Goal: Task Accomplishment & Management: Manage account settings

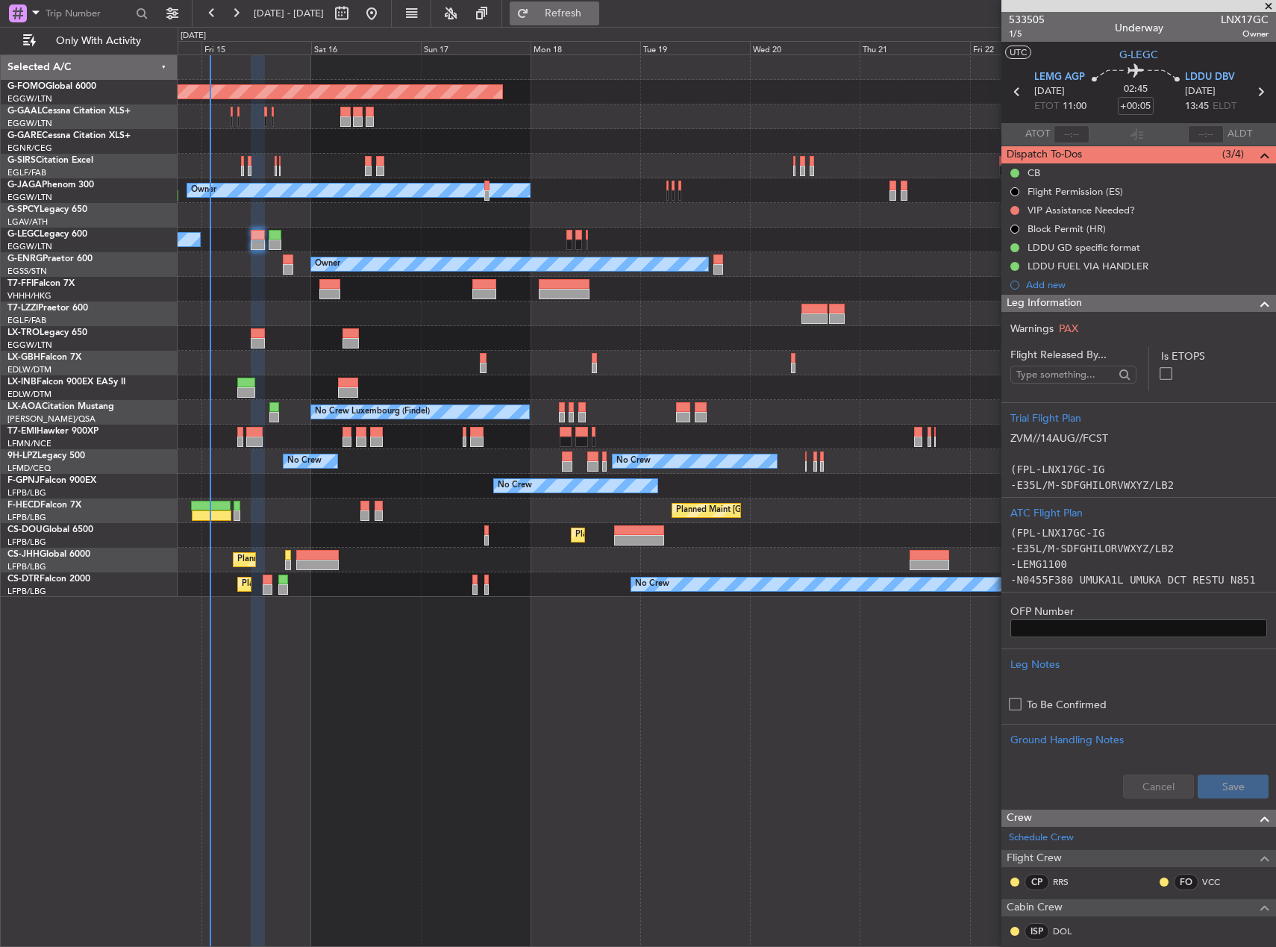
click at [595, 10] on span "Refresh" at bounding box center [563, 13] width 63 height 10
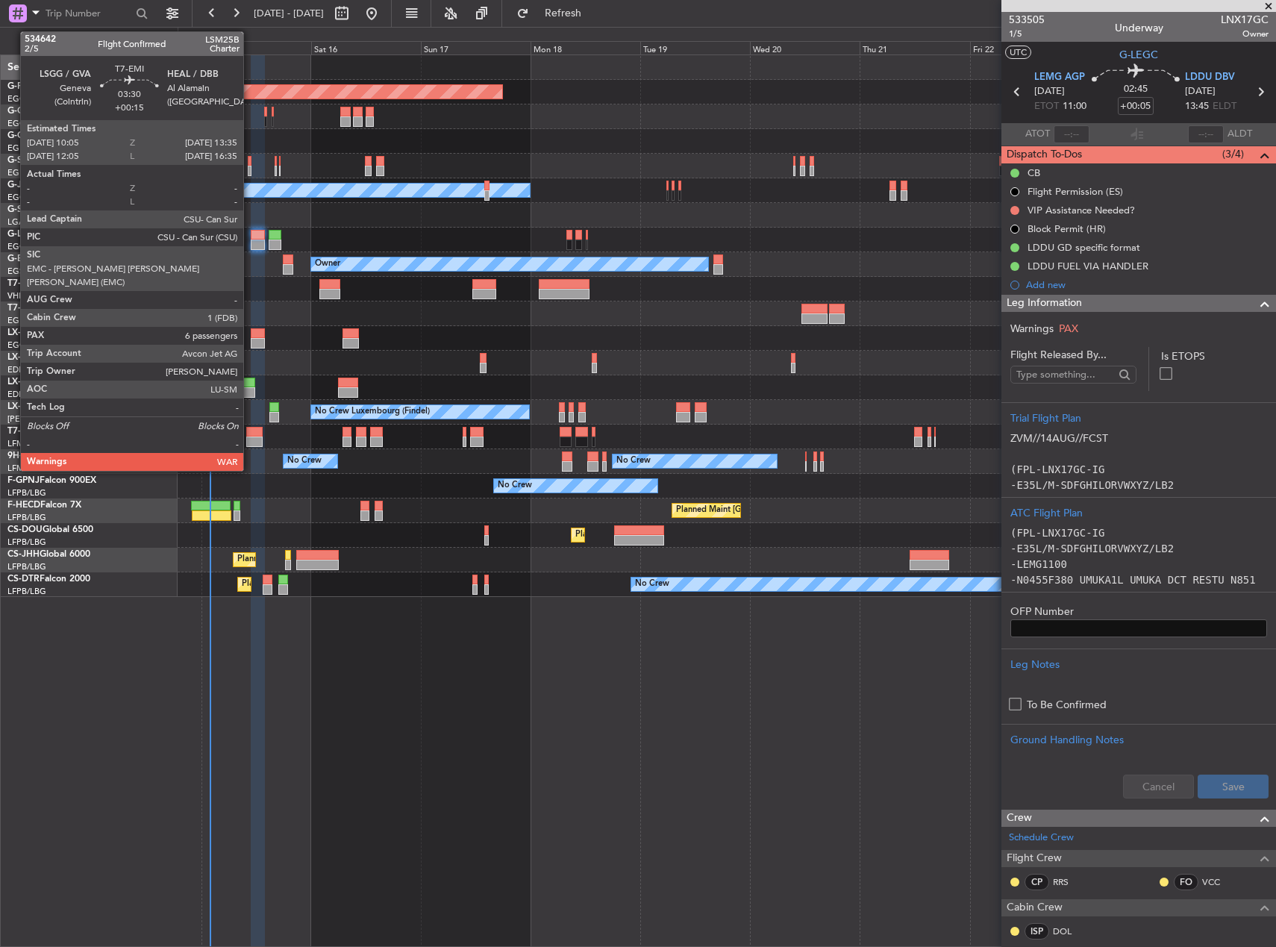
click at [250, 430] on div at bounding box center [254, 432] width 16 height 10
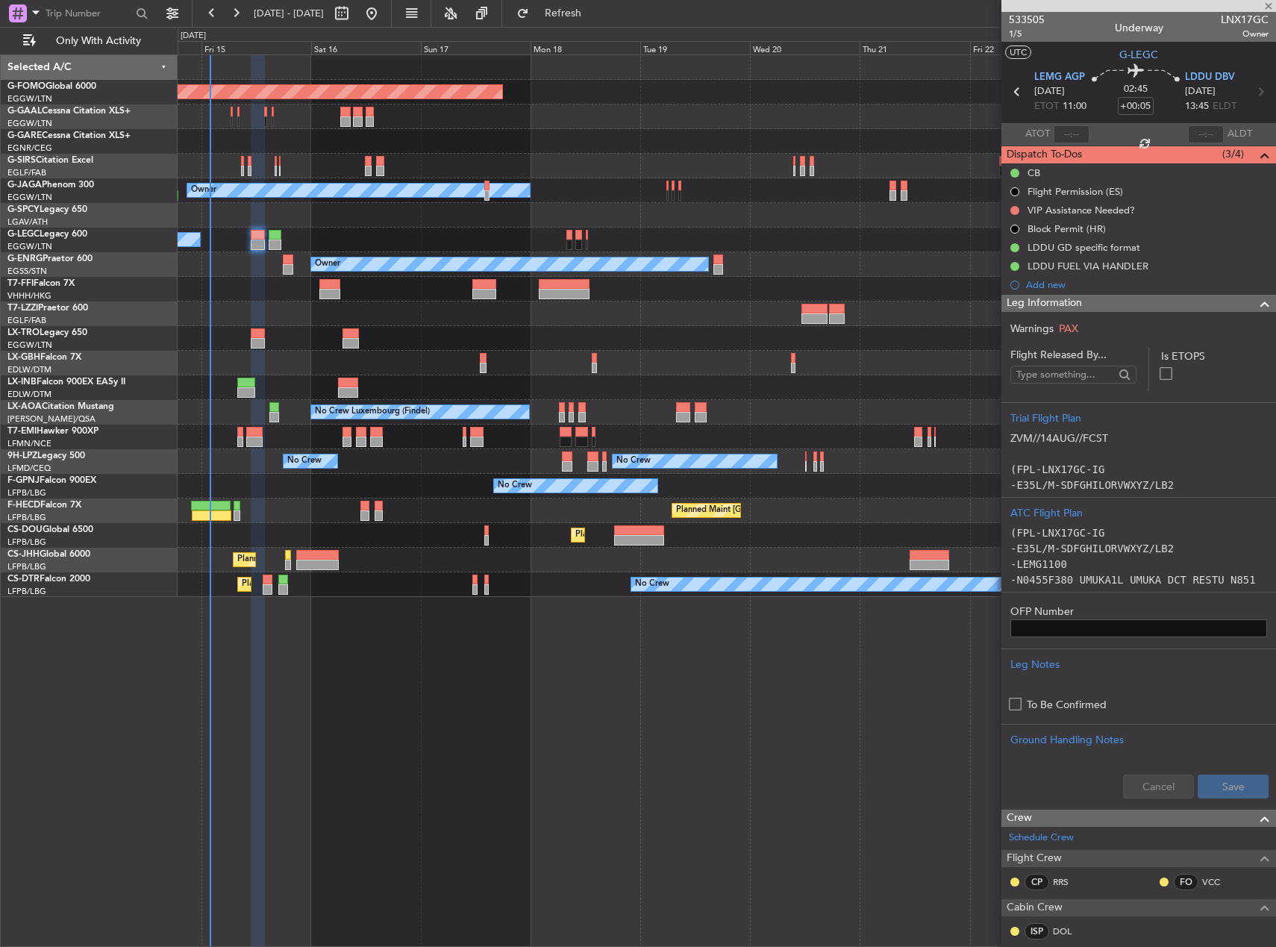
type input "+00:15"
type input "6"
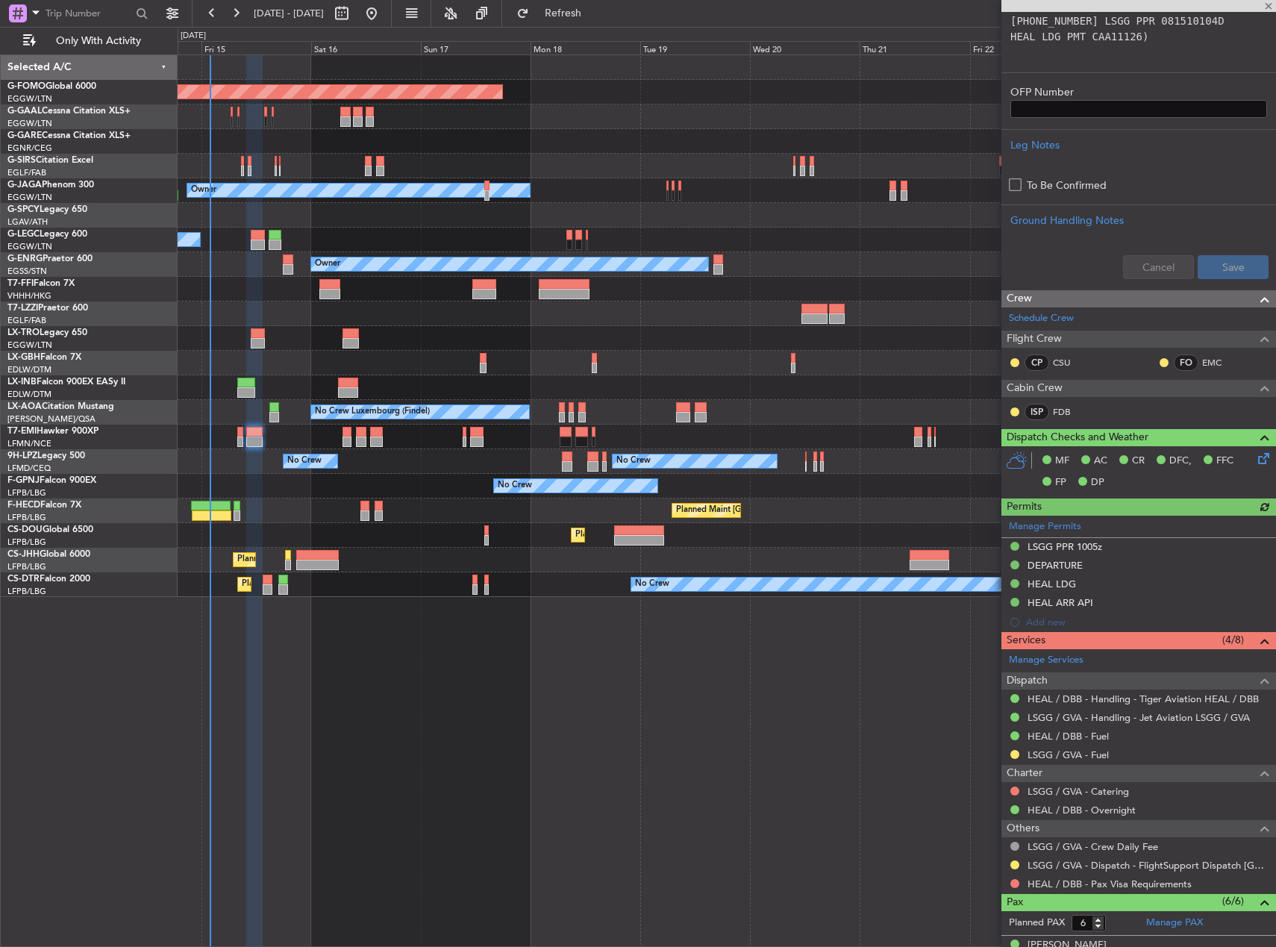
scroll to position [671, 0]
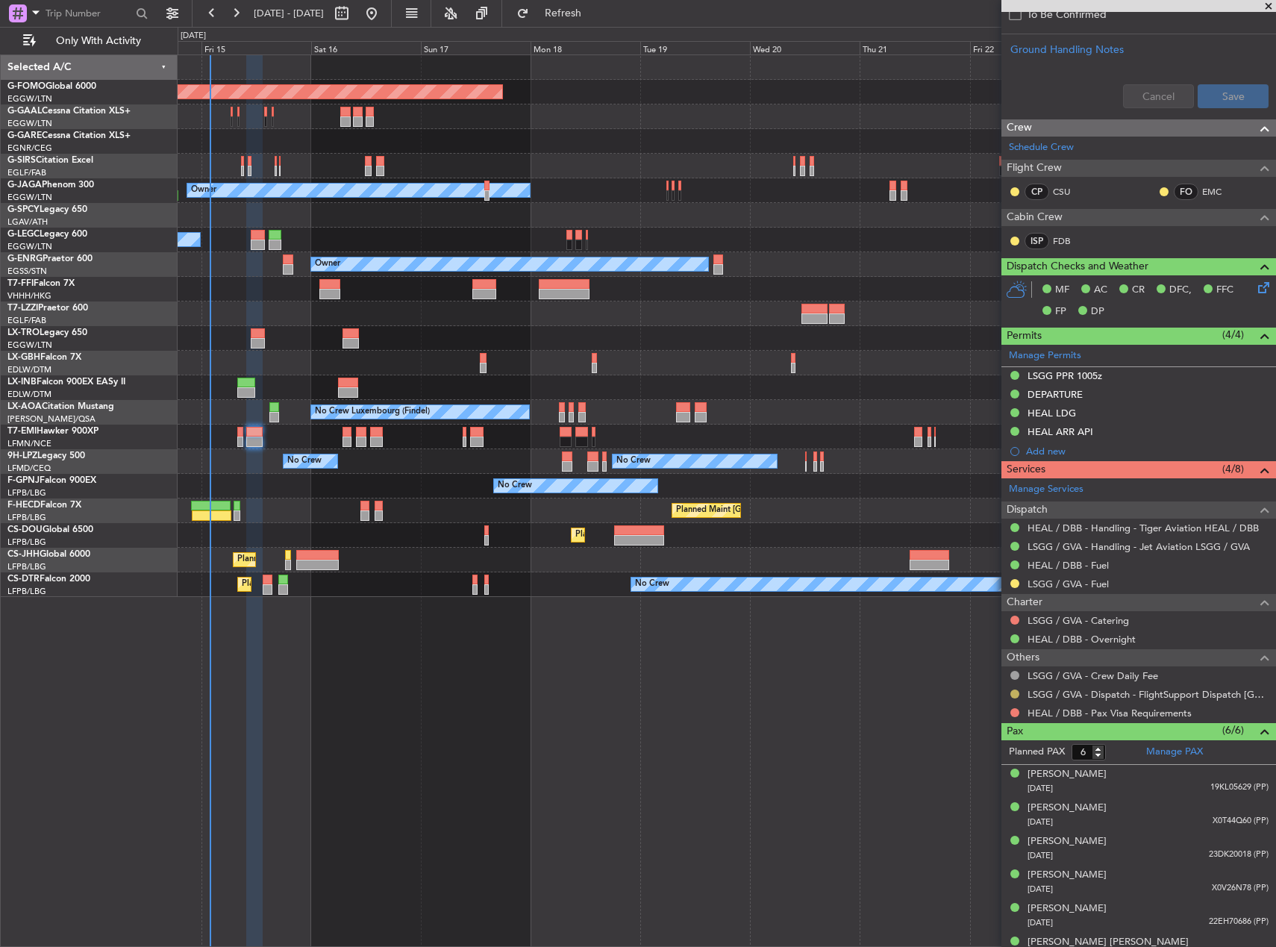
click at [1015, 692] on button at bounding box center [1014, 693] width 9 height 9
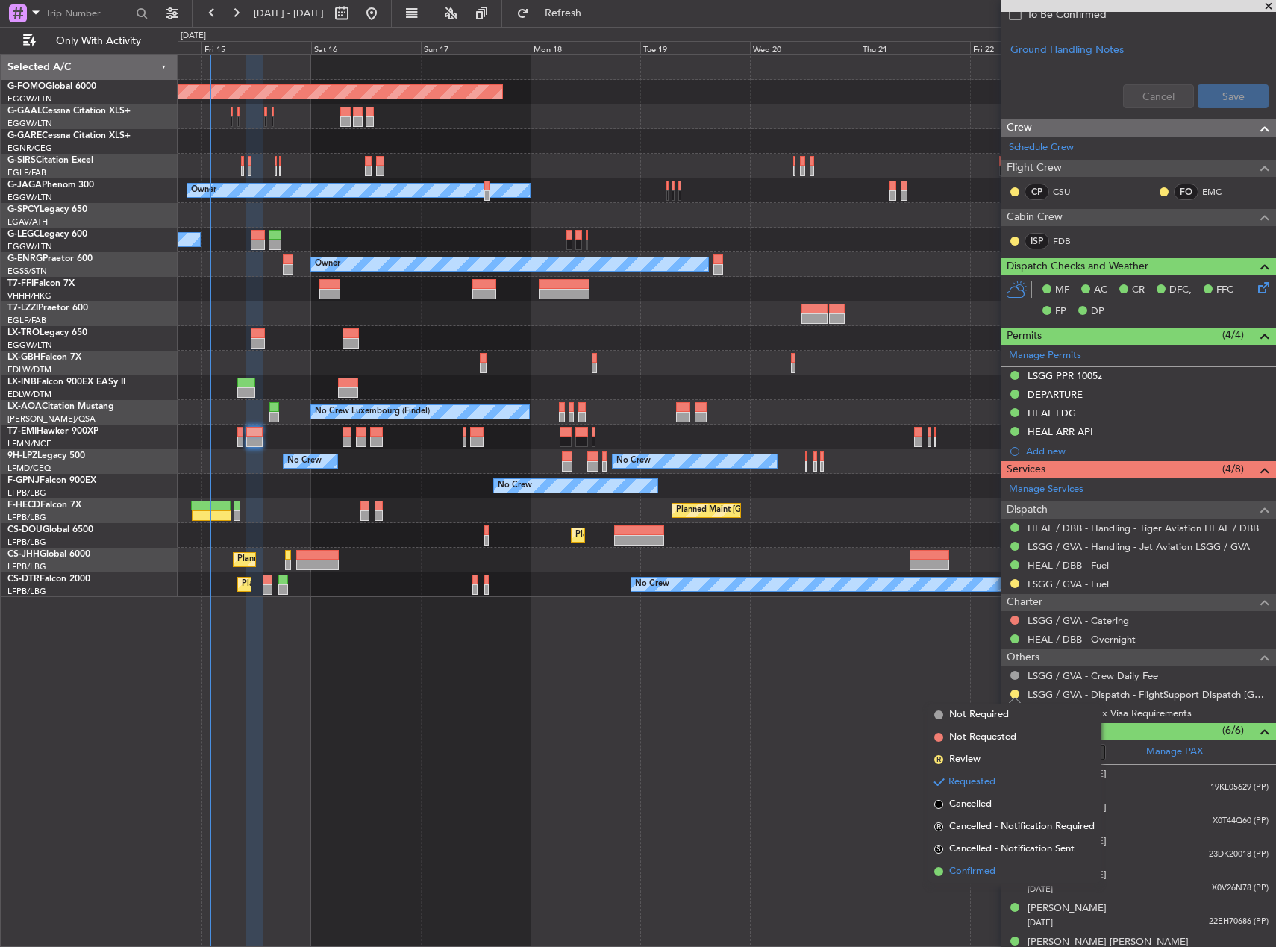
click at [990, 869] on span "Confirmed" at bounding box center [972, 871] width 46 height 15
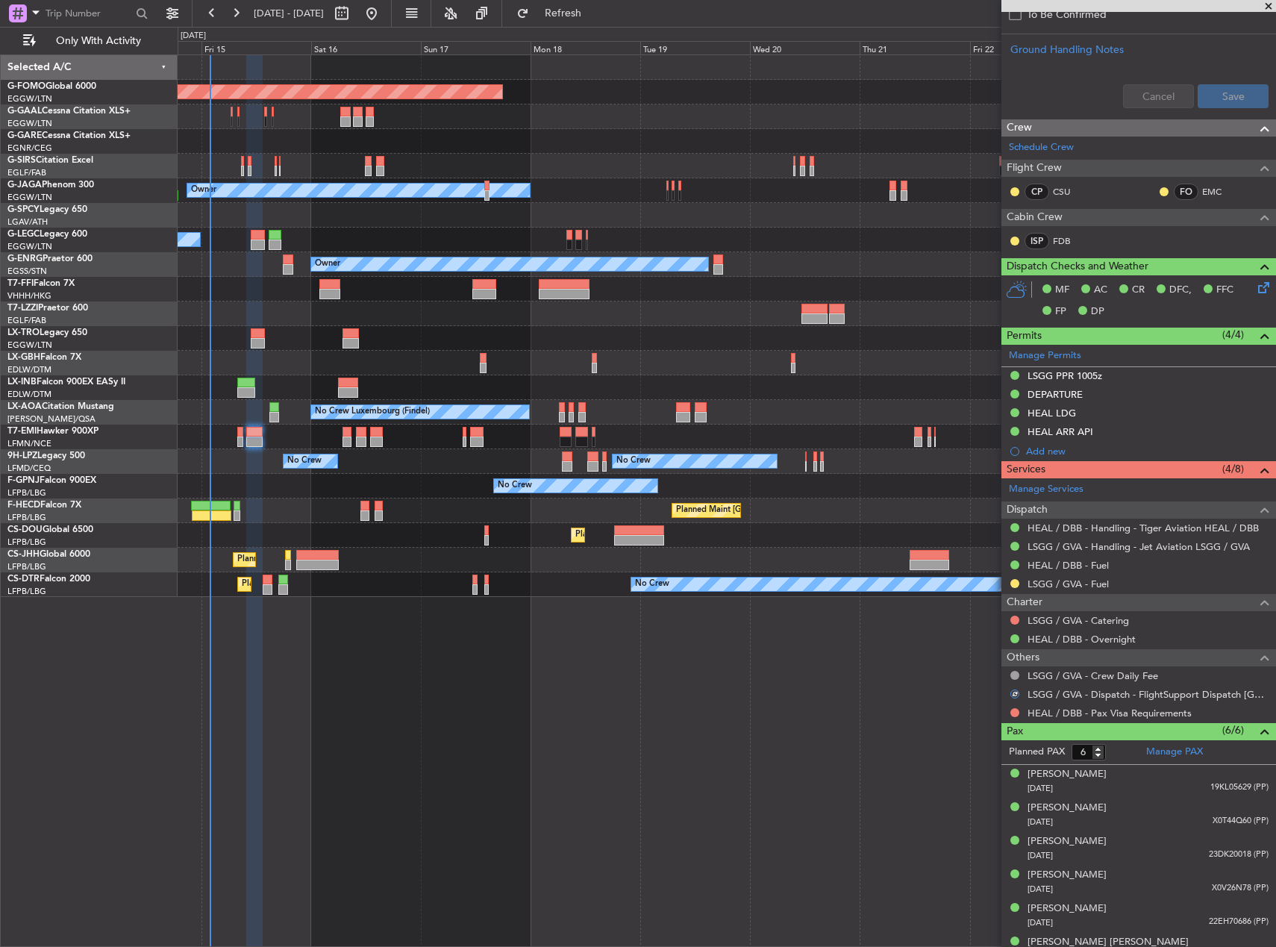
click at [871, 752] on div "Planned Maint Windsor Locks ([PERSON_NAME] Intl) Planned Maint Planned [GEOGRAP…" at bounding box center [727, 500] width 1098 height 892
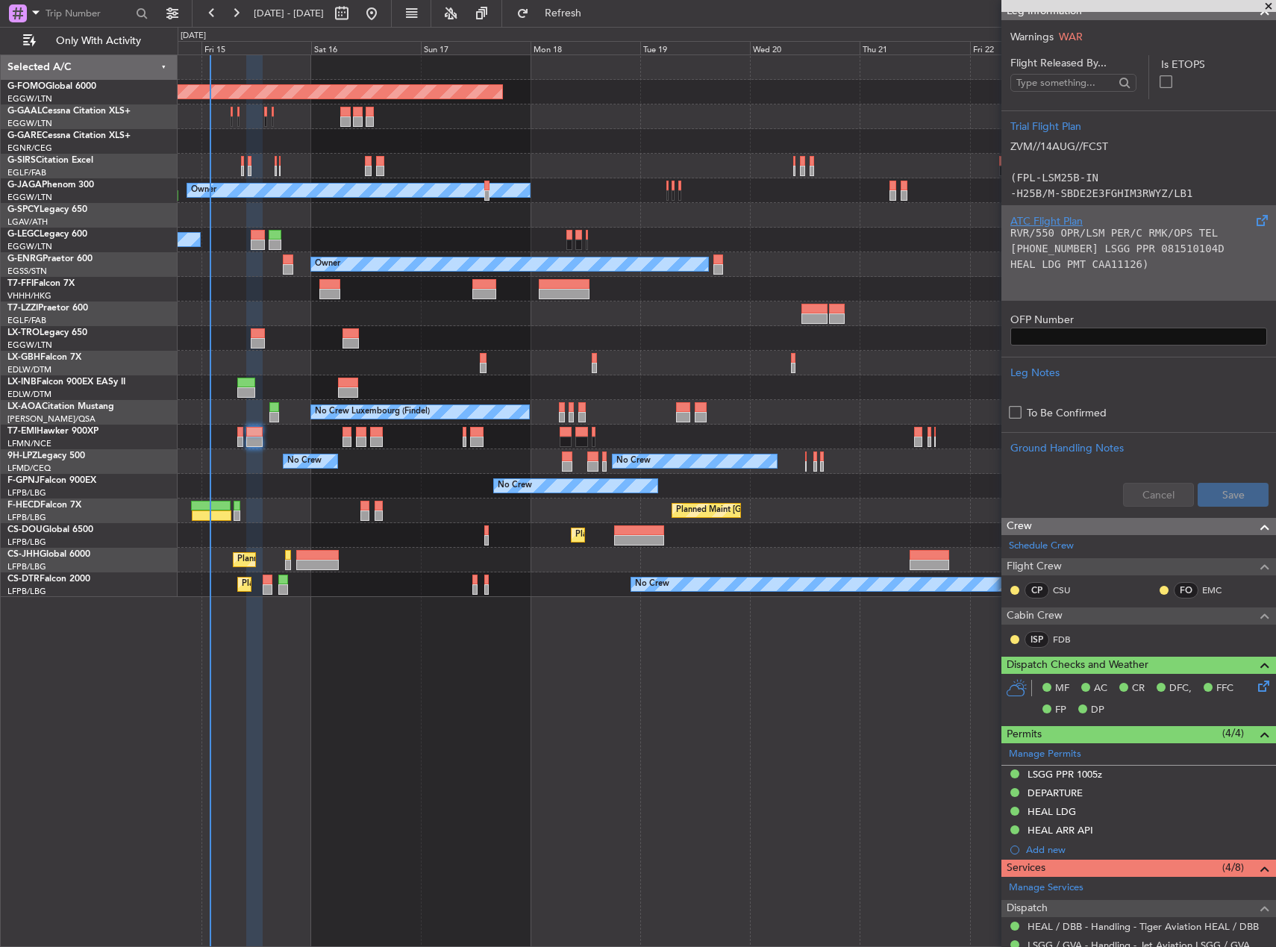
scroll to position [522, 0]
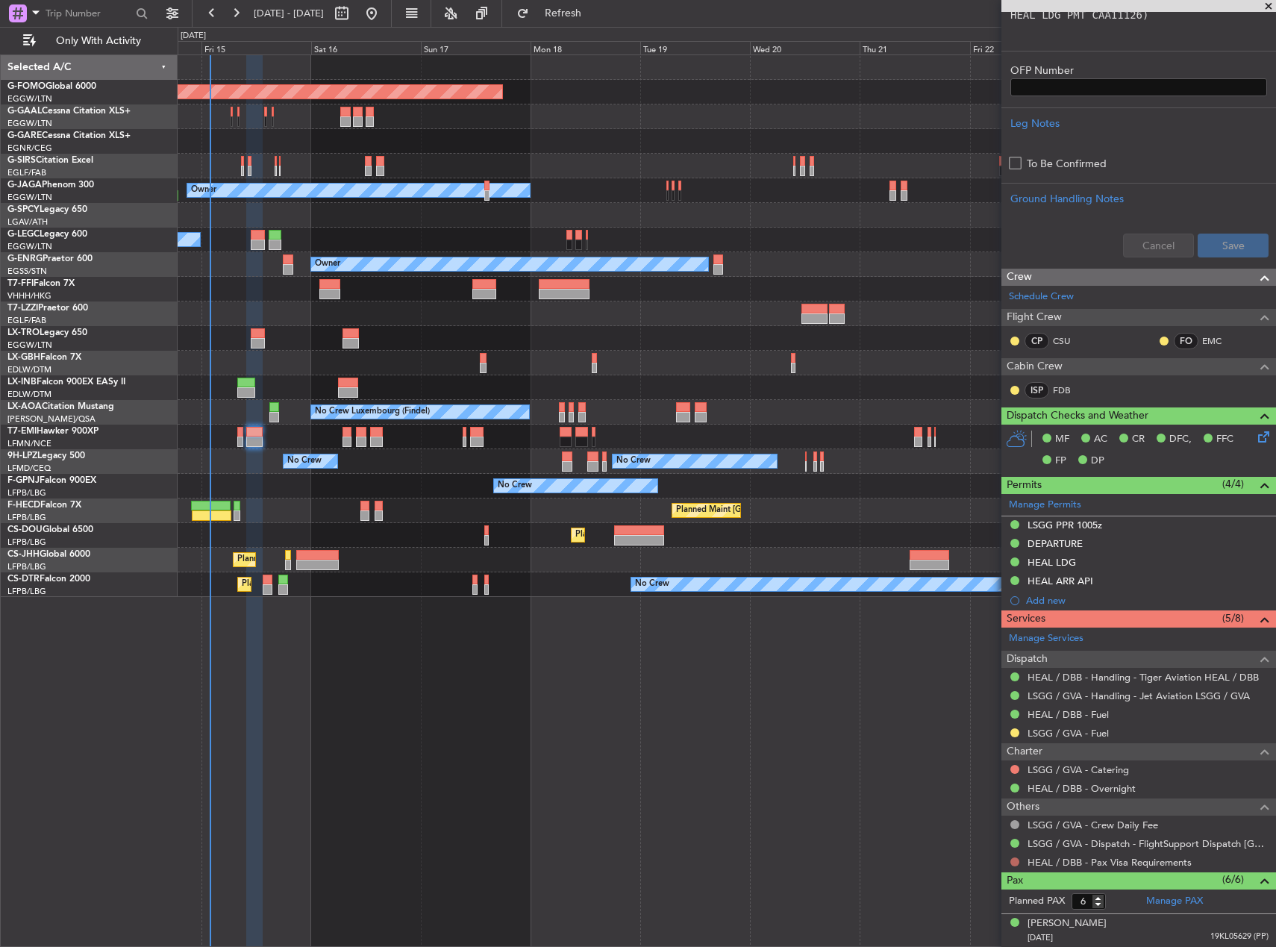
click at [1014, 857] on button at bounding box center [1014, 861] width 9 height 9
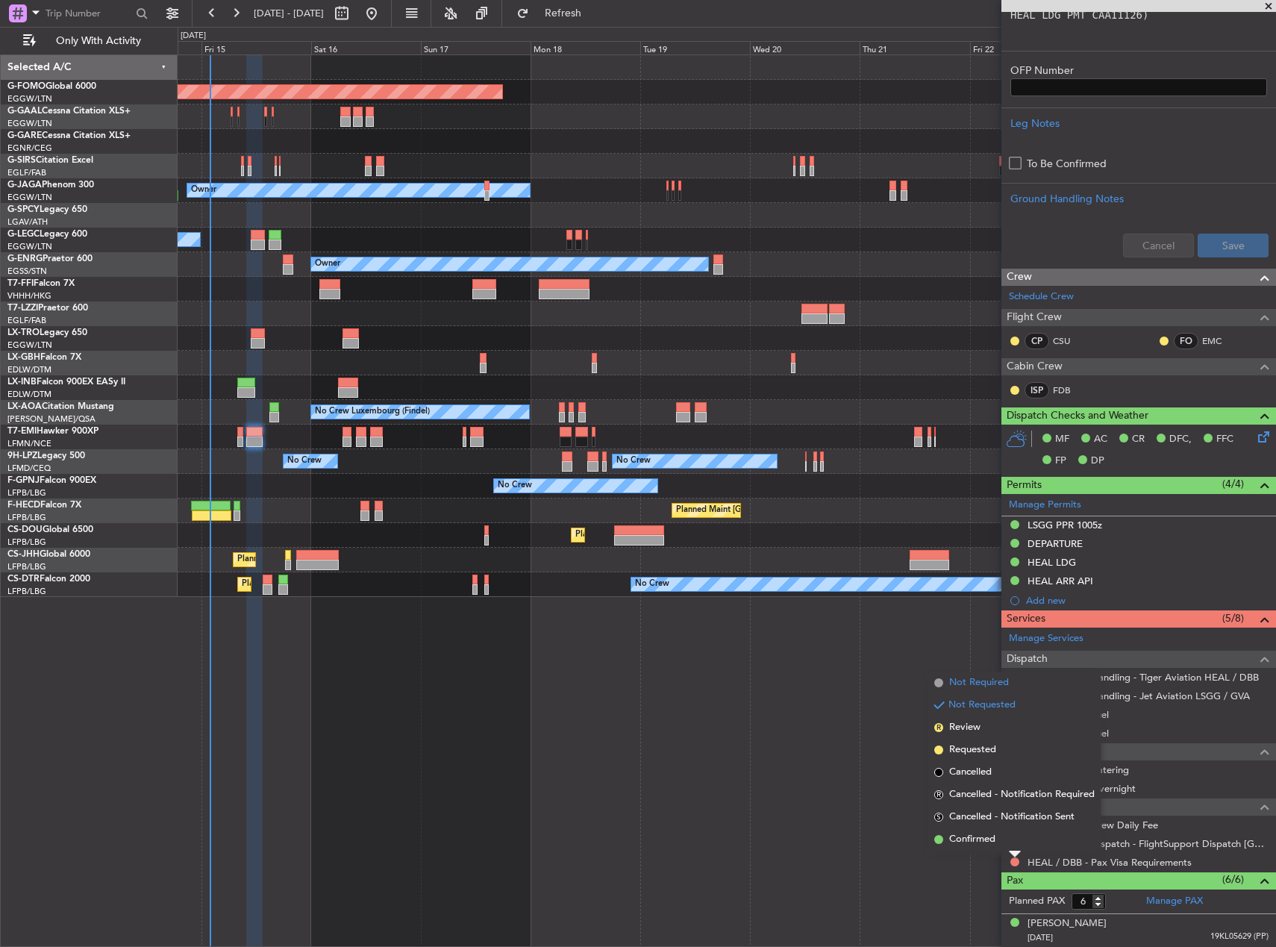
click at [971, 682] on span "Not Required" at bounding box center [979, 682] width 60 height 15
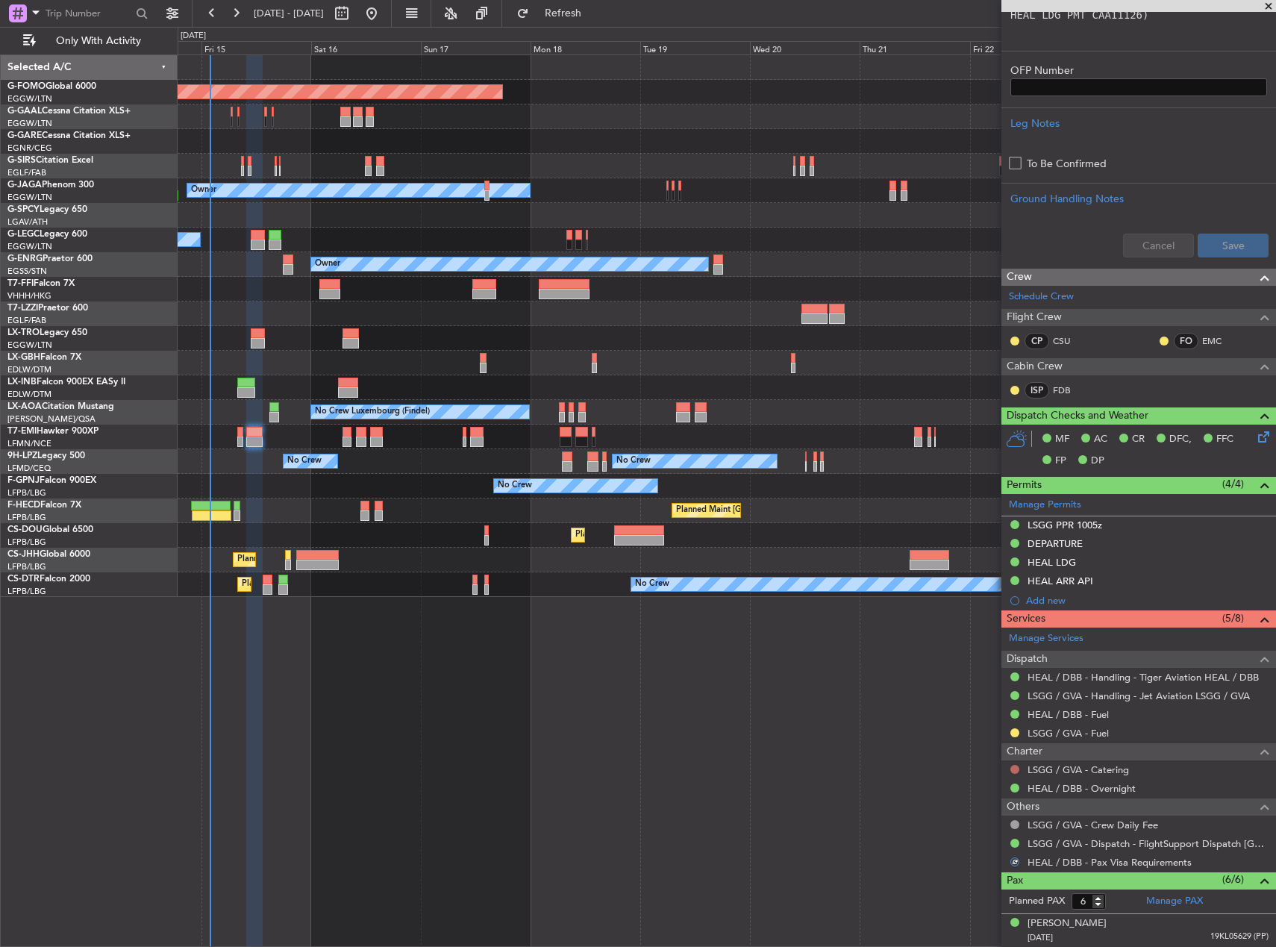
click at [1014, 771] on button at bounding box center [1014, 769] width 9 height 9
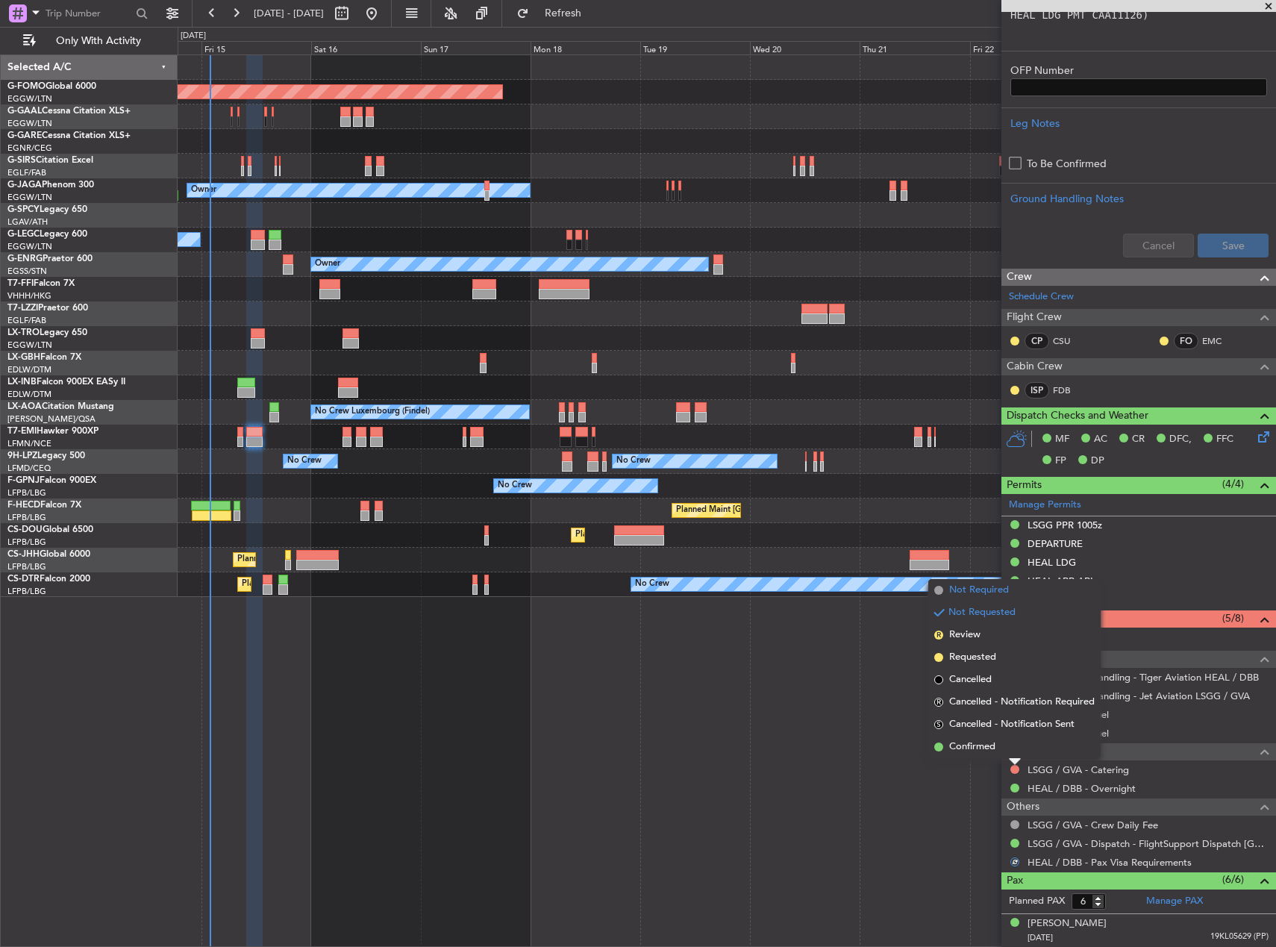
click at [964, 592] on span "Not Required" at bounding box center [979, 590] width 60 height 15
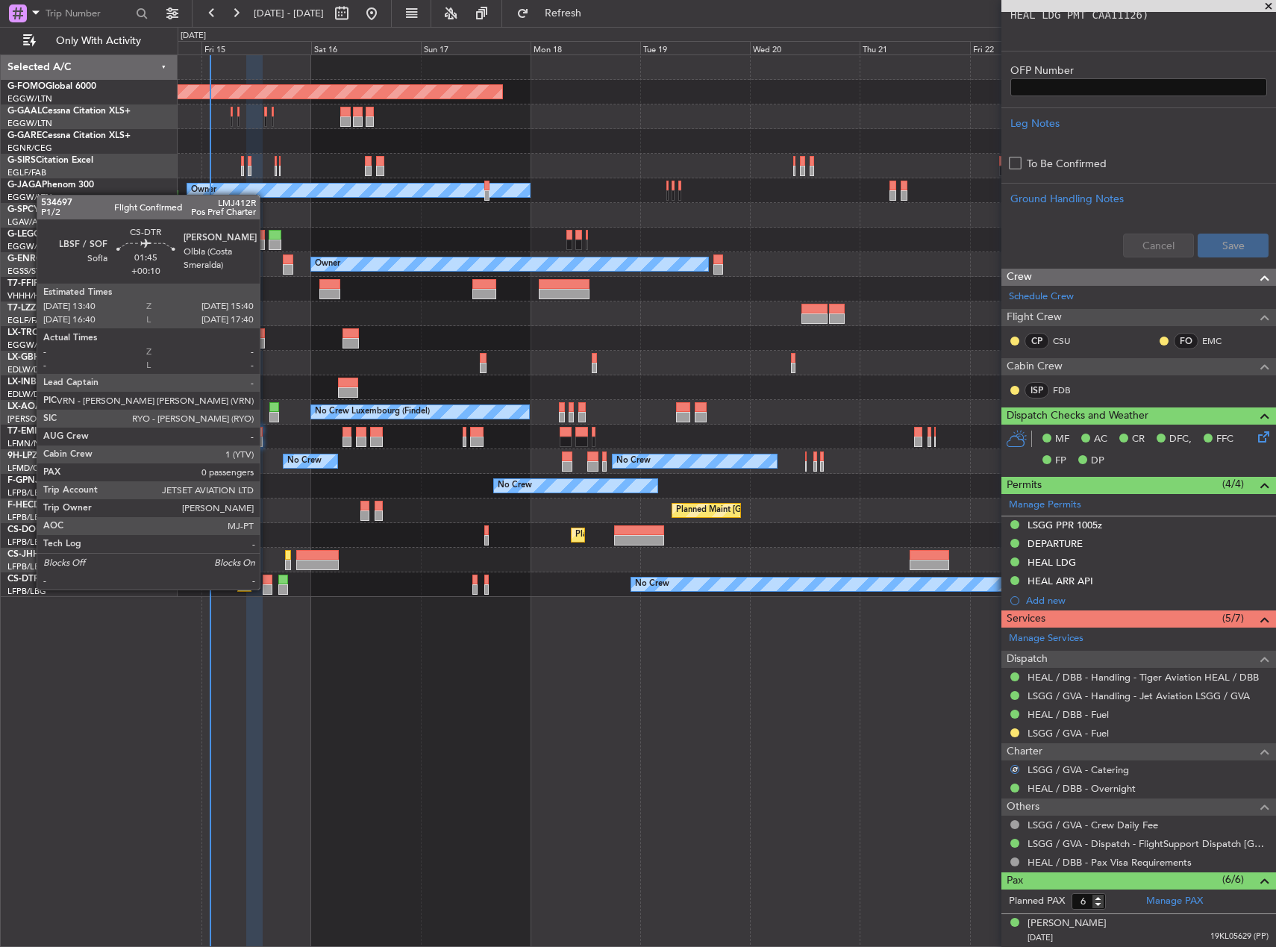
click at [266, 588] on div at bounding box center [268, 589] width 10 height 10
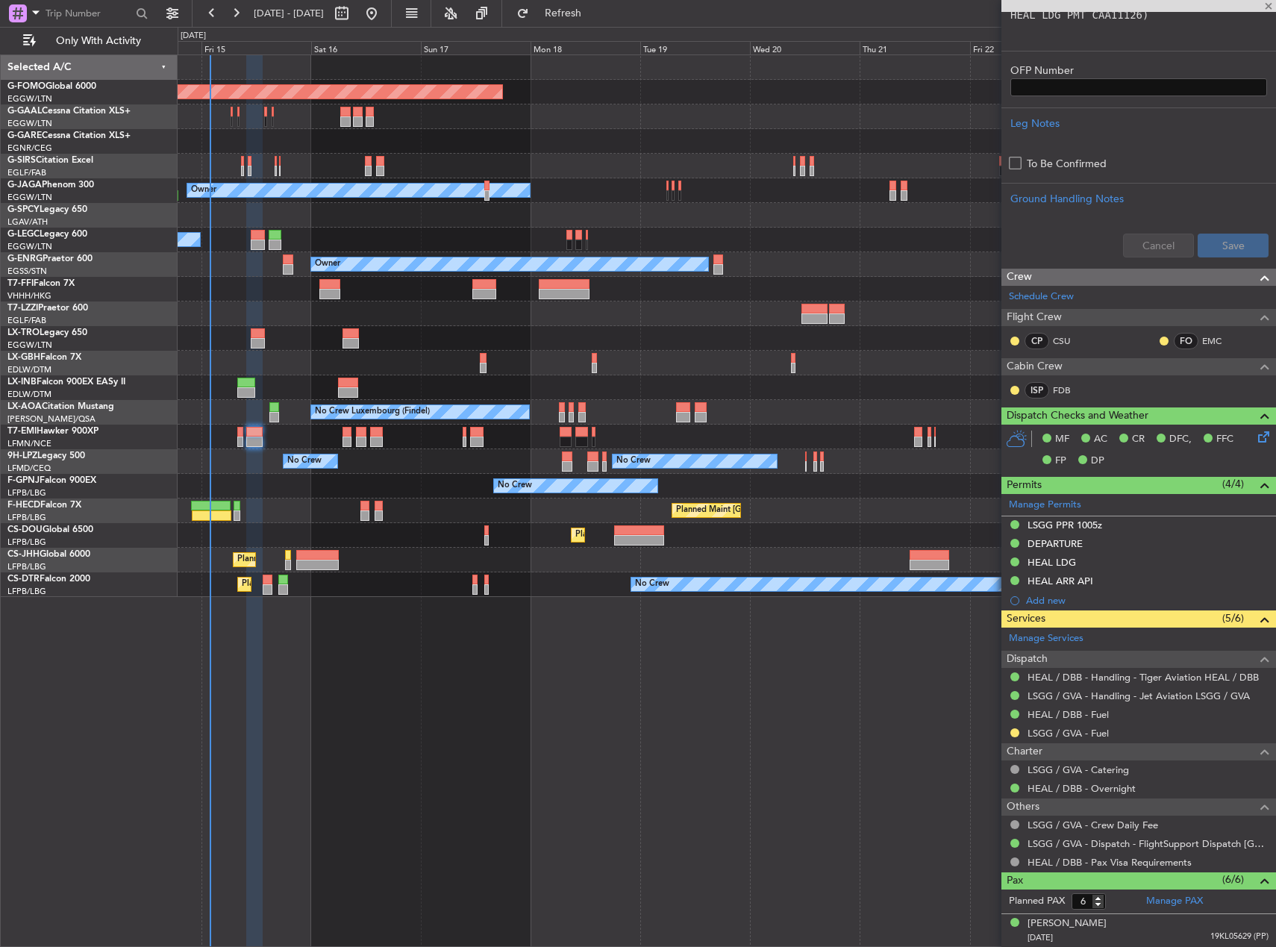
type input "+00:10"
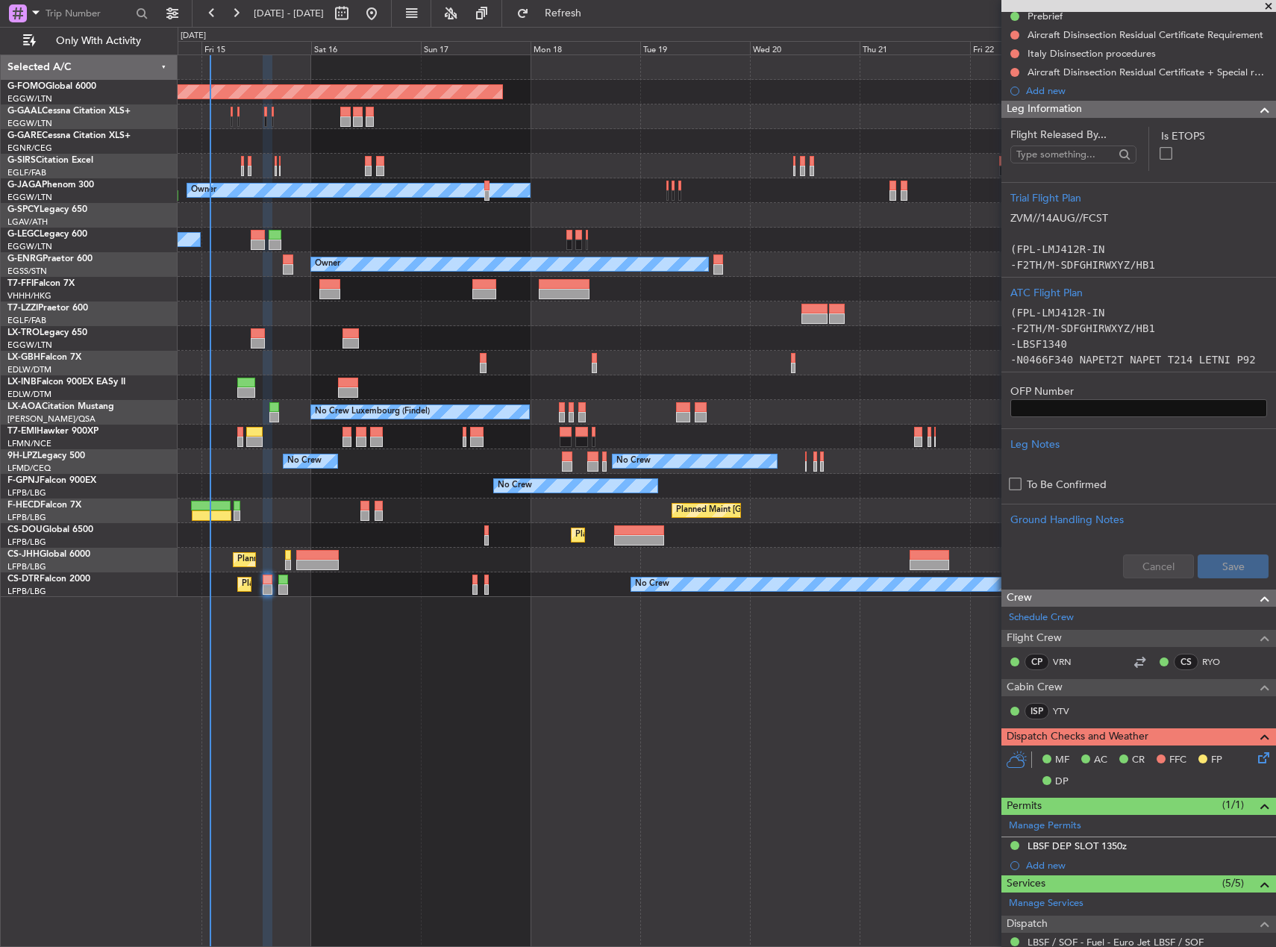
scroll to position [314, 0]
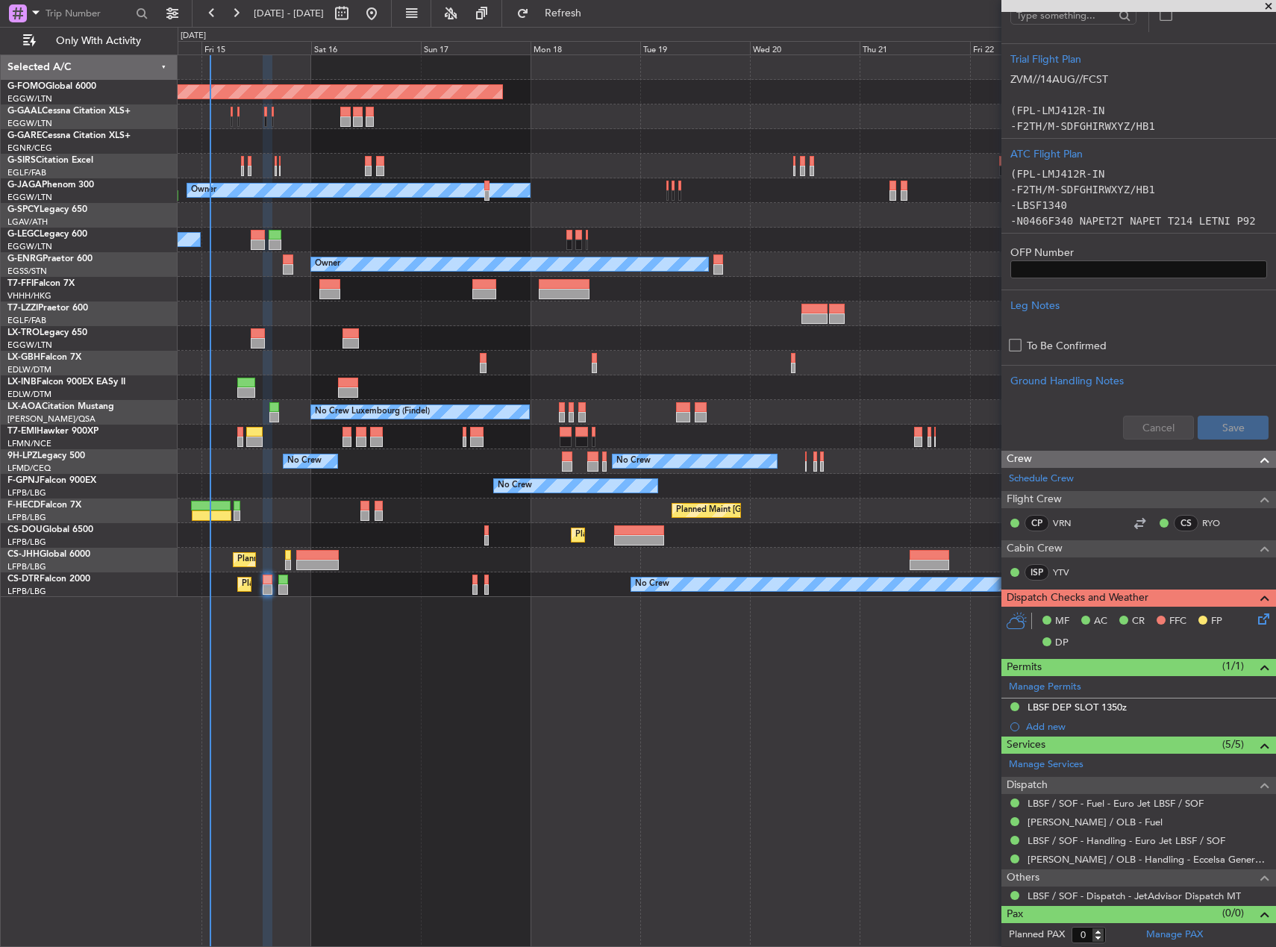
click at [1258, 619] on icon at bounding box center [1261, 616] width 12 height 12
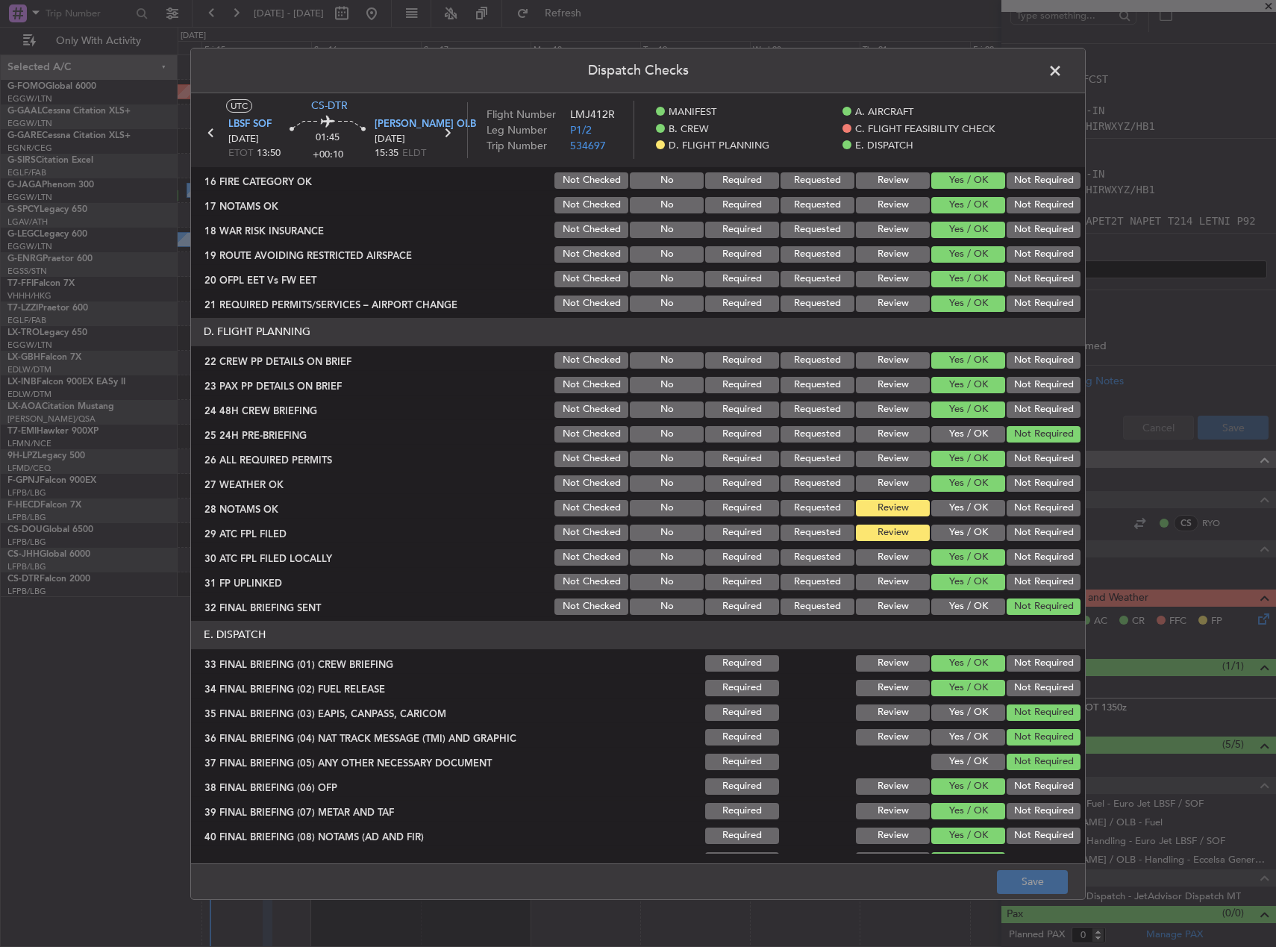
scroll to position [597, 0]
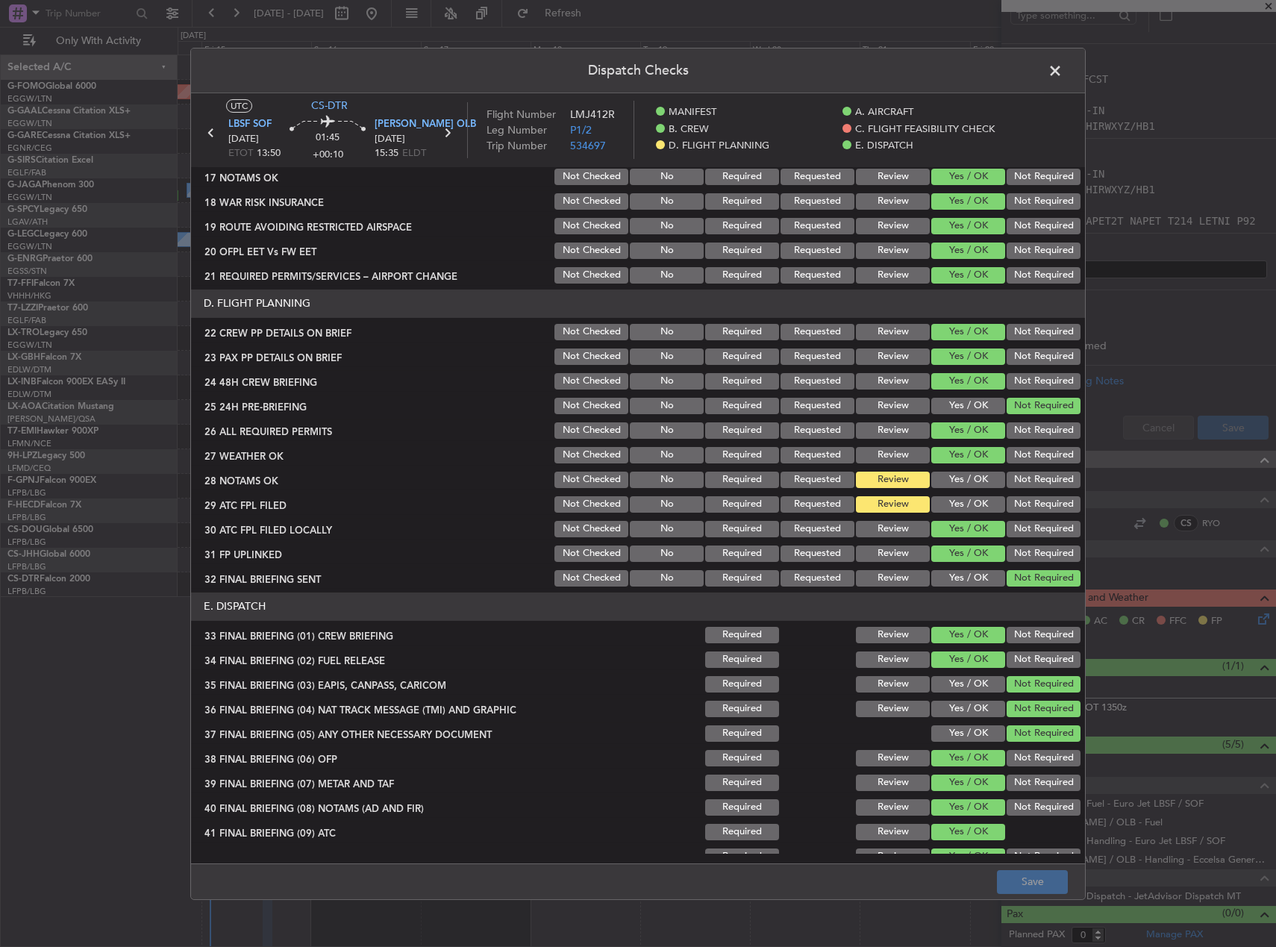
click at [1062, 80] on span at bounding box center [1062, 74] width 0 height 30
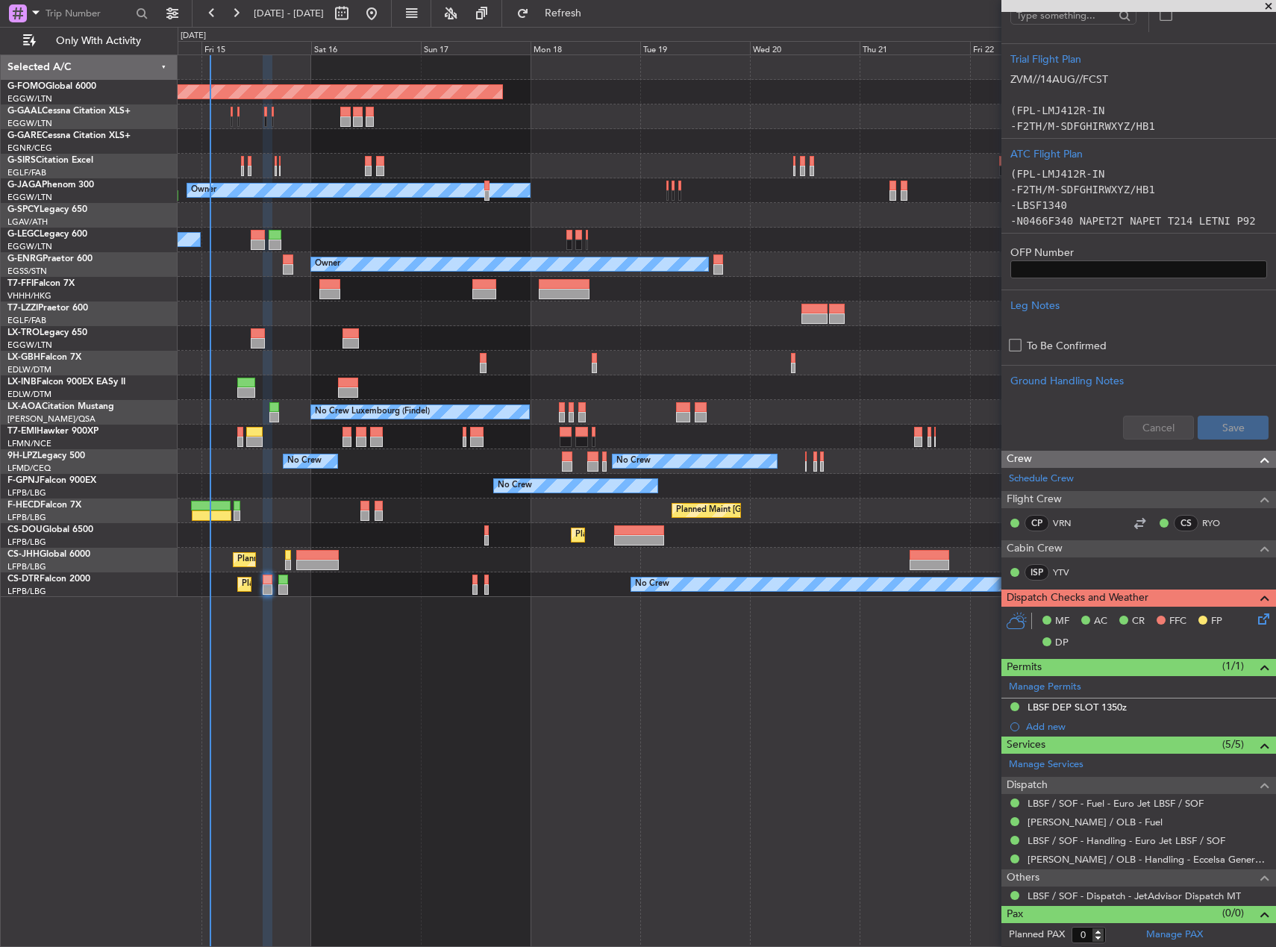
click at [1255, 621] on icon at bounding box center [1261, 616] width 12 height 12
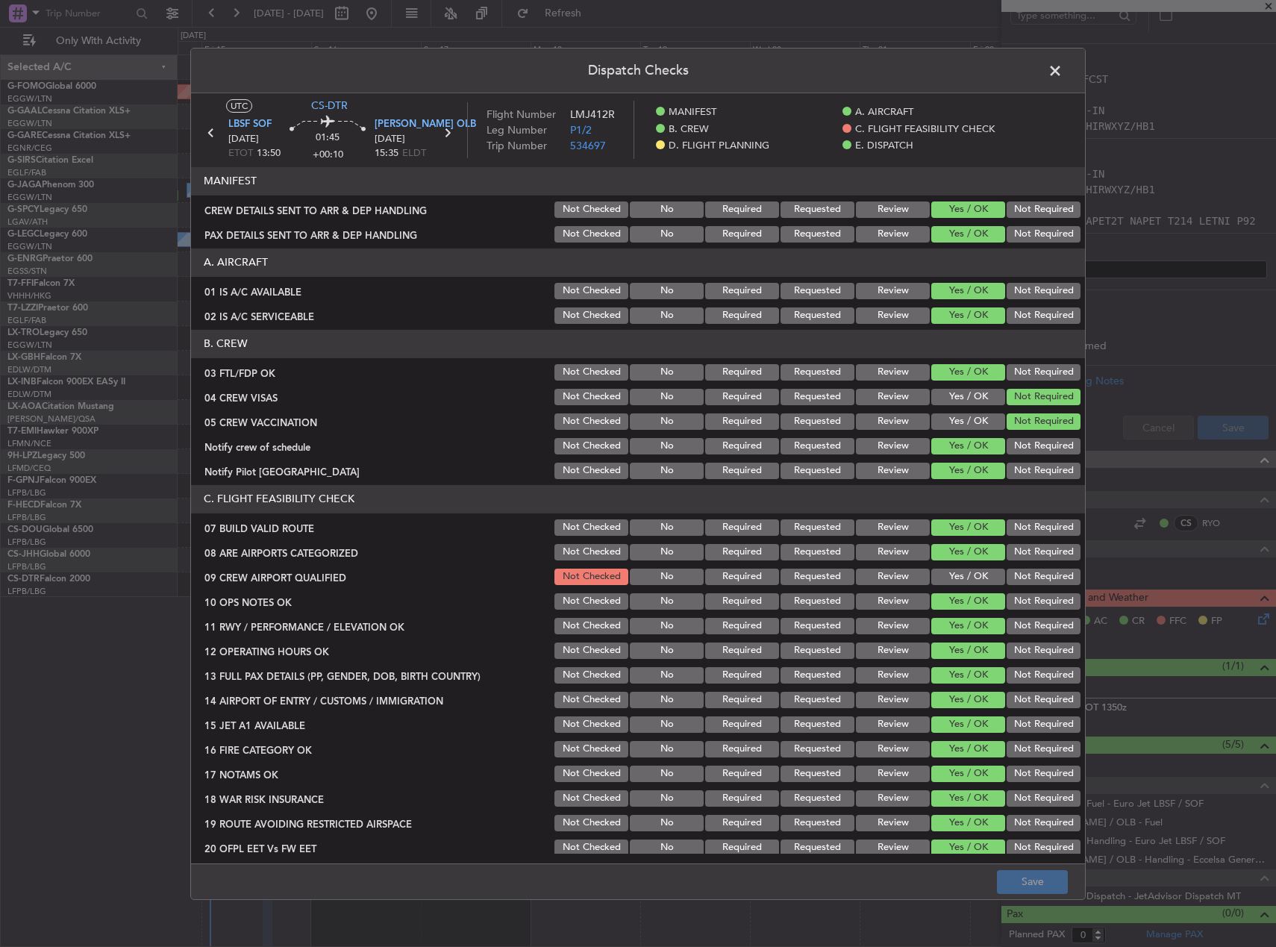
click at [961, 570] on button "Yes / OK" at bounding box center [968, 577] width 74 height 16
click at [1013, 886] on button "Save" at bounding box center [1032, 882] width 71 height 24
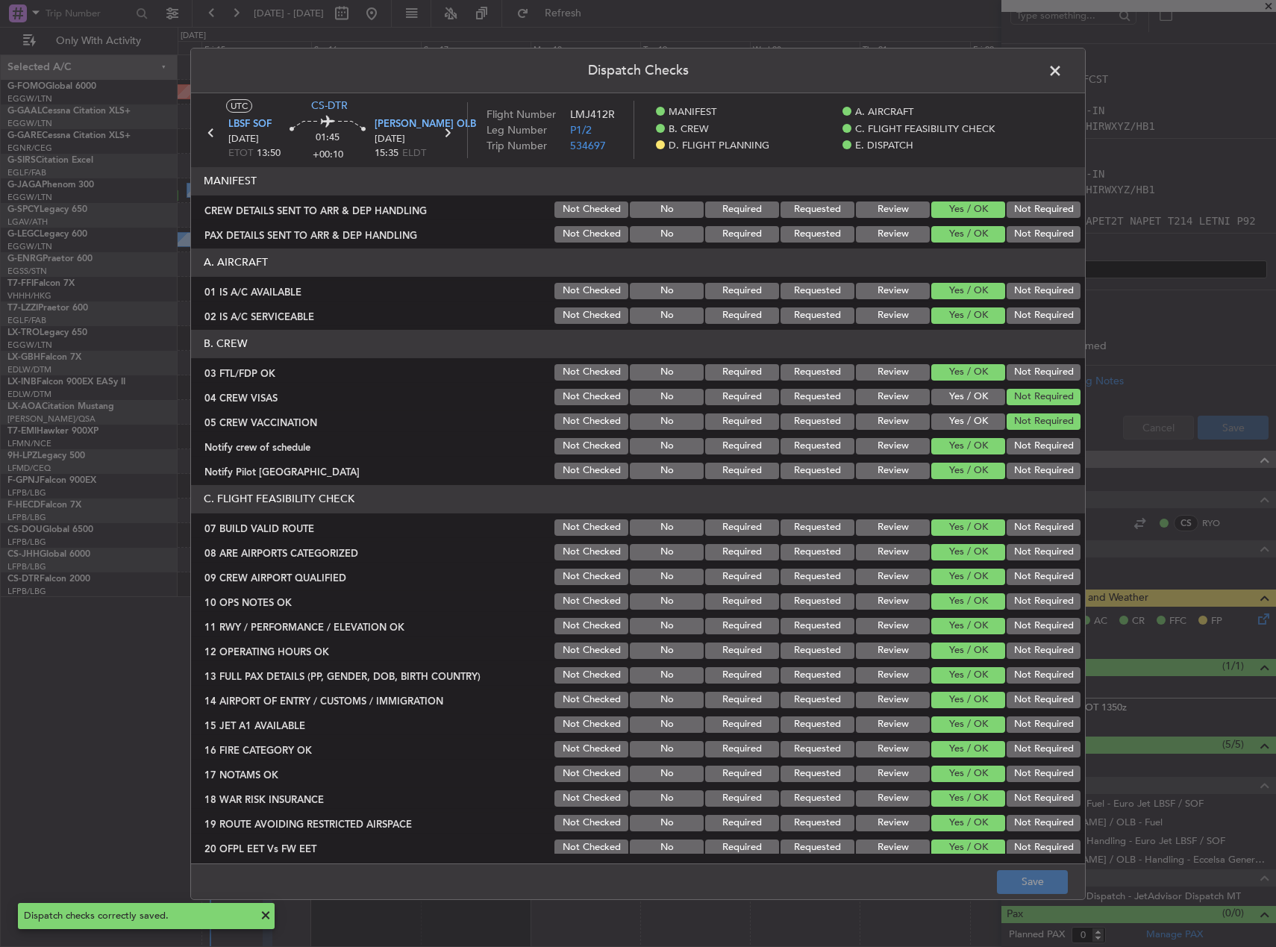
click at [1062, 66] on span at bounding box center [1062, 74] width 0 height 30
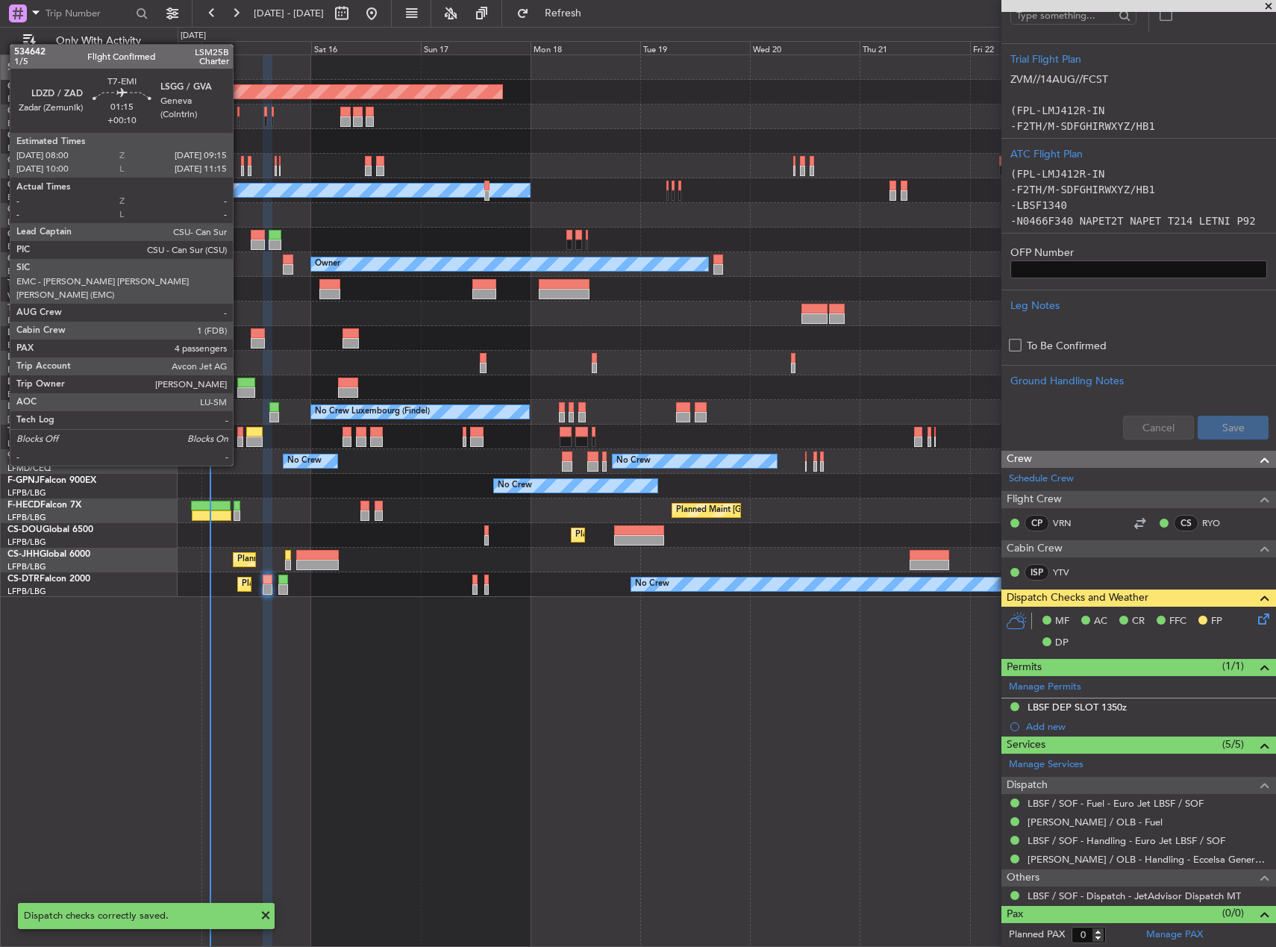
click at [239, 437] on div at bounding box center [240, 441] width 6 height 10
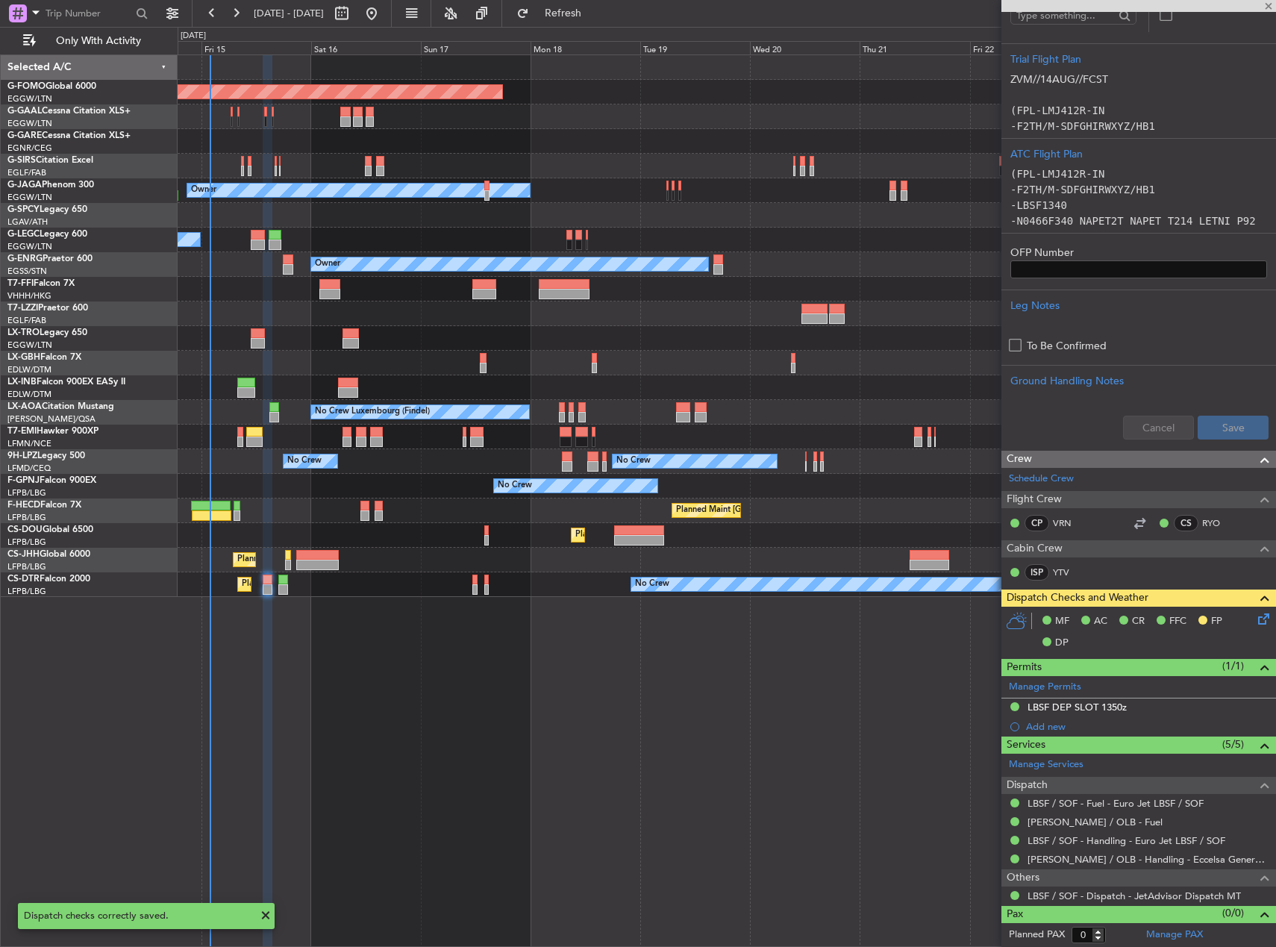
type input "4"
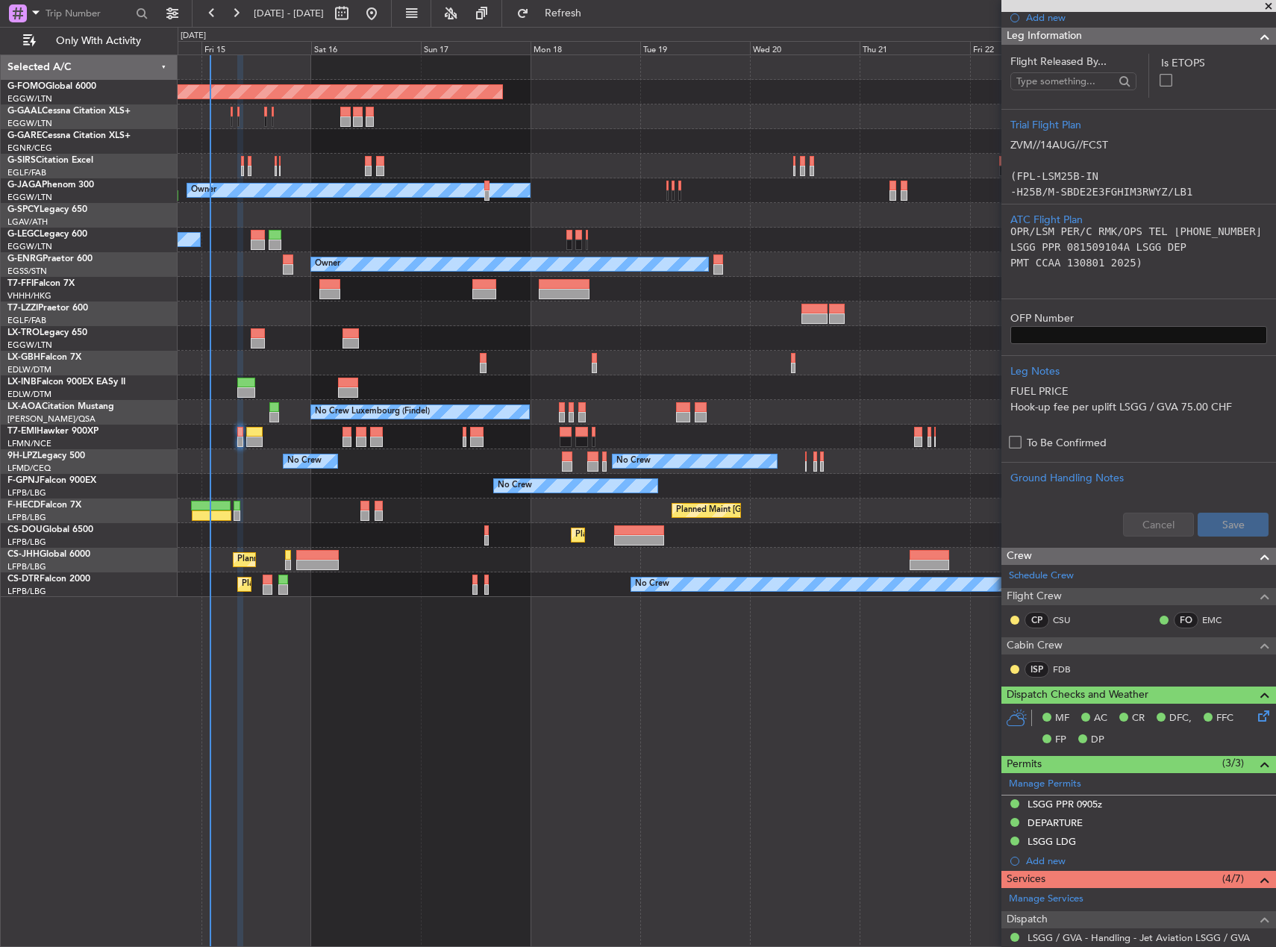
scroll to position [373, 0]
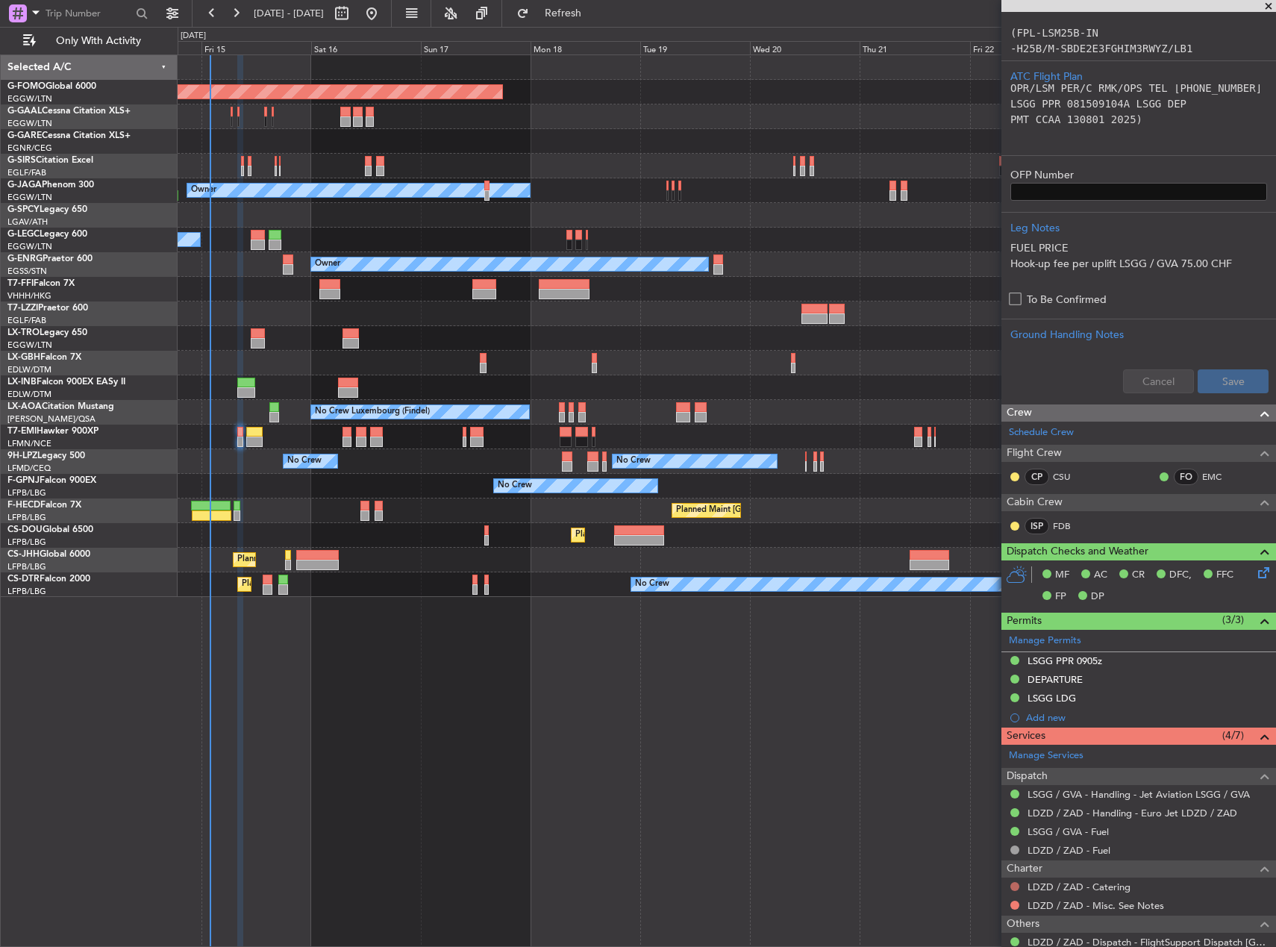
click at [1013, 884] on button at bounding box center [1014, 886] width 9 height 9
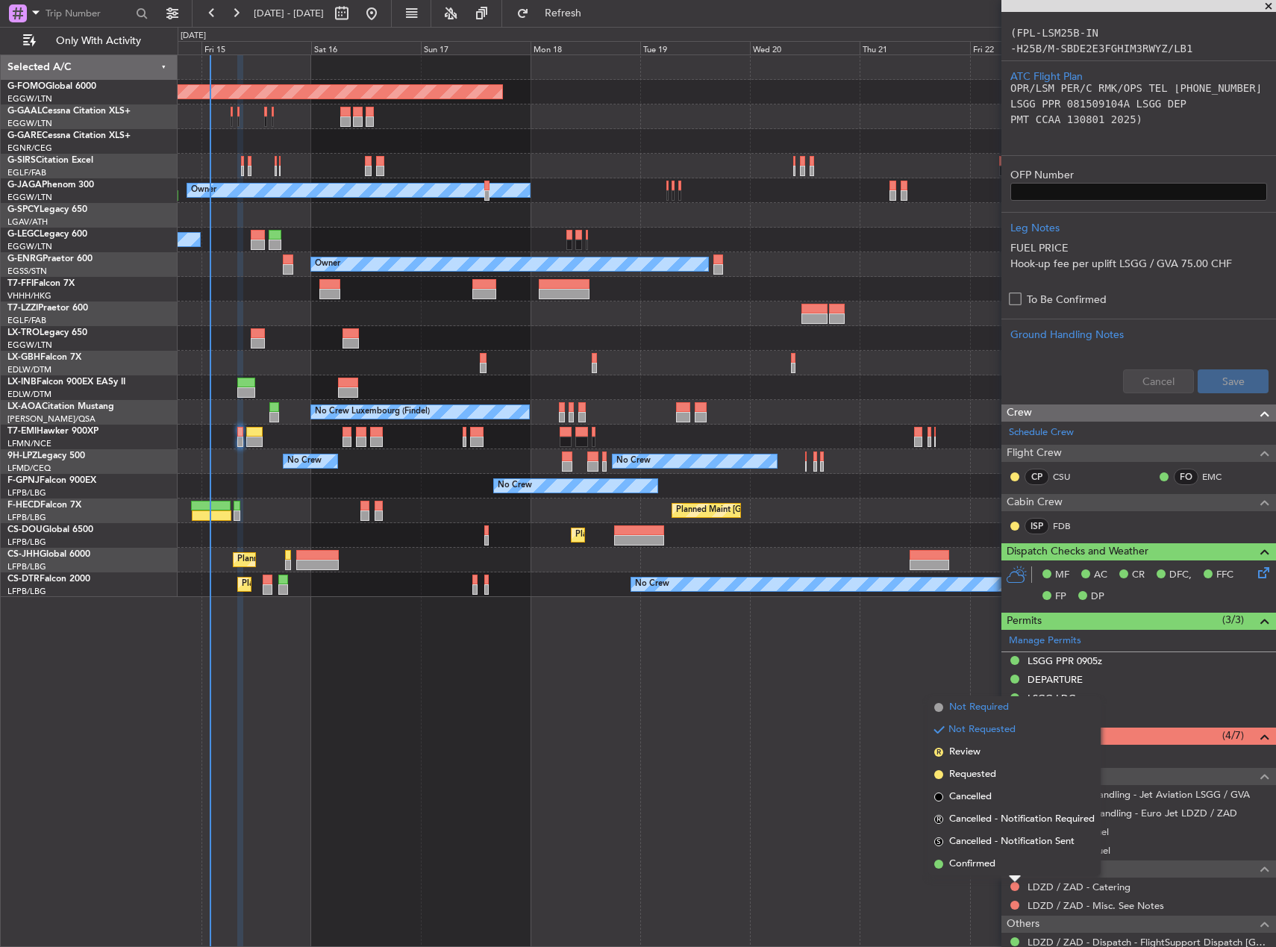
click at [1008, 703] on span "Not Required" at bounding box center [979, 707] width 60 height 15
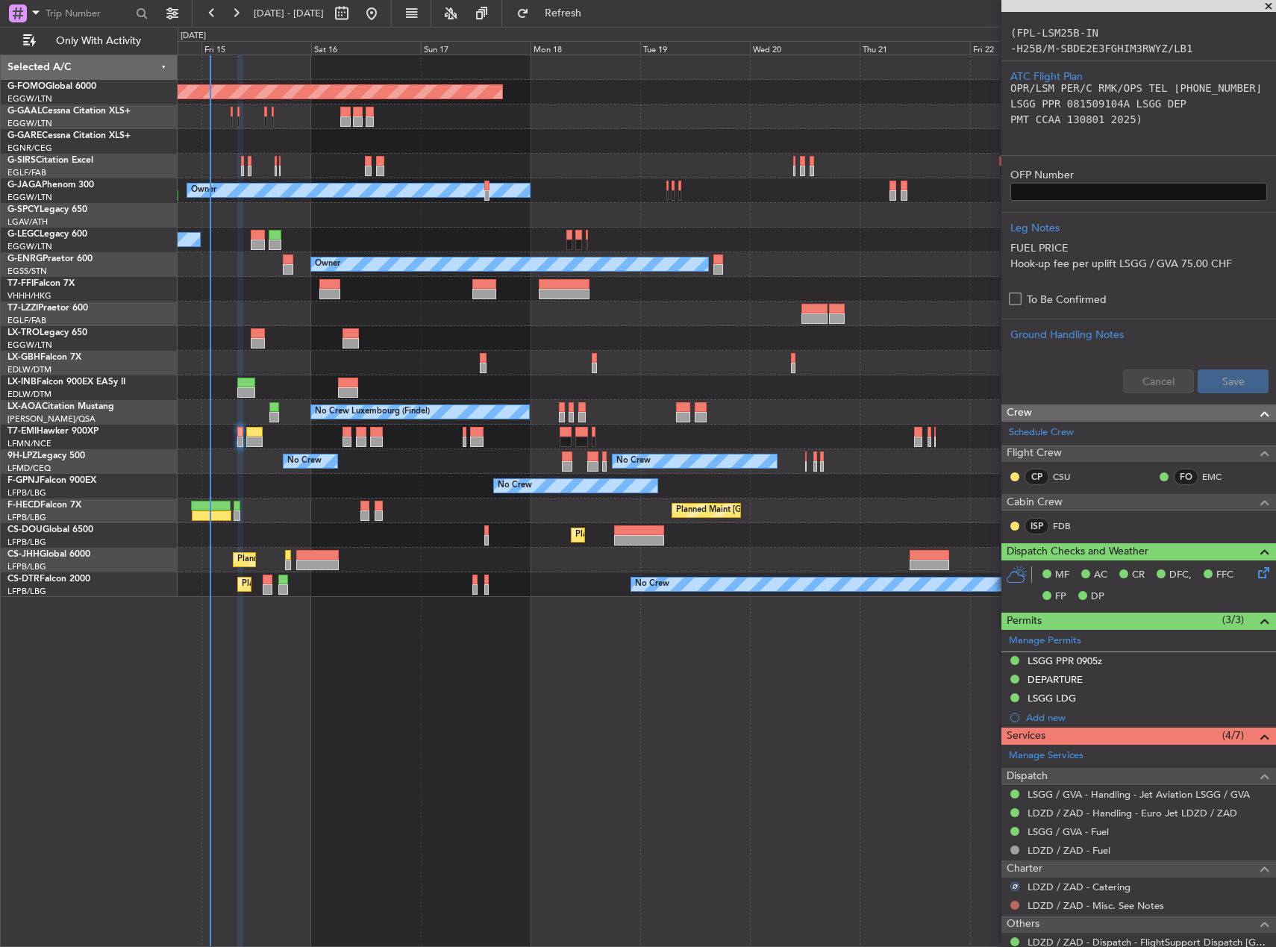
click at [1013, 906] on button at bounding box center [1014, 905] width 9 height 9
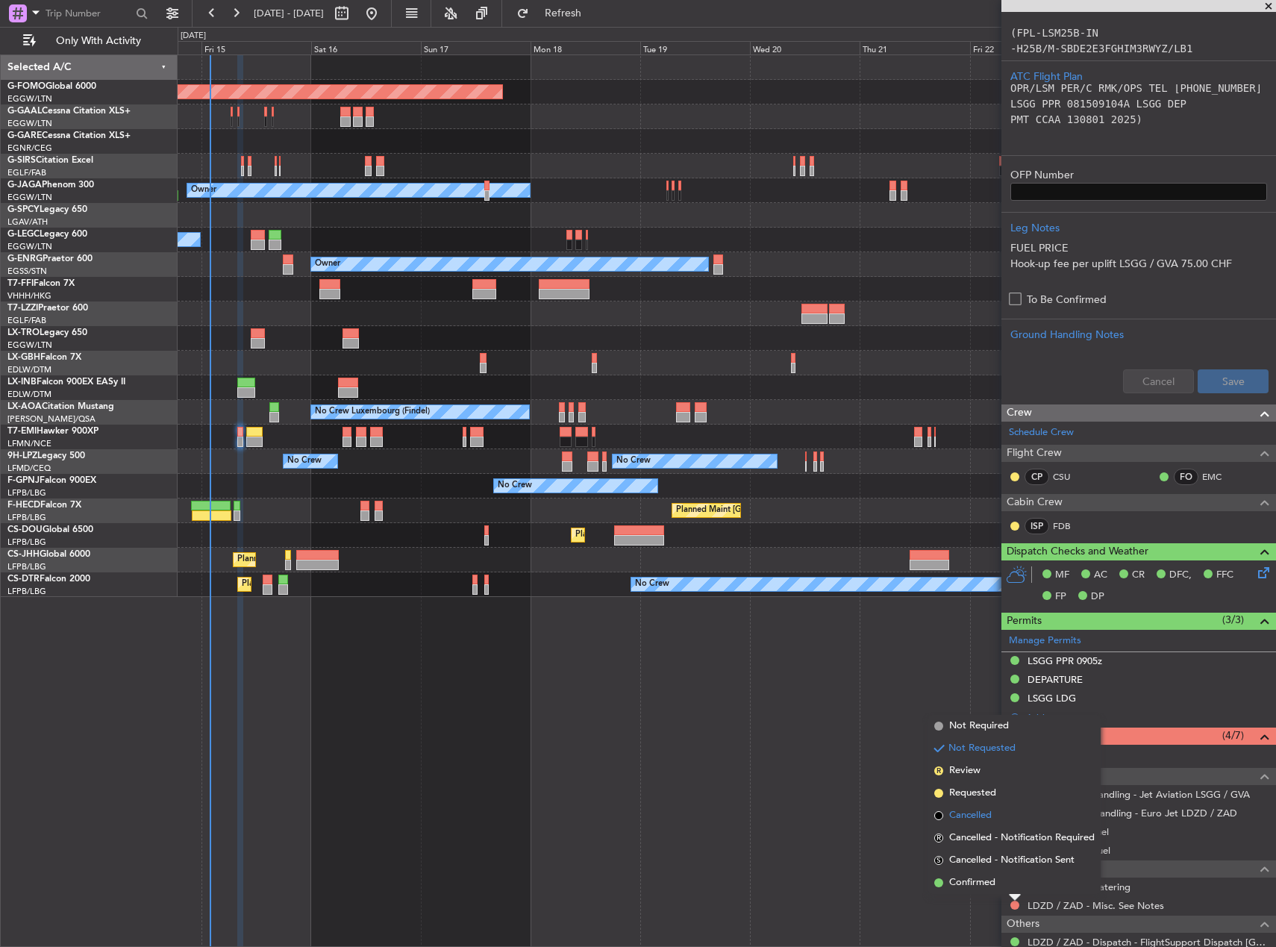
click at [986, 824] on li "Cancelled" at bounding box center [1014, 815] width 172 height 22
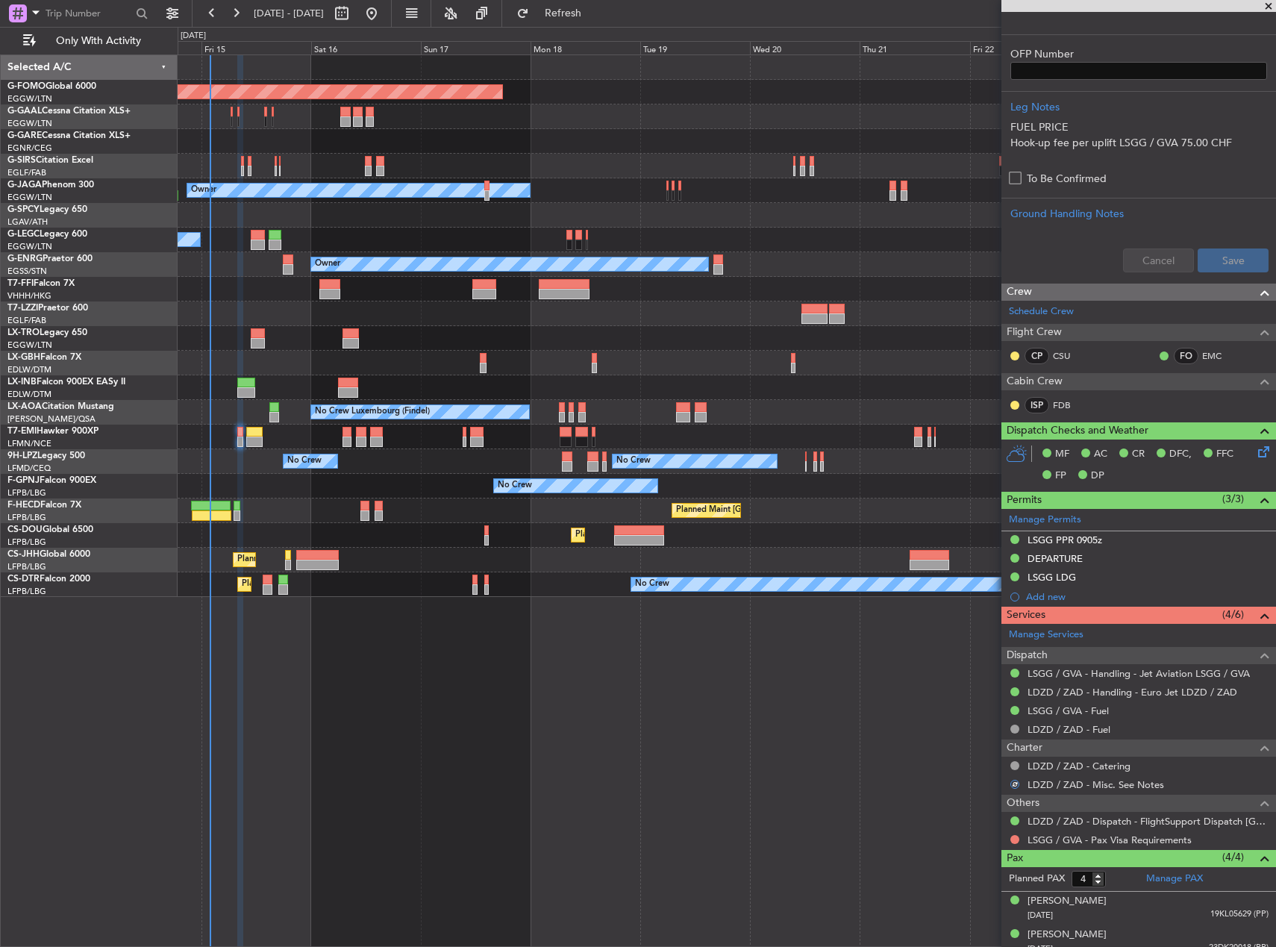
scroll to position [572, 0]
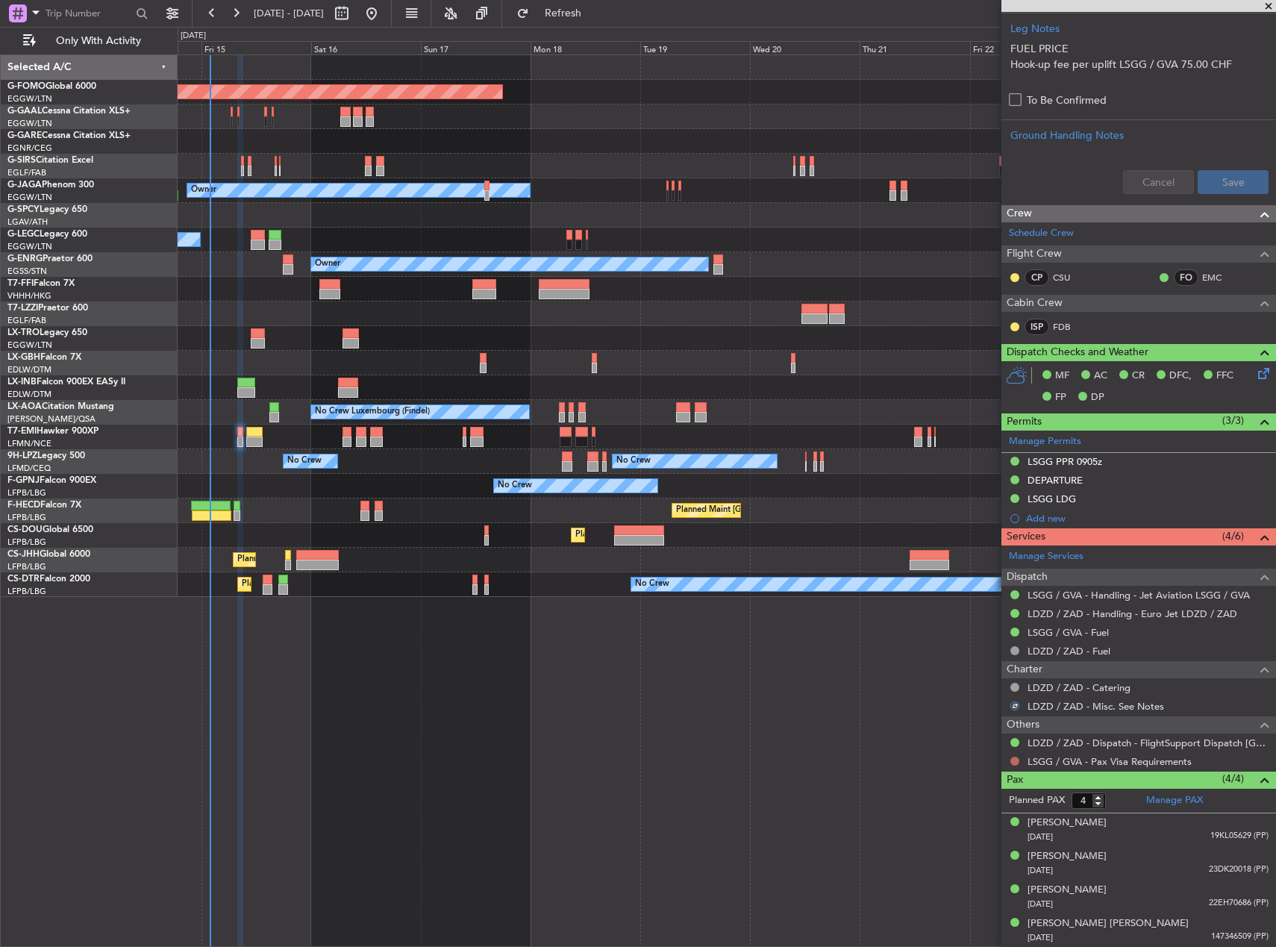
click at [1013, 759] on button at bounding box center [1014, 761] width 9 height 9
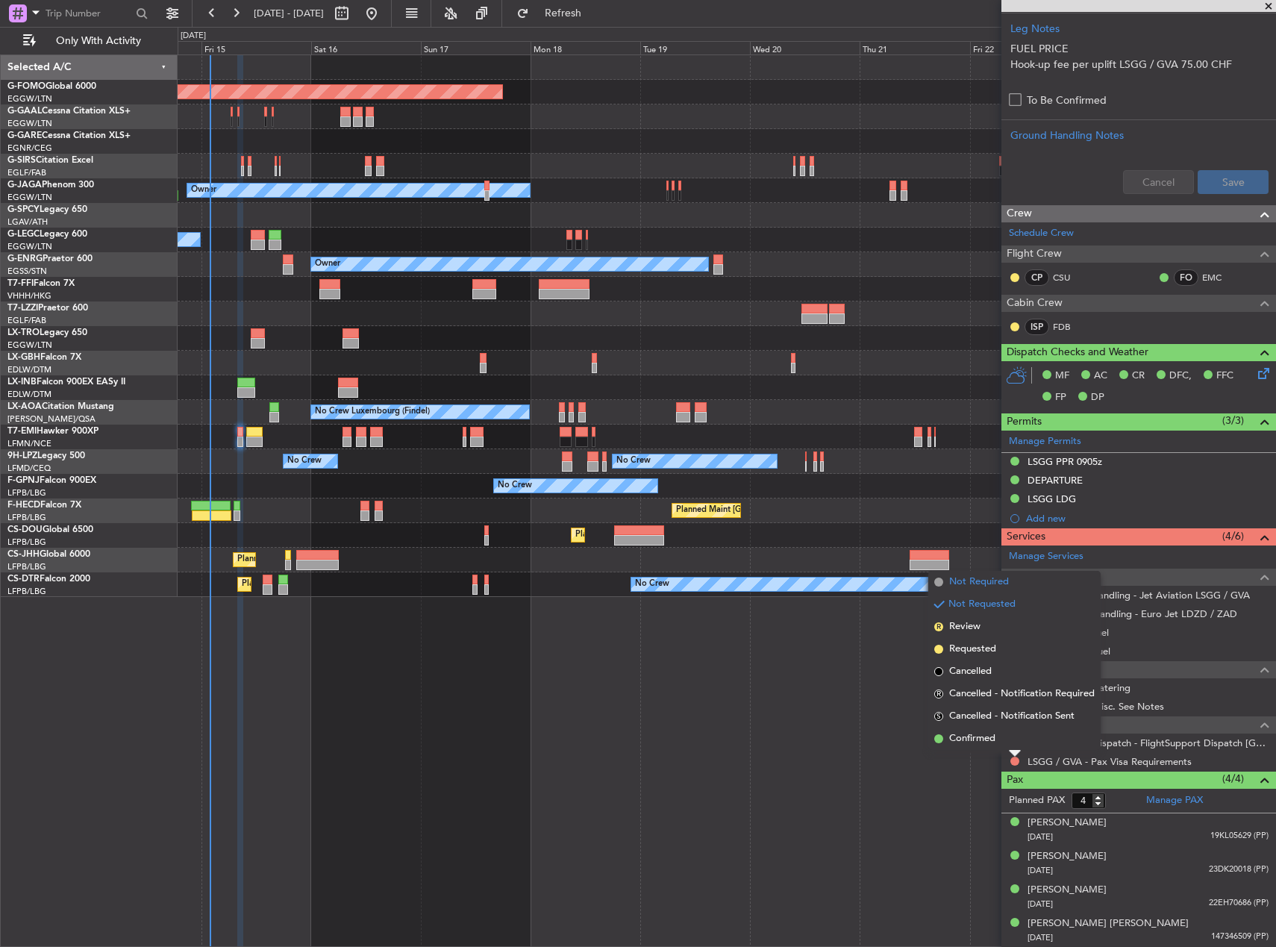
click at [958, 589] on li "Not Required" at bounding box center [1014, 582] width 172 height 22
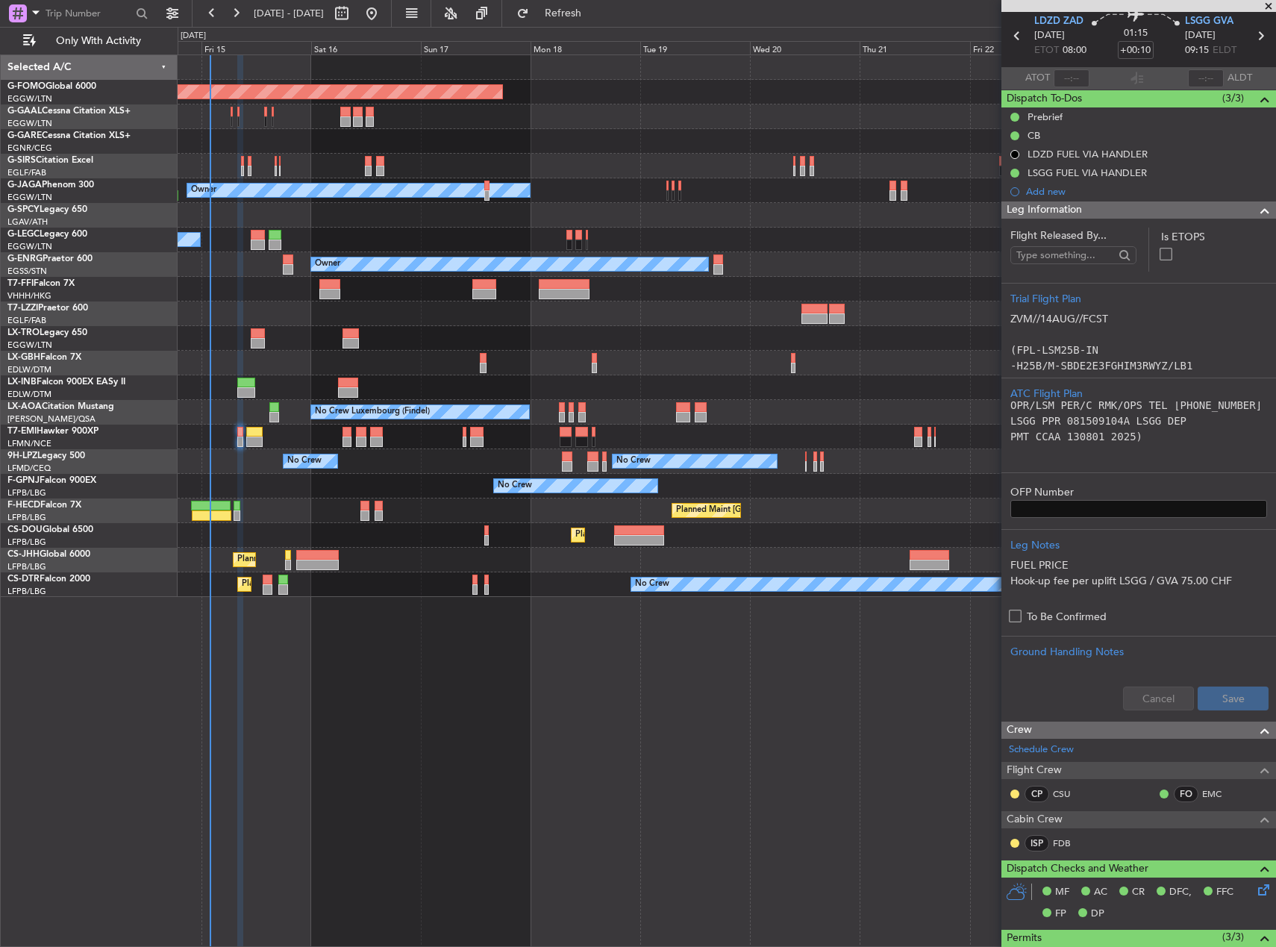
scroll to position [0, 0]
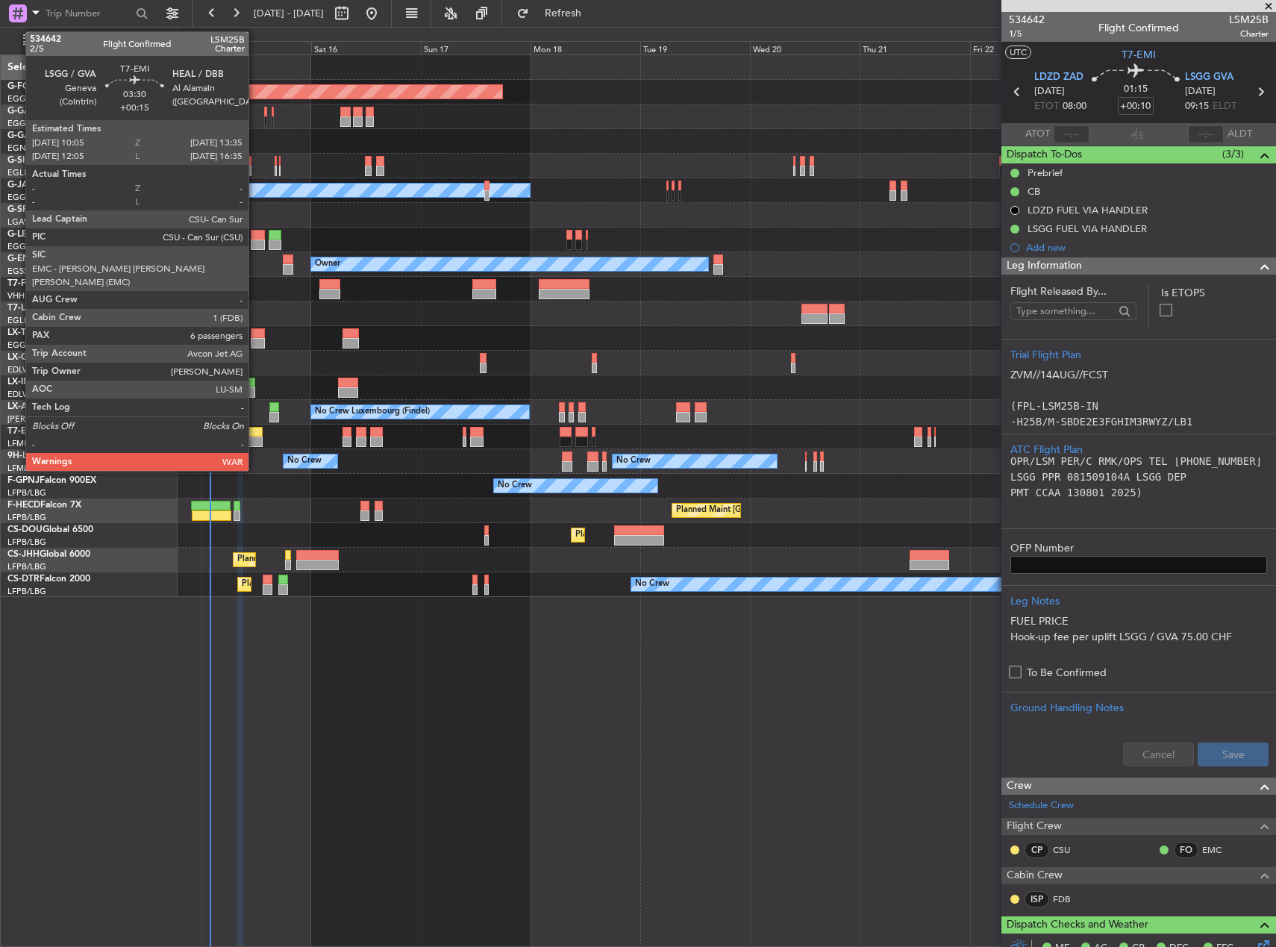
click at [255, 439] on div at bounding box center [254, 441] width 16 height 10
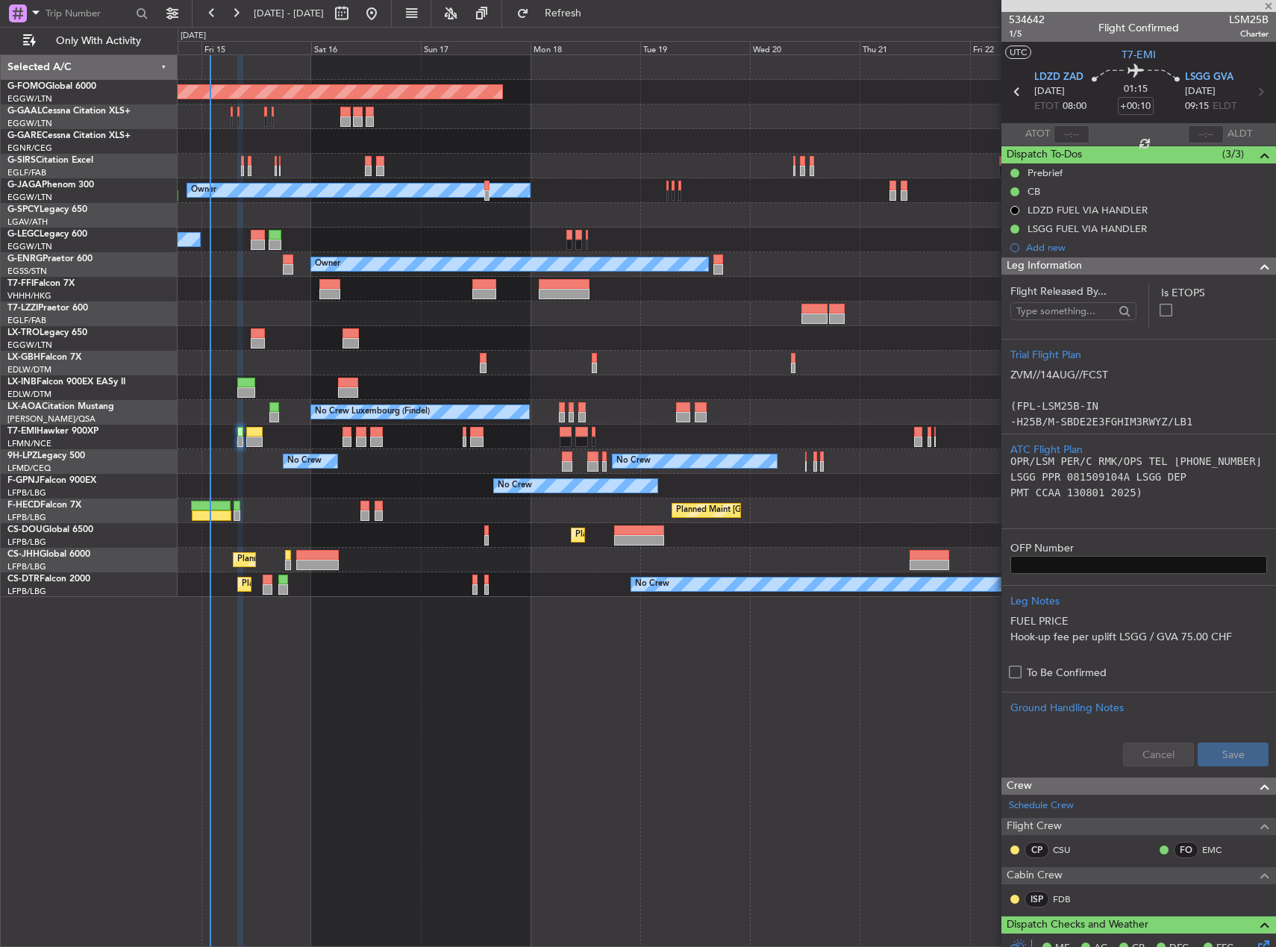
type input "+00:15"
type input "6"
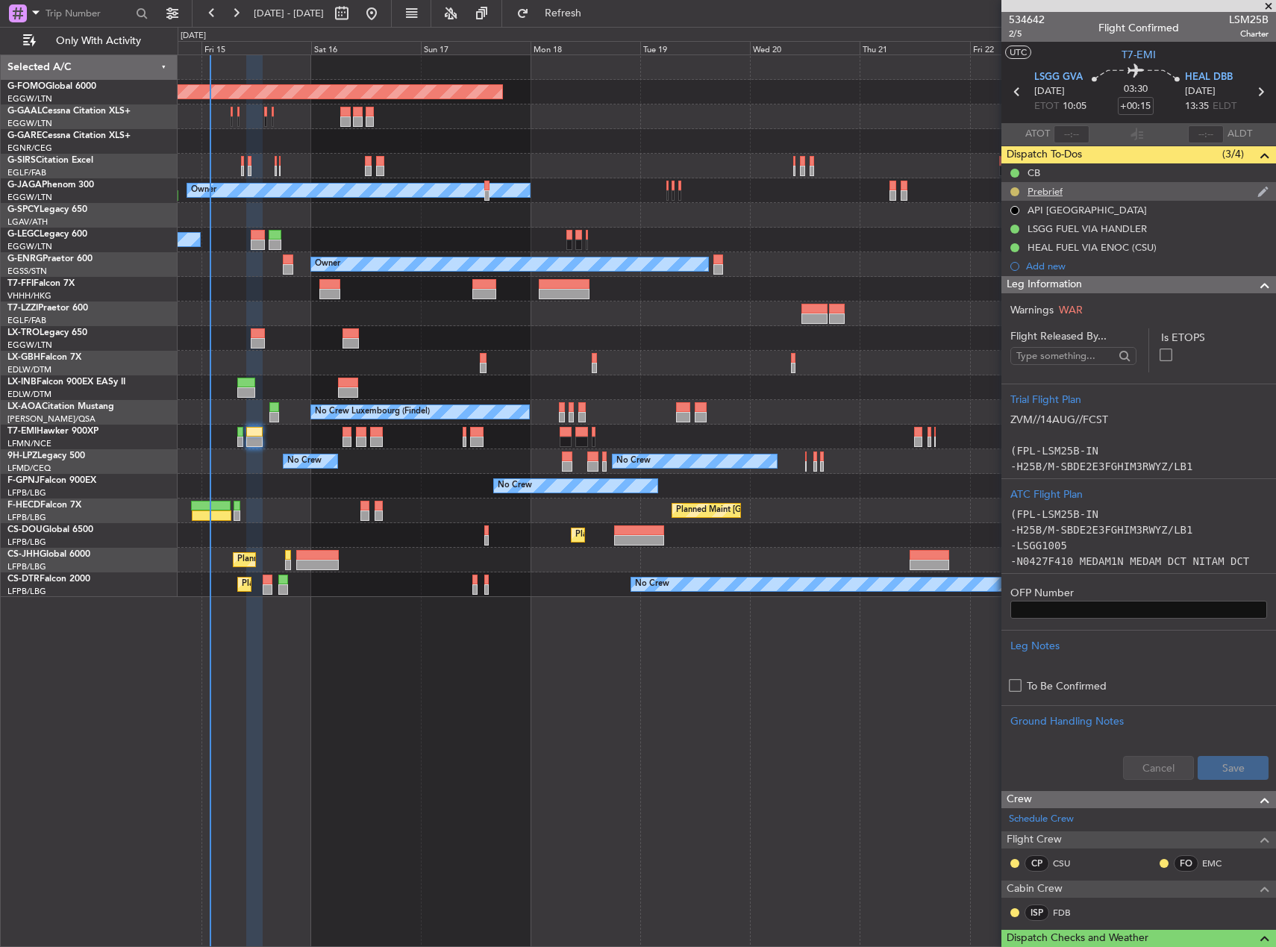
click at [1013, 192] on button at bounding box center [1014, 191] width 9 height 9
click at [1008, 280] on span "Cancelled" at bounding box center [1017, 279] width 43 height 15
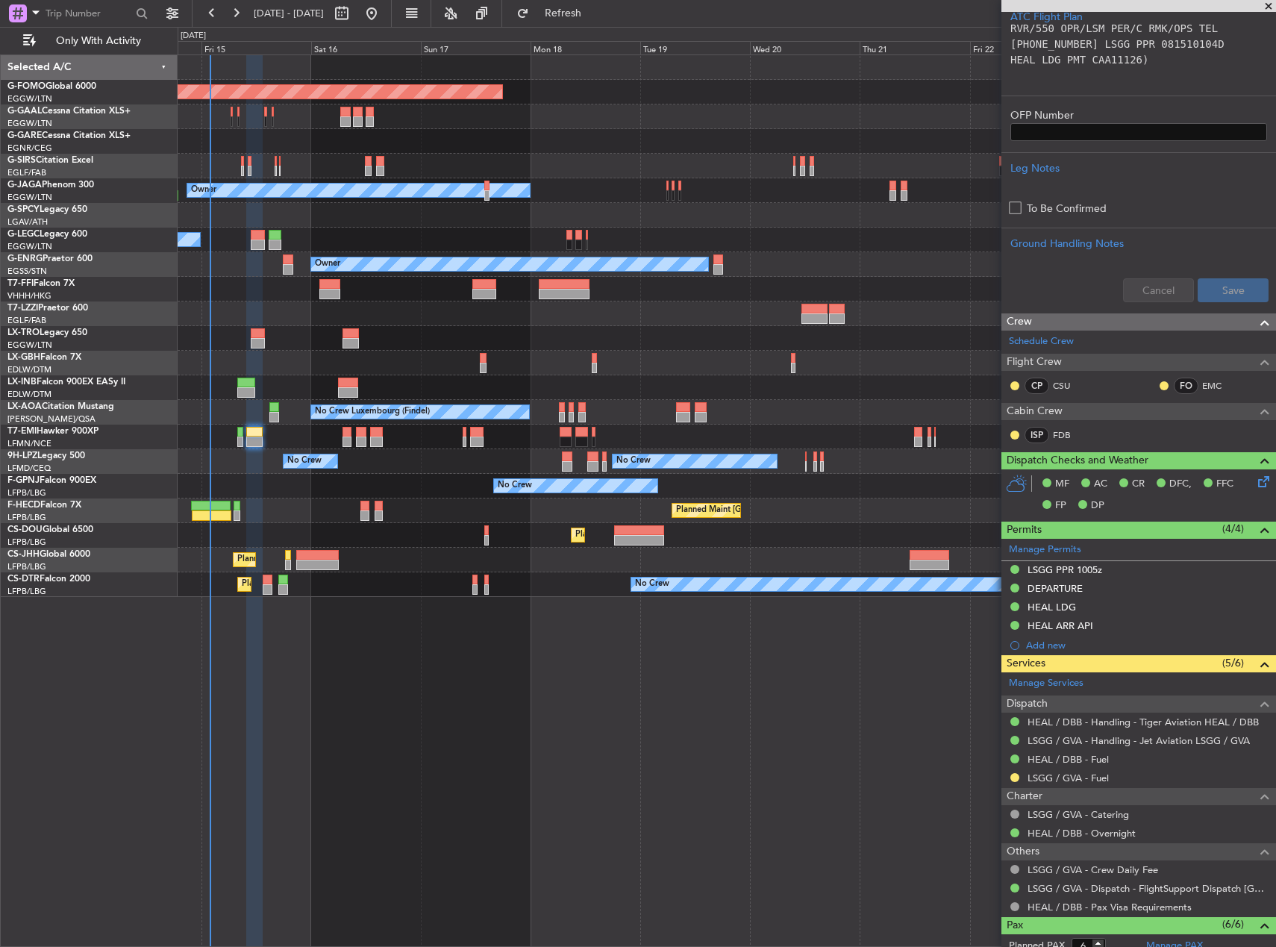
scroll to position [597, 0]
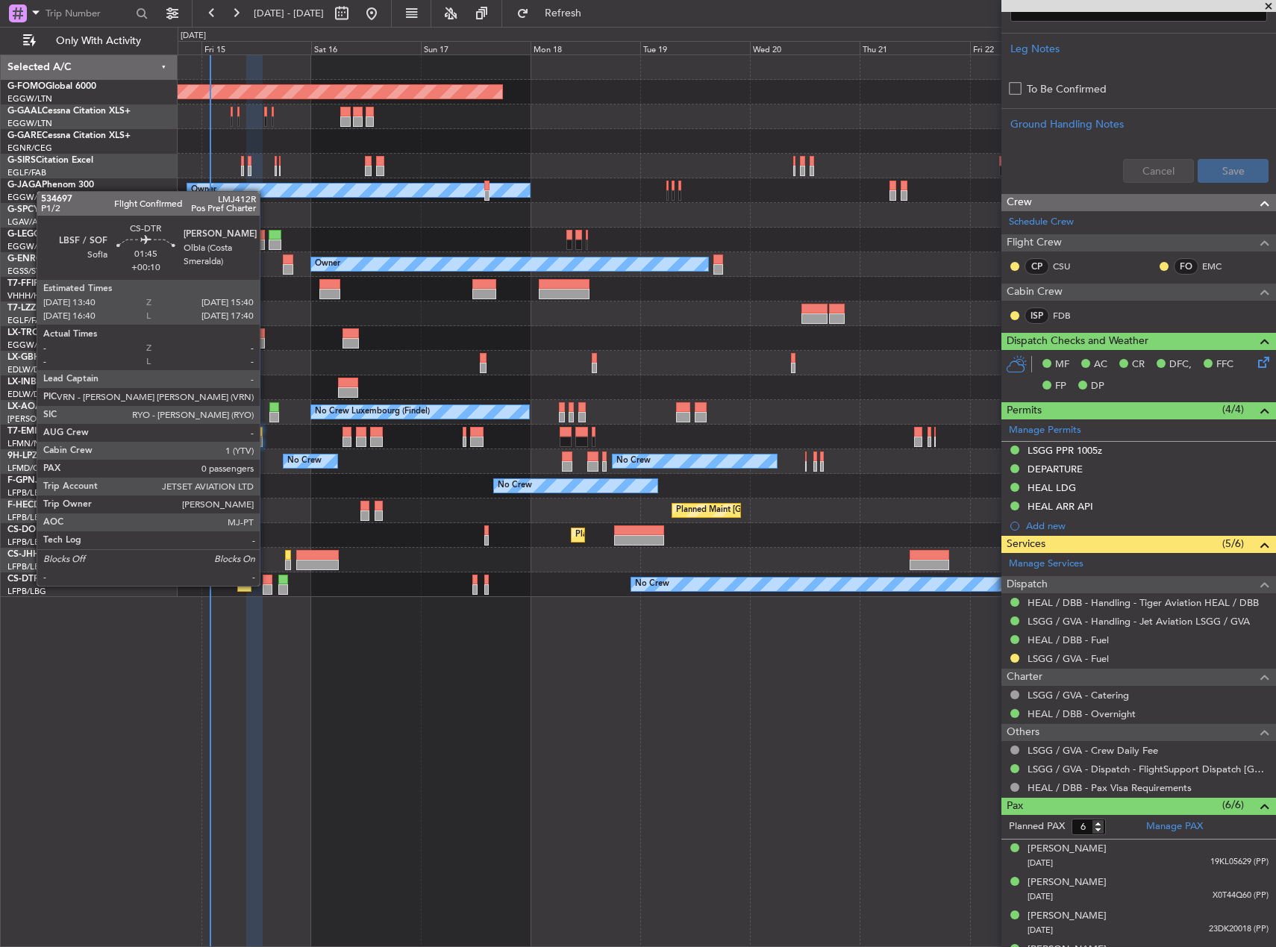
click at [266, 584] on div at bounding box center [268, 589] width 10 height 10
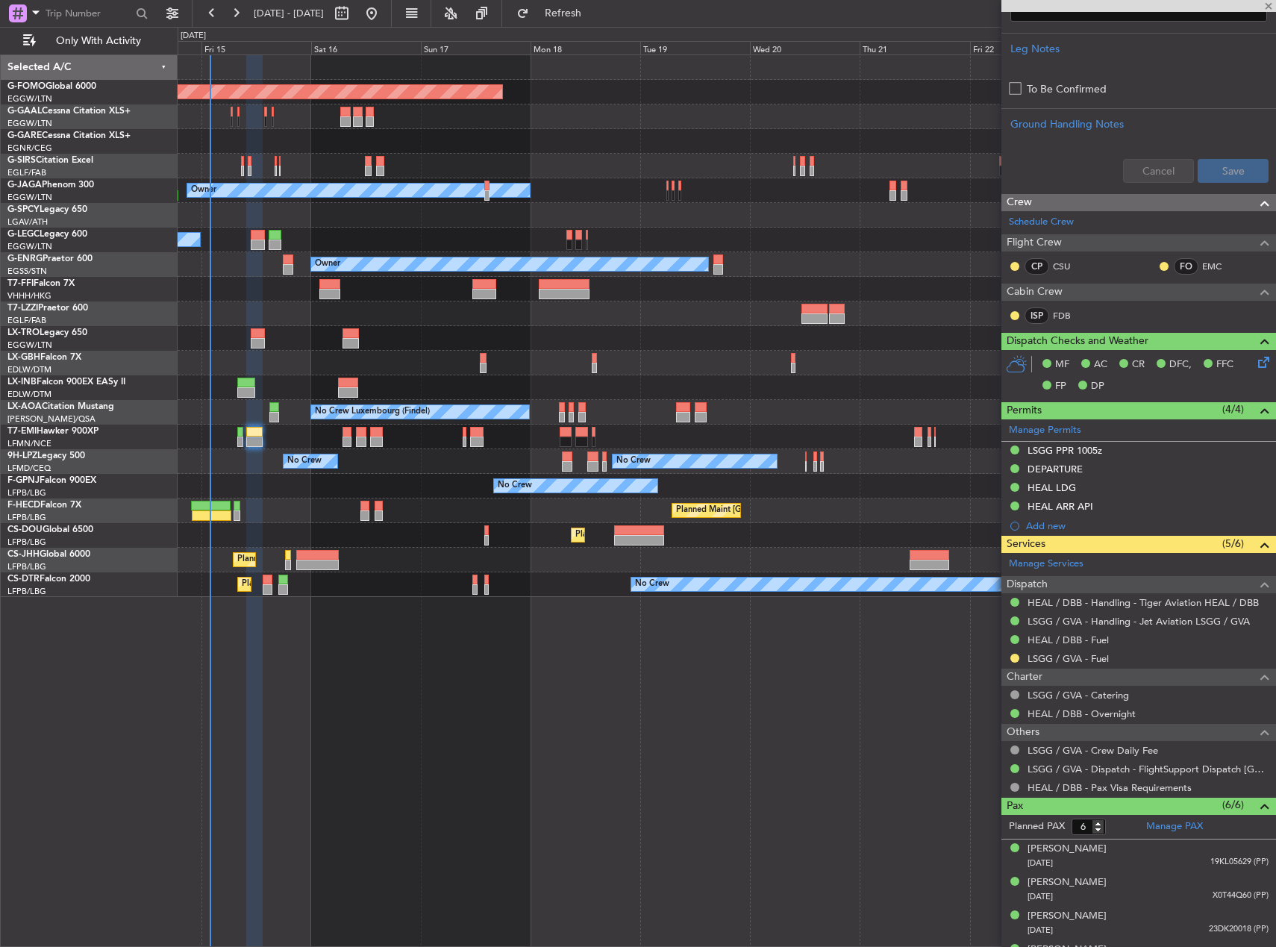
type input "+00:10"
type input "0"
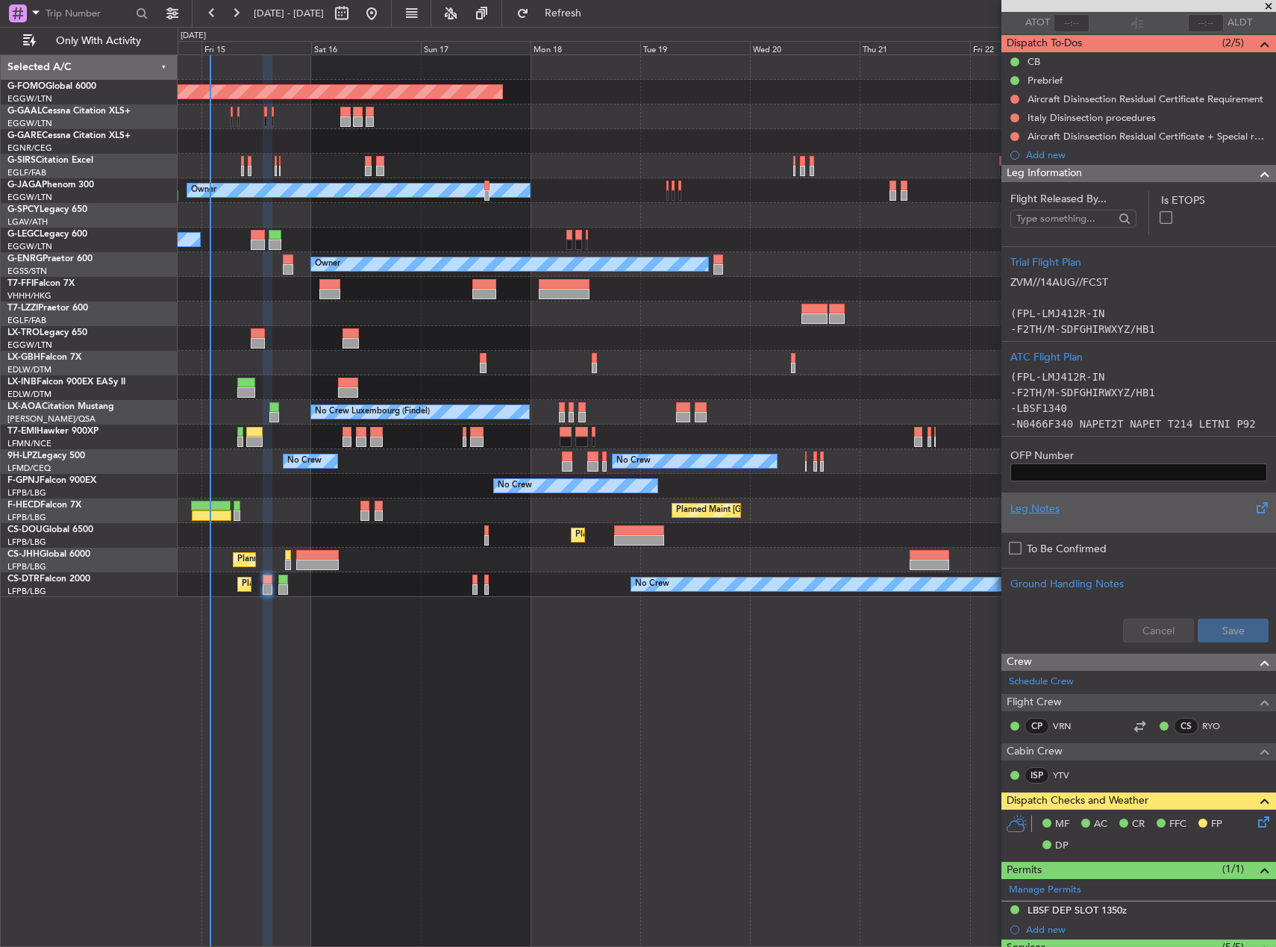
scroll to position [0, 0]
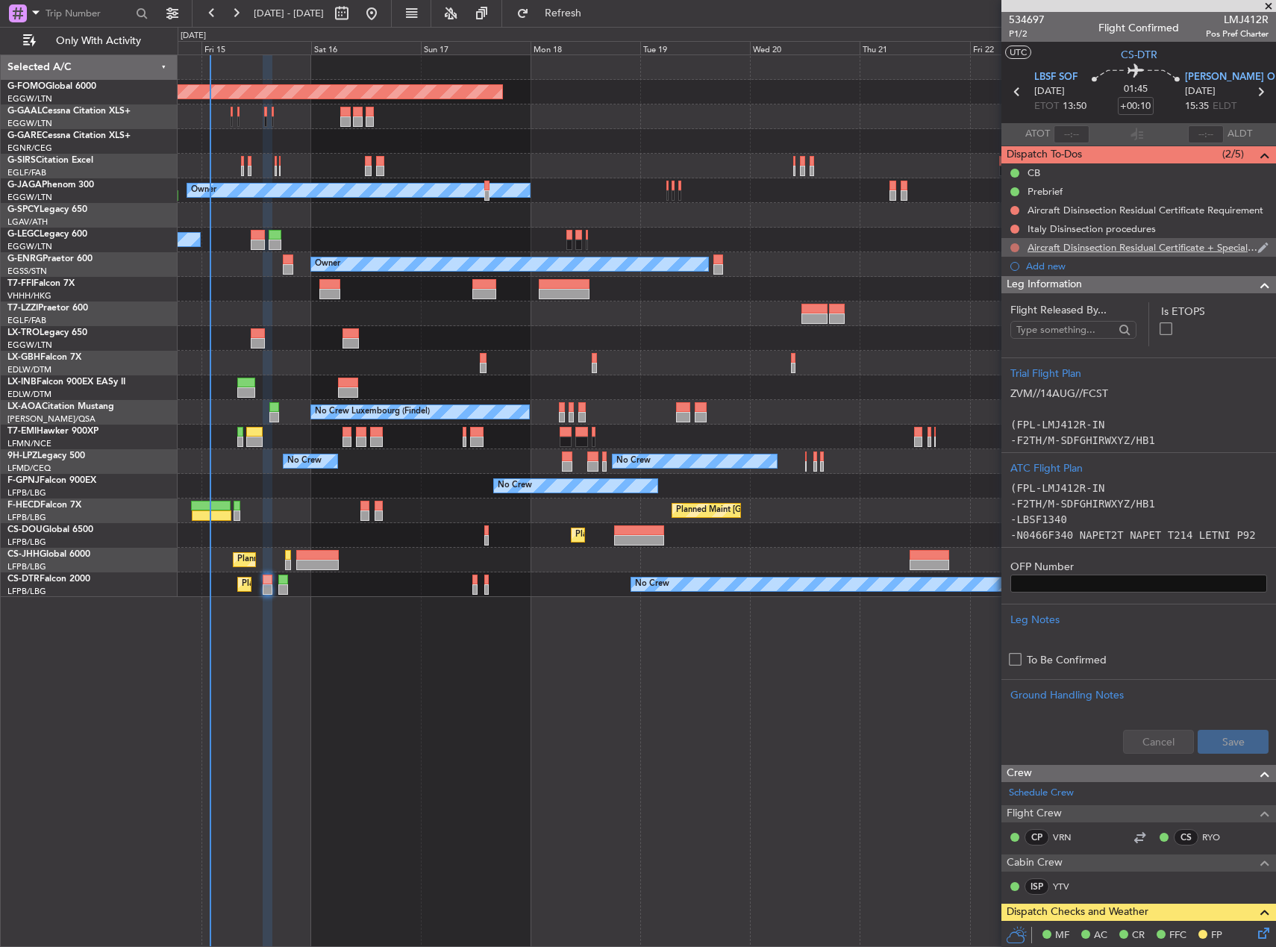
click at [1015, 250] on button at bounding box center [1014, 247] width 9 height 9
click at [1008, 333] on span "Cancelled" at bounding box center [1018, 335] width 43 height 15
click at [1015, 229] on button at bounding box center [1014, 229] width 9 height 9
click at [999, 312] on span "Cancelled" at bounding box center [1018, 317] width 43 height 15
click at [1011, 205] on div at bounding box center [1015, 210] width 12 height 12
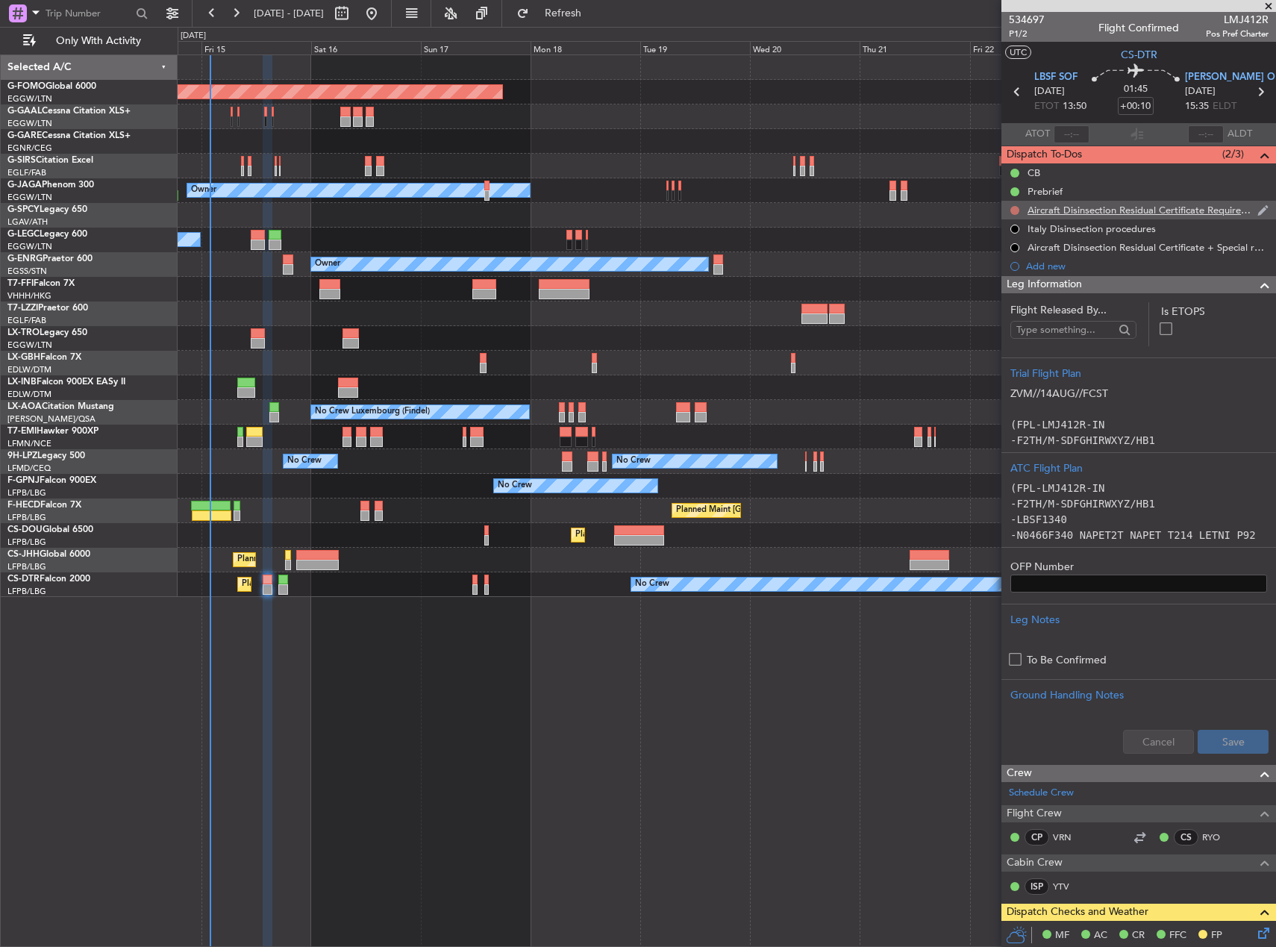
click at [1011, 211] on button at bounding box center [1014, 210] width 9 height 9
click at [1010, 291] on span "Cancelled" at bounding box center [1018, 298] width 43 height 15
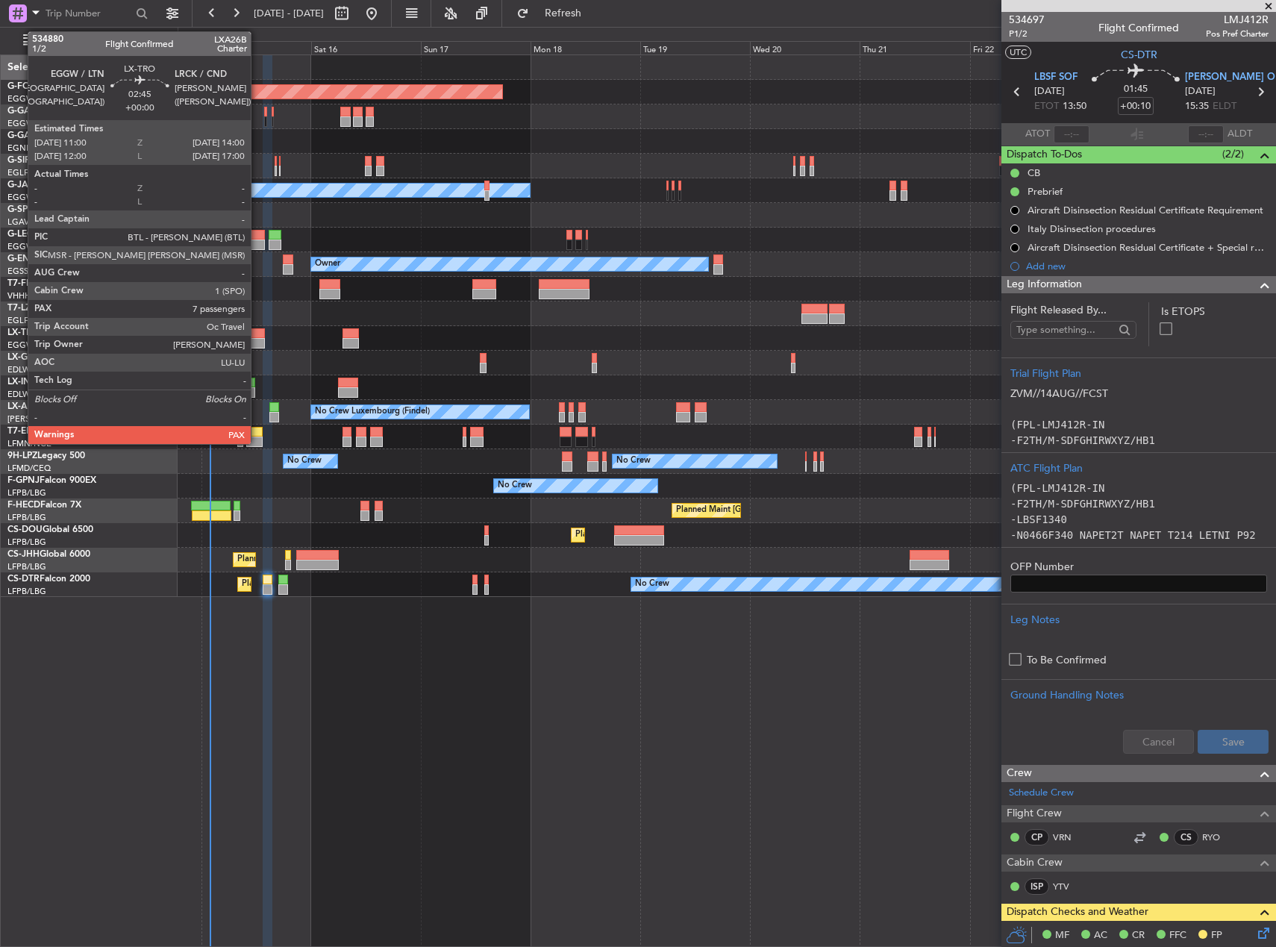
click at [257, 335] on div at bounding box center [258, 333] width 14 height 10
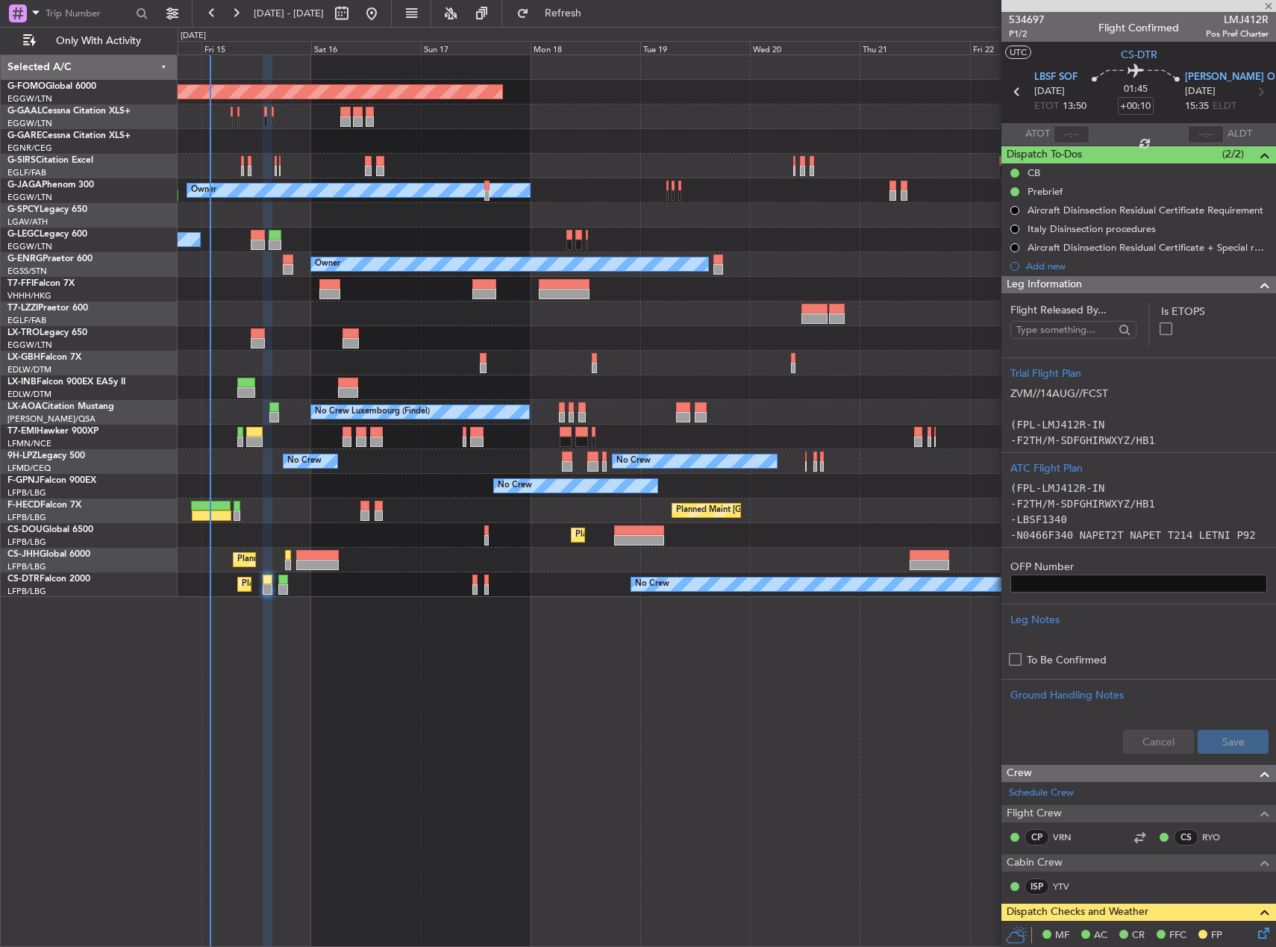
type input "7"
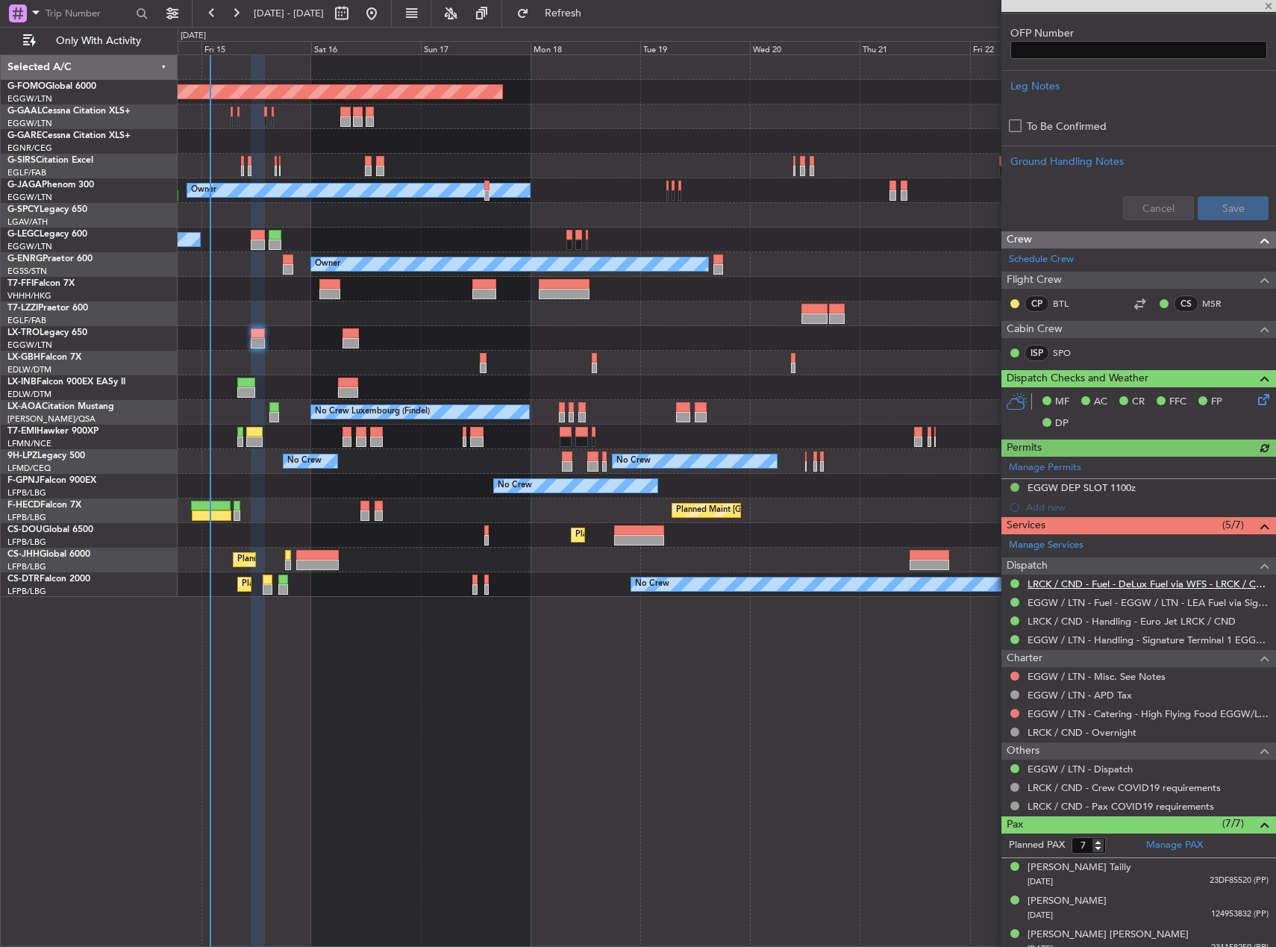
scroll to position [668, 0]
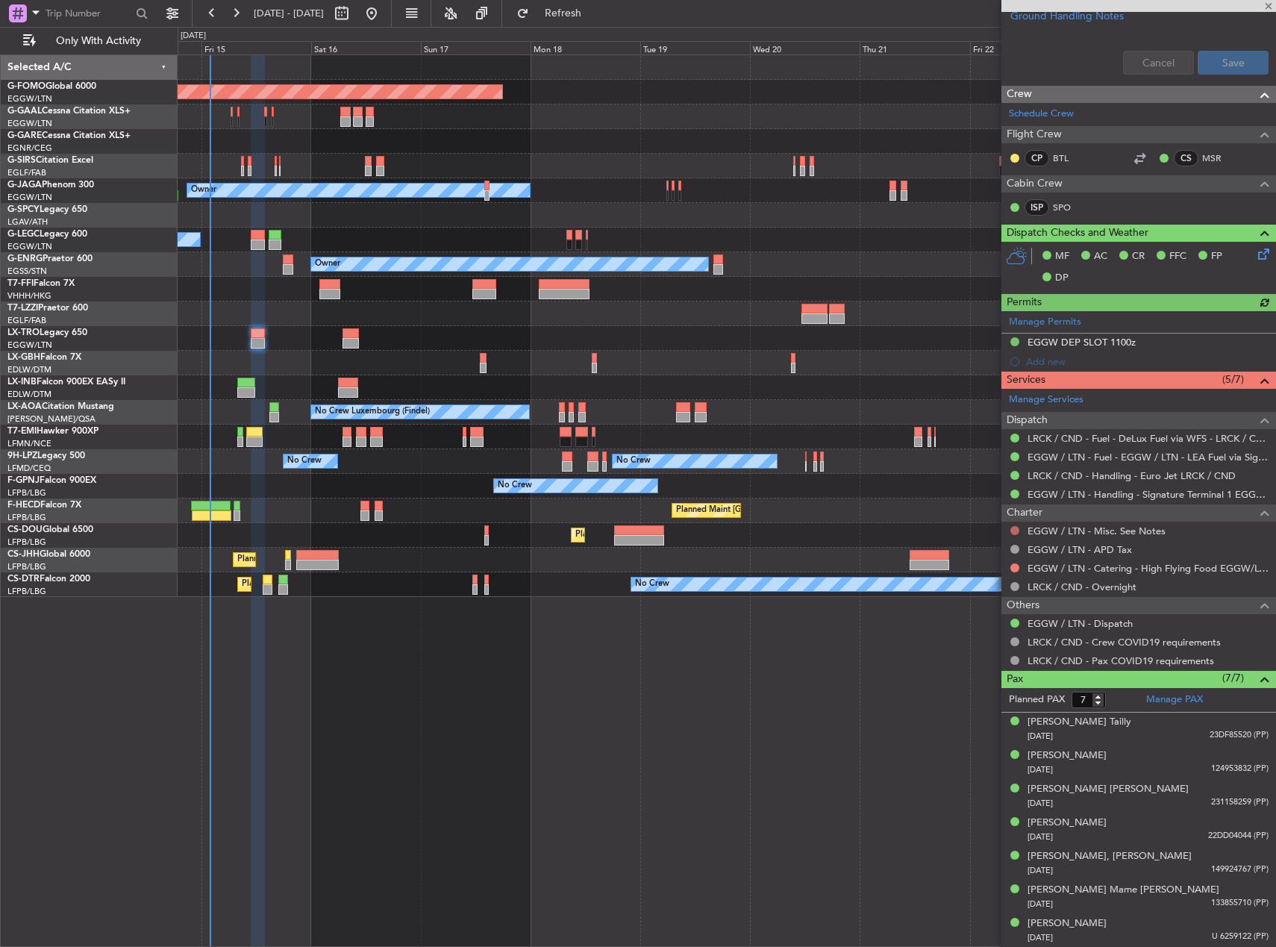
click at [1012, 530] on button at bounding box center [1014, 530] width 9 height 9
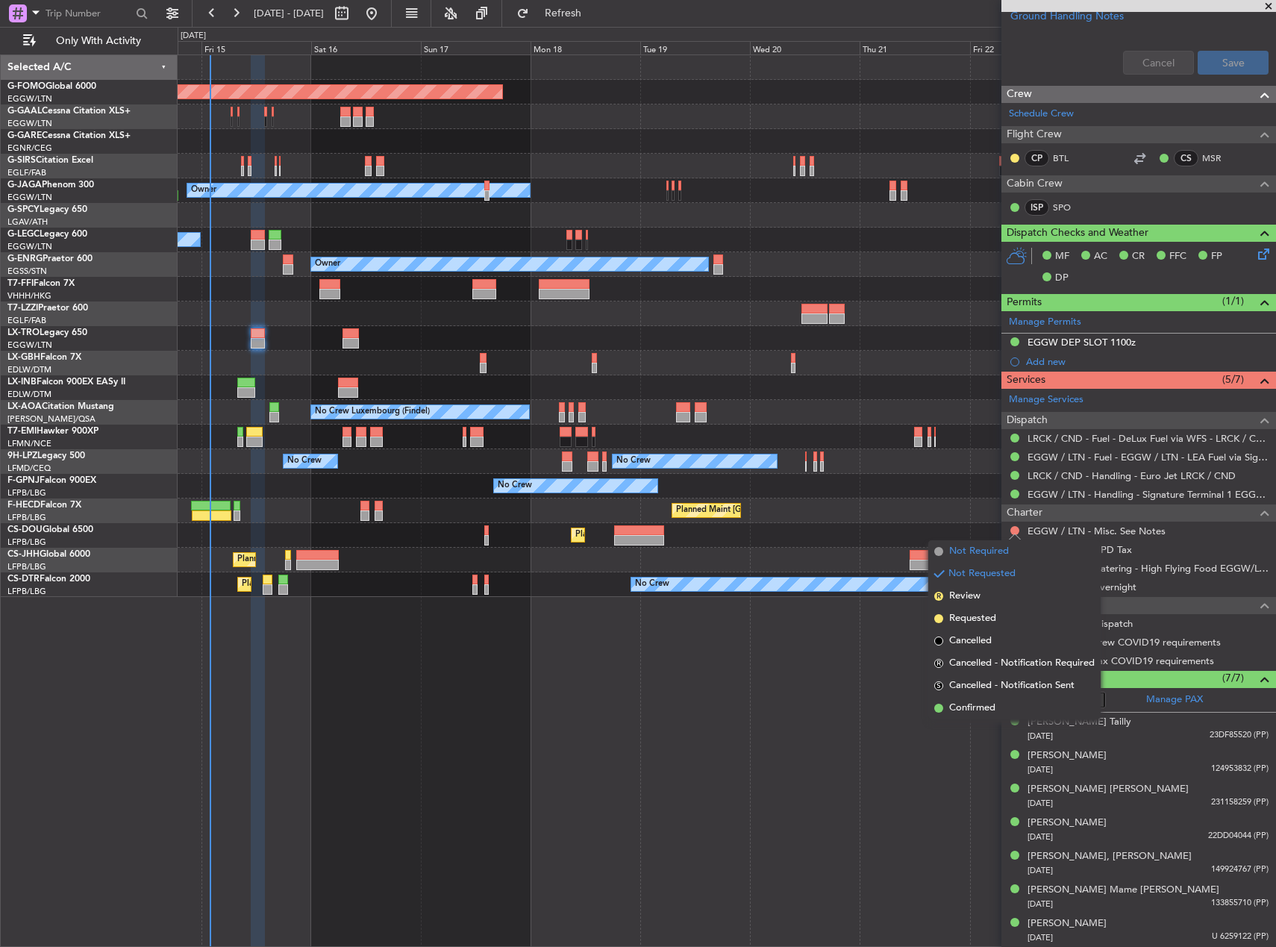
click at [983, 548] on span "Not Required" at bounding box center [979, 551] width 60 height 15
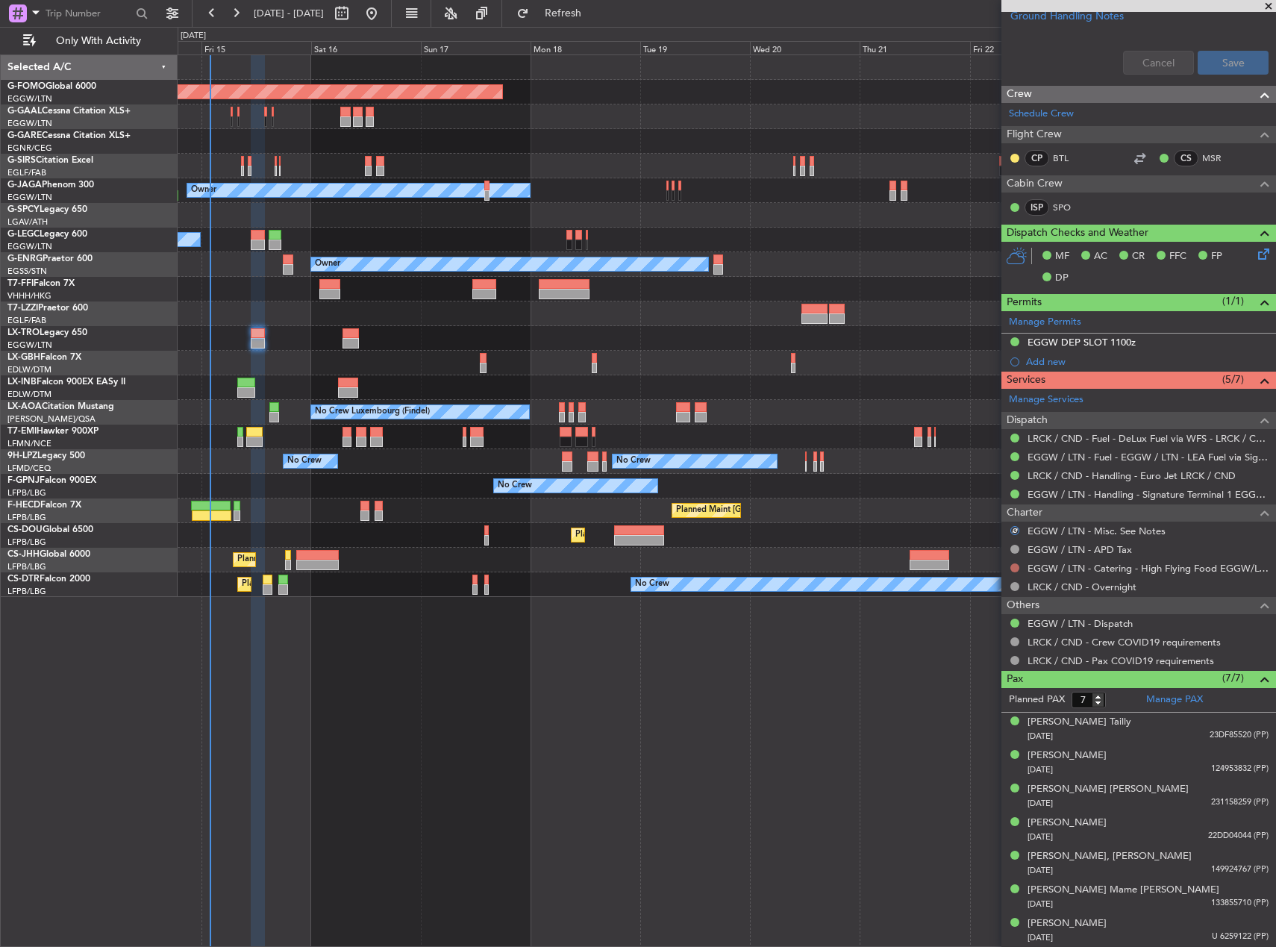
click at [1016, 569] on button at bounding box center [1014, 567] width 9 height 9
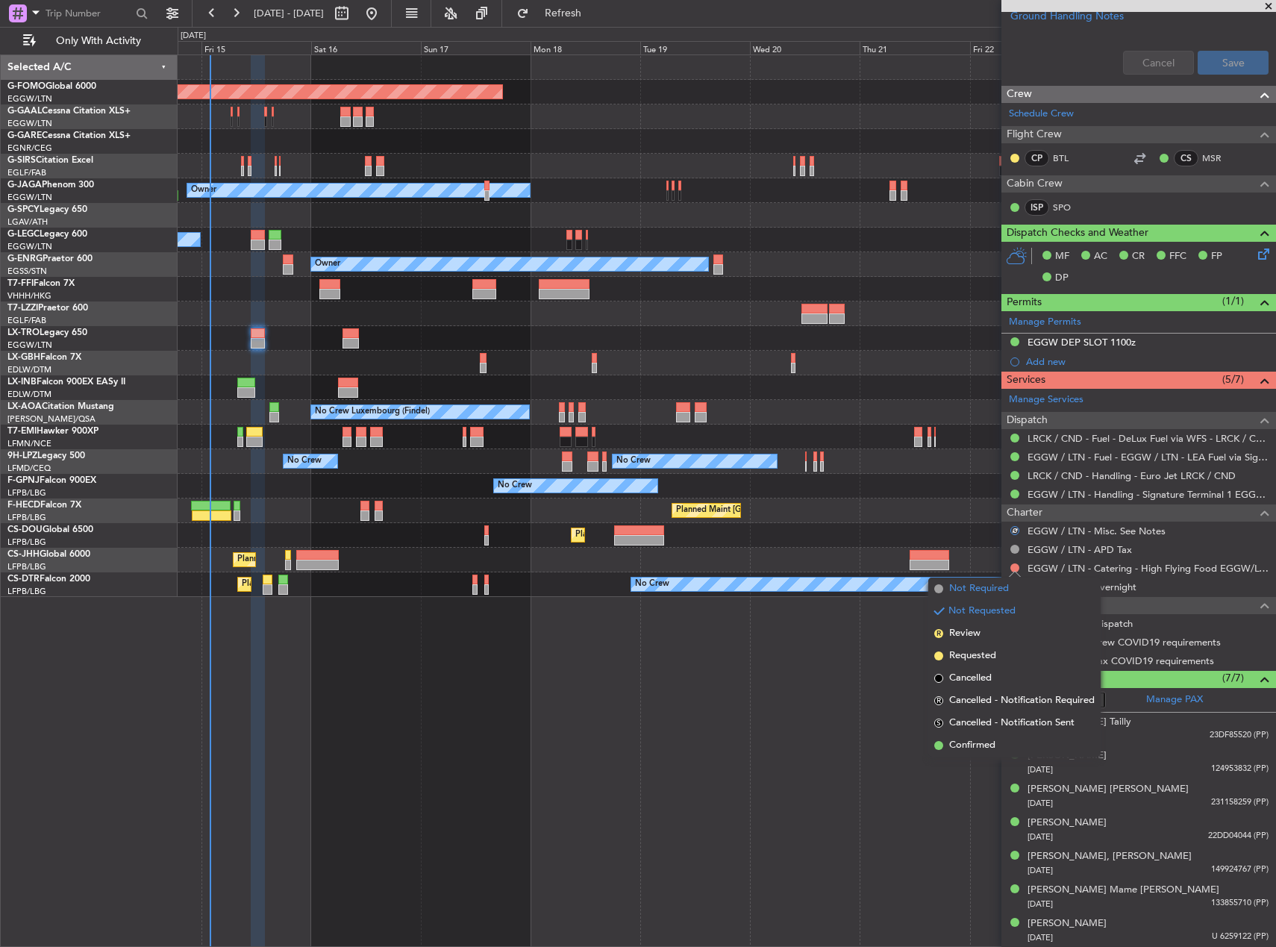
click at [955, 589] on span "Not Required" at bounding box center [979, 588] width 60 height 15
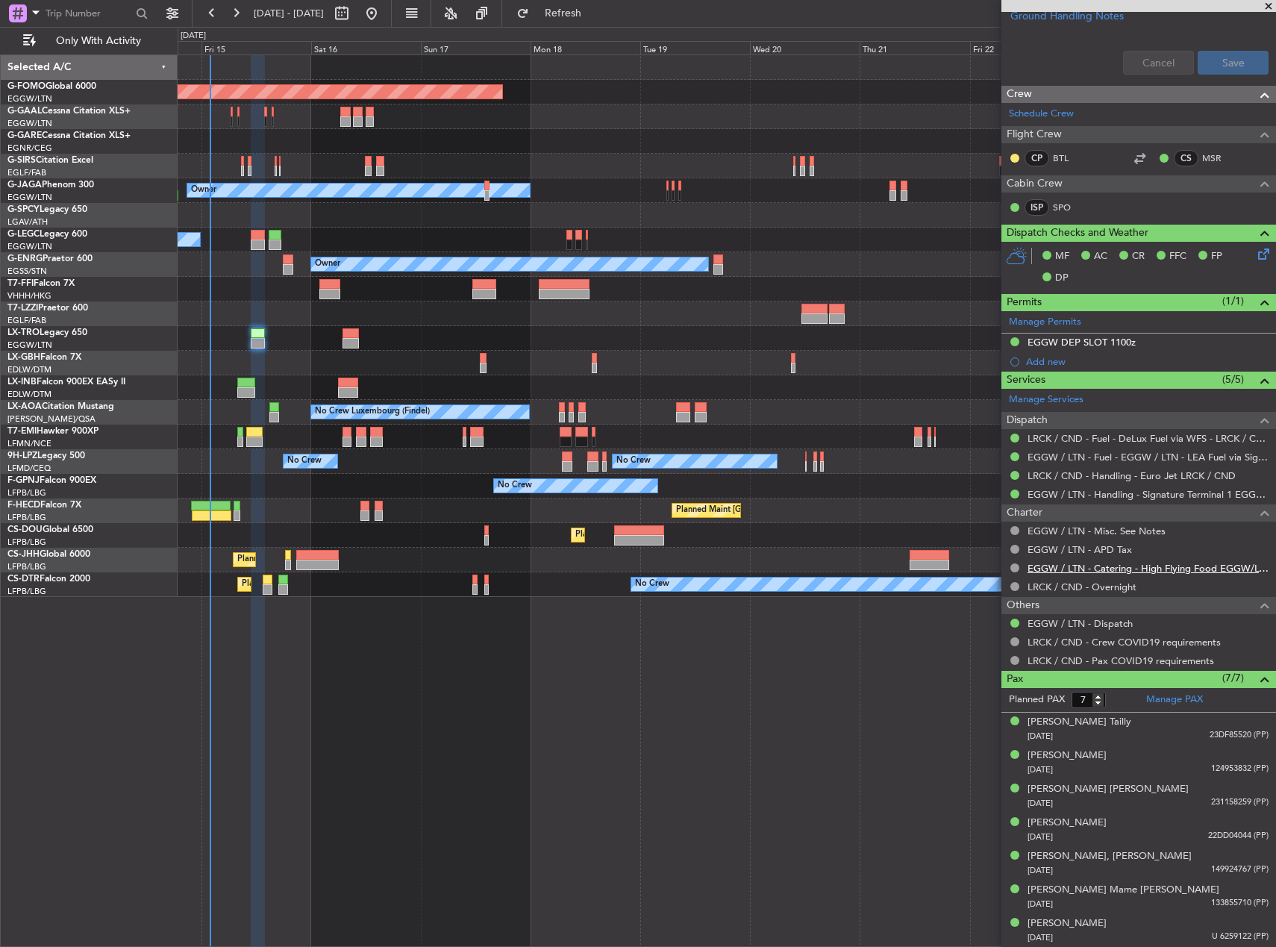
click at [1089, 570] on link "EGGW / LTN - Catering - High Flying Food EGGW/LTN" at bounding box center [1147, 568] width 241 height 13
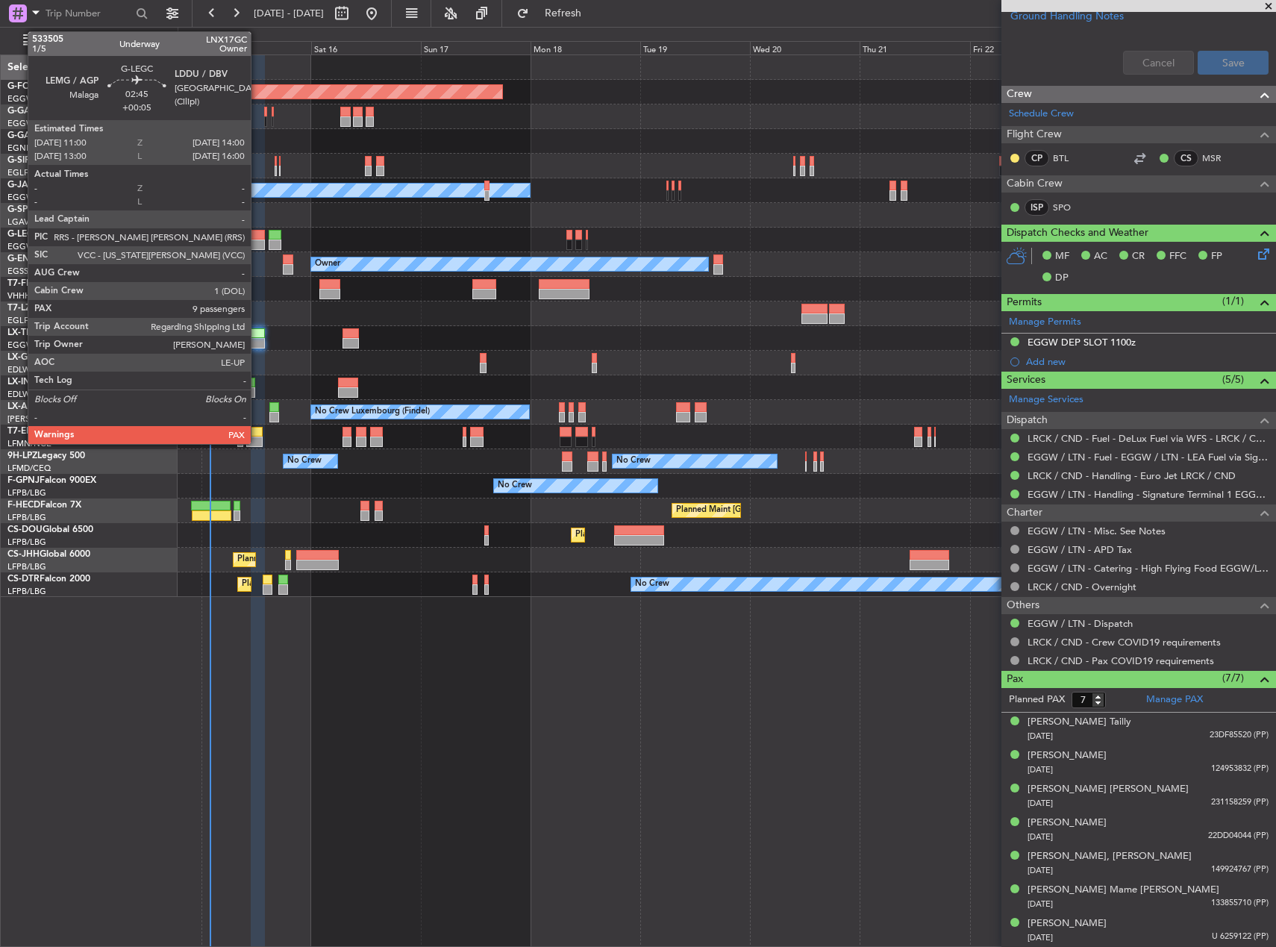
click at [257, 238] on div at bounding box center [258, 235] width 14 height 10
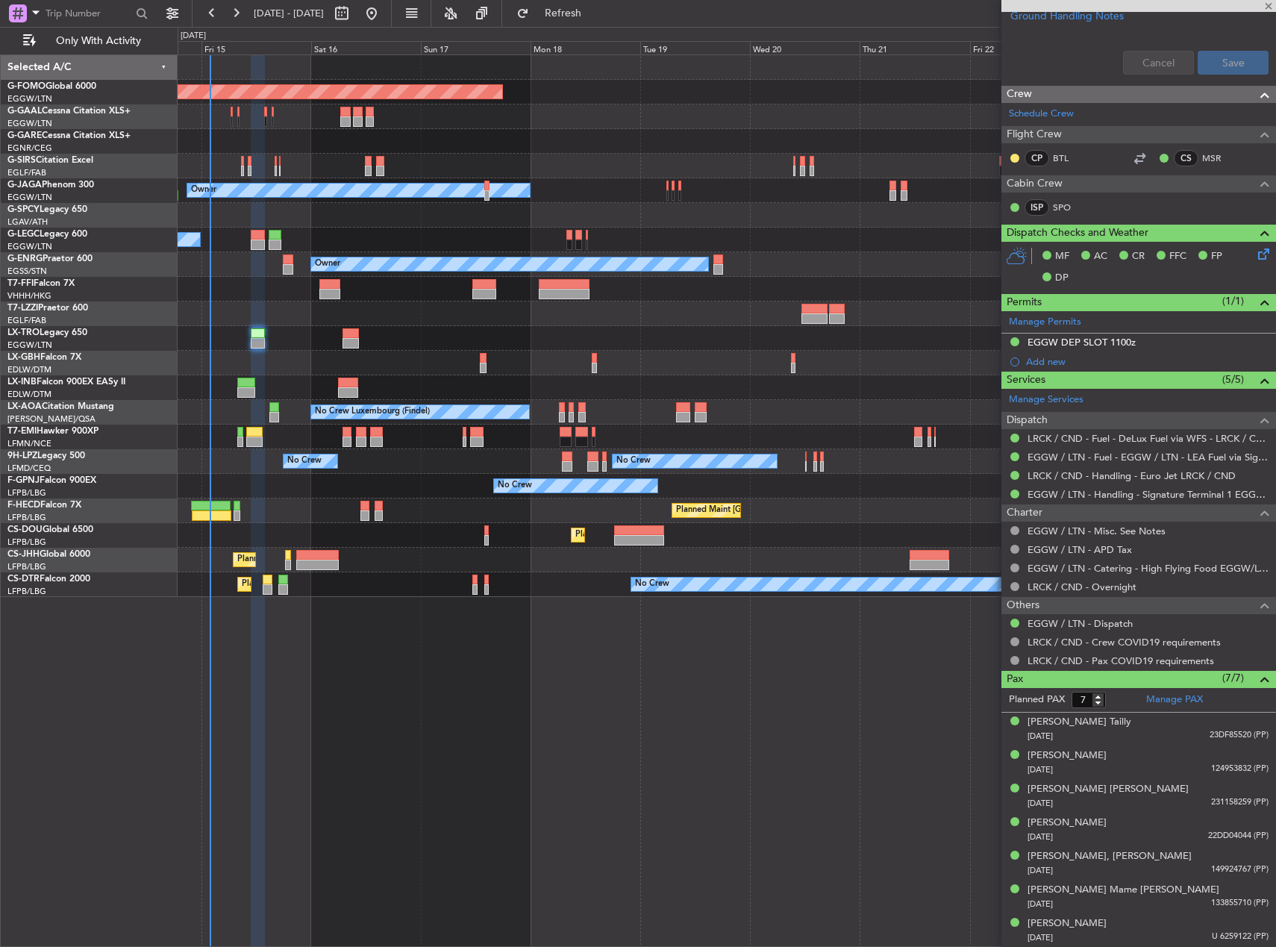
type input "+00:05"
type input "9"
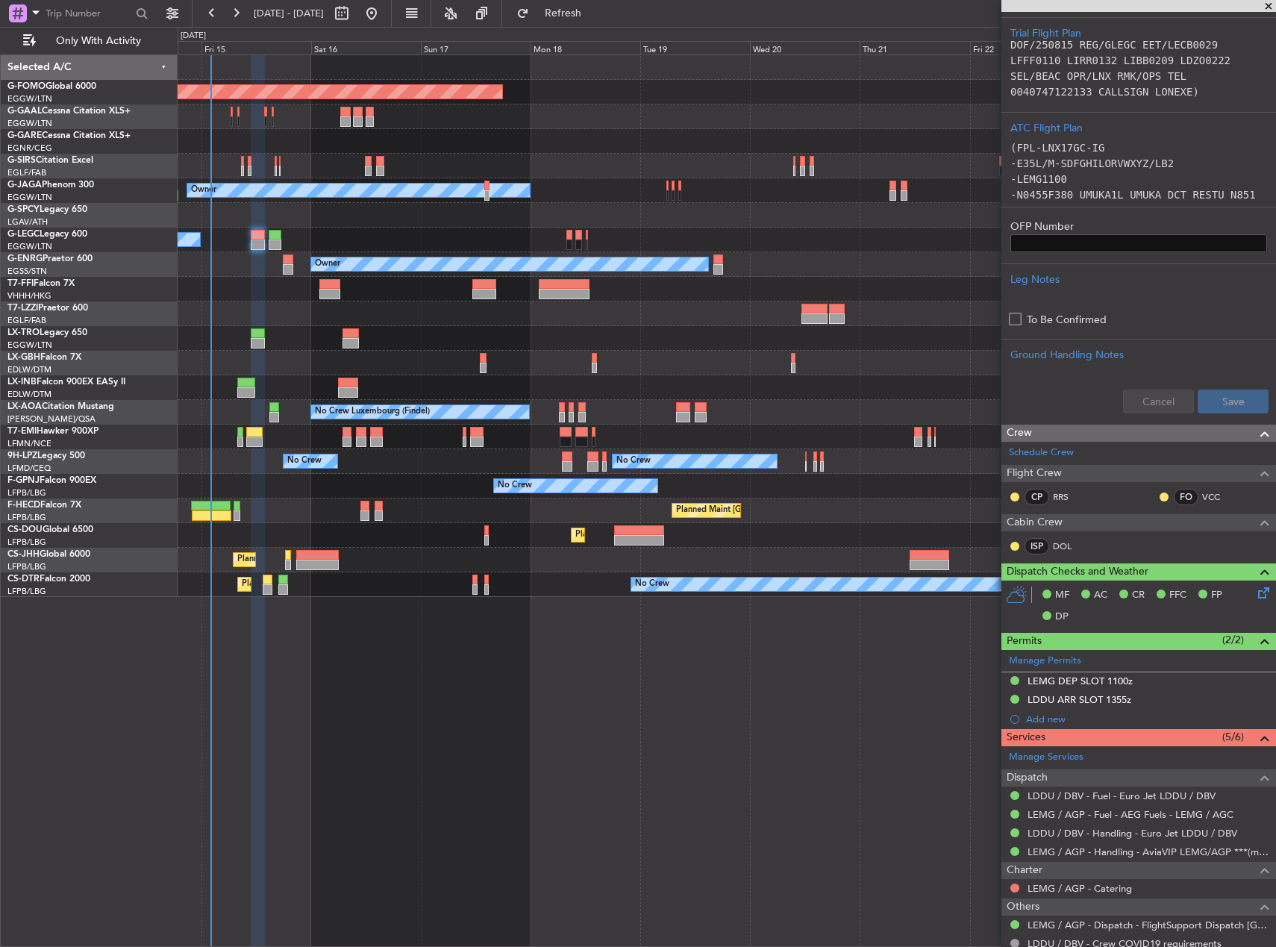
scroll to position [604, 0]
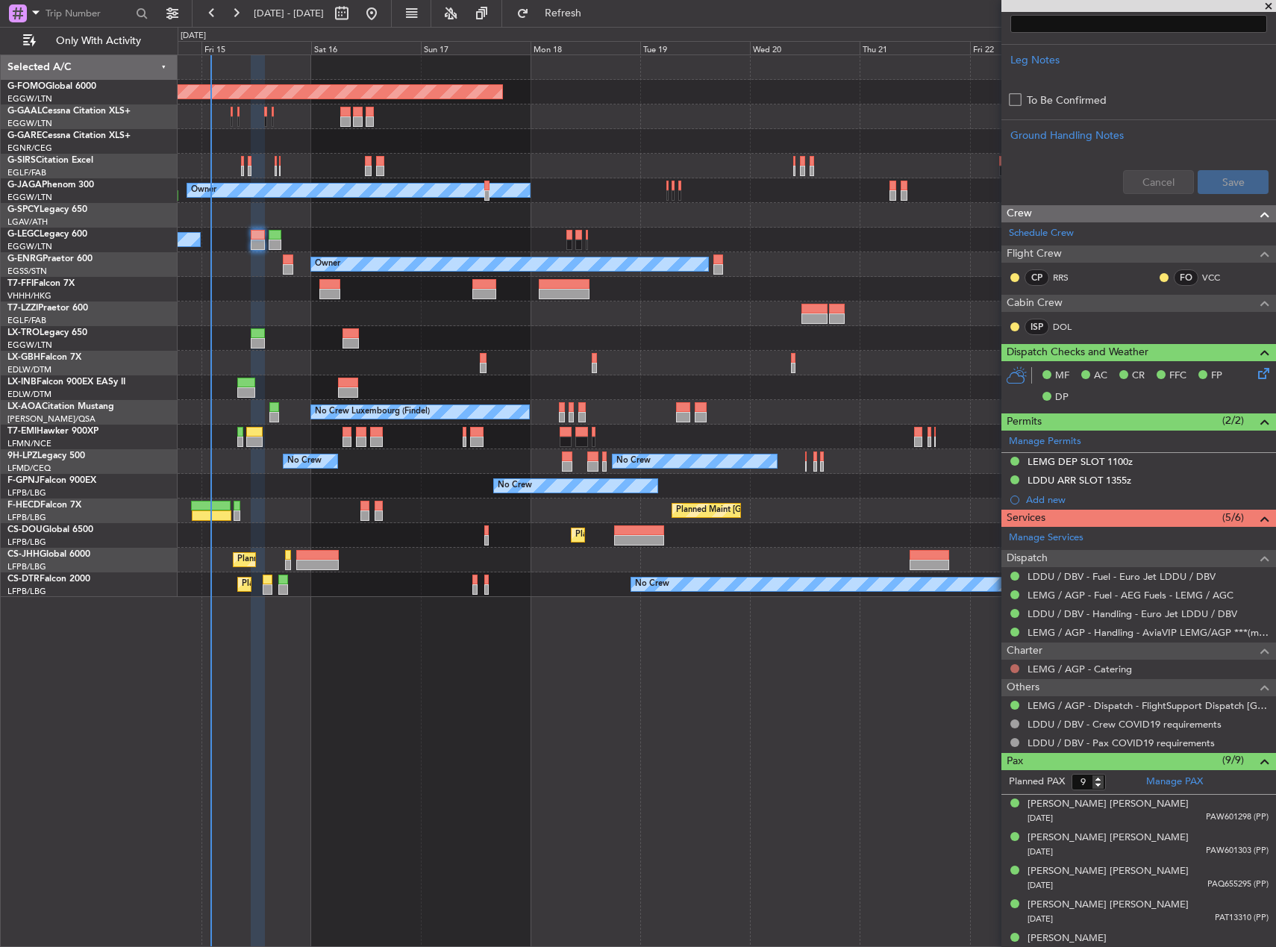
click at [1010, 667] on button at bounding box center [1014, 668] width 9 height 9
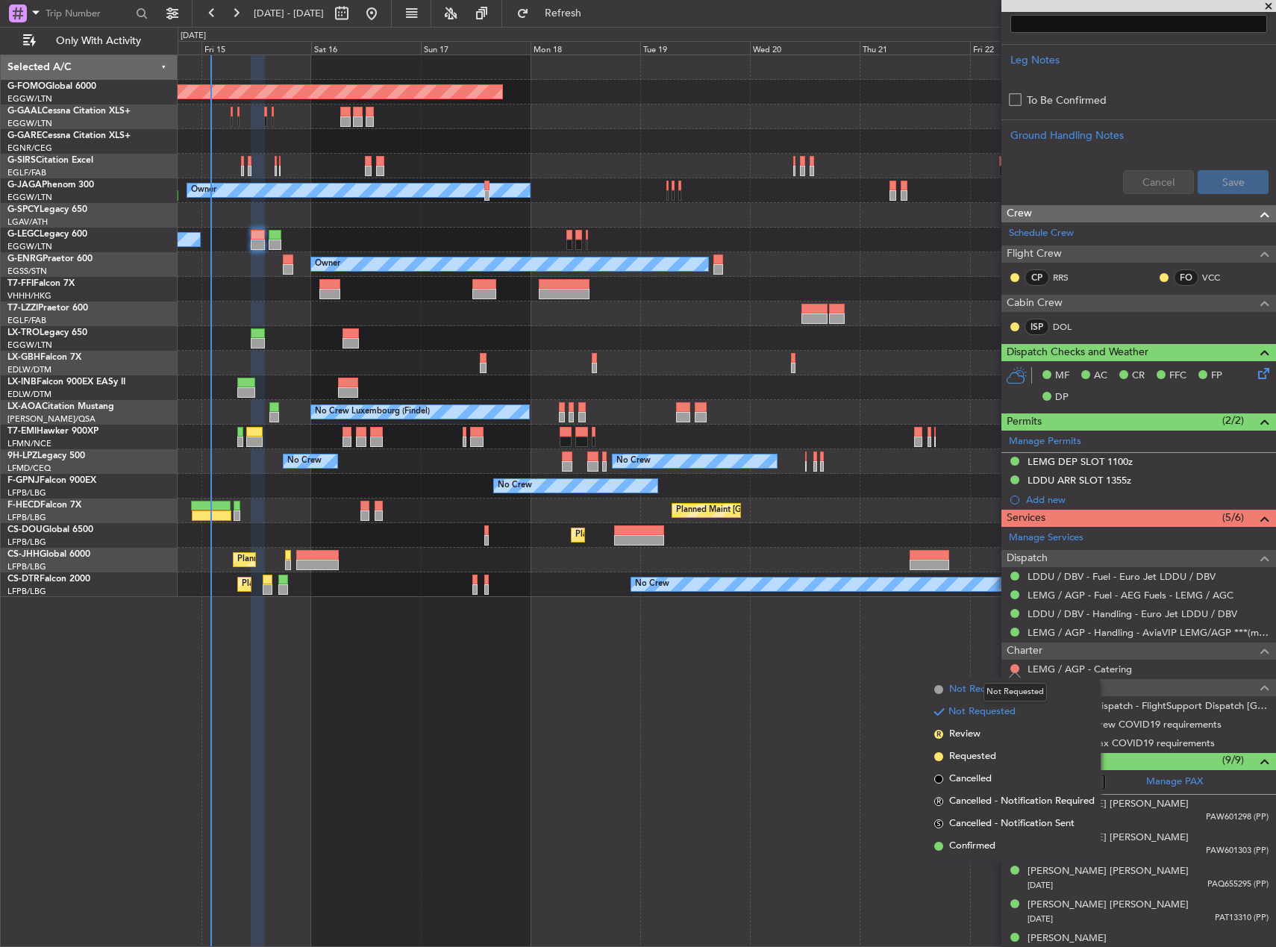
click at [969, 693] on span "Not Required" at bounding box center [979, 689] width 60 height 15
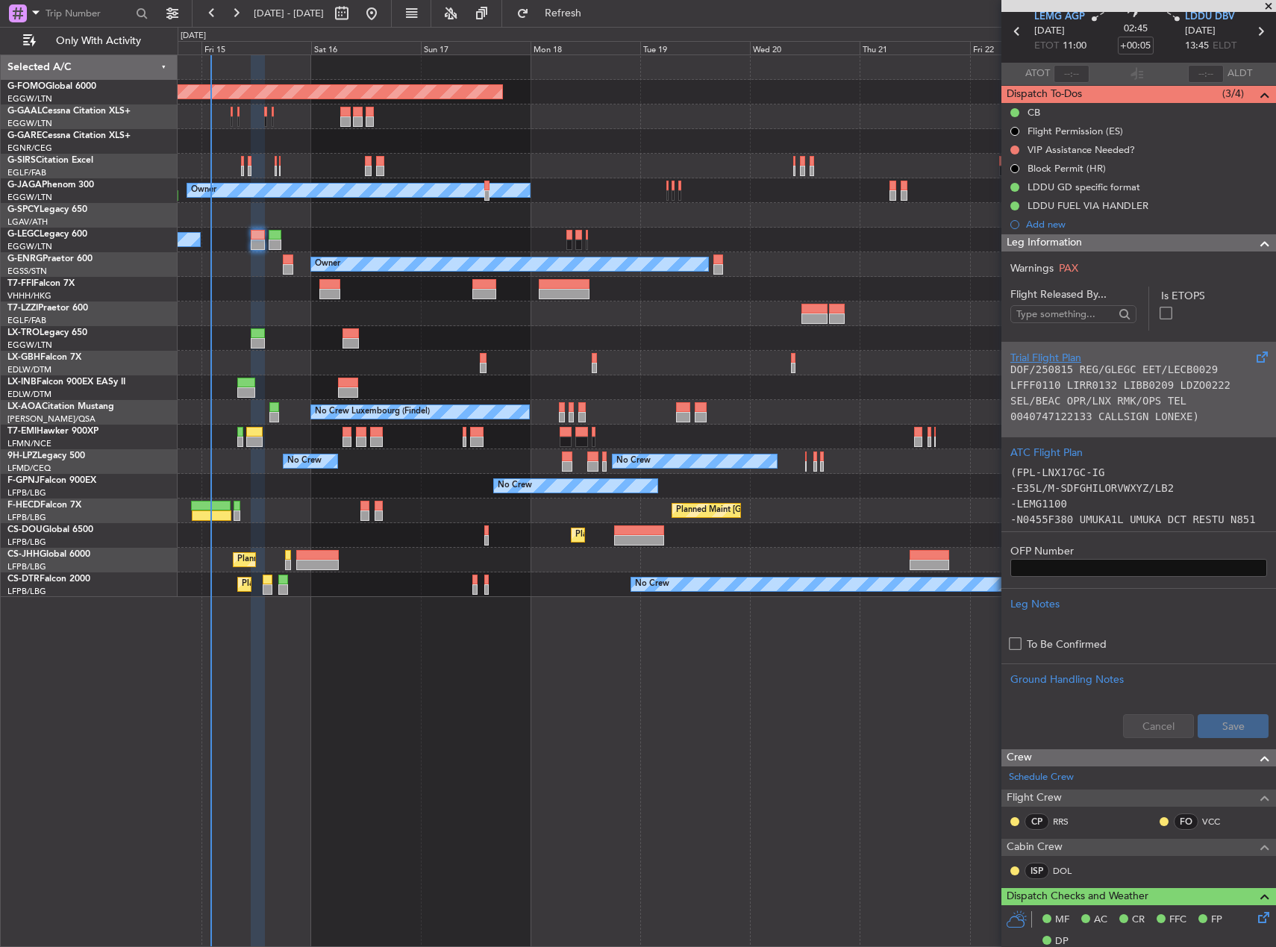
scroll to position [0, 0]
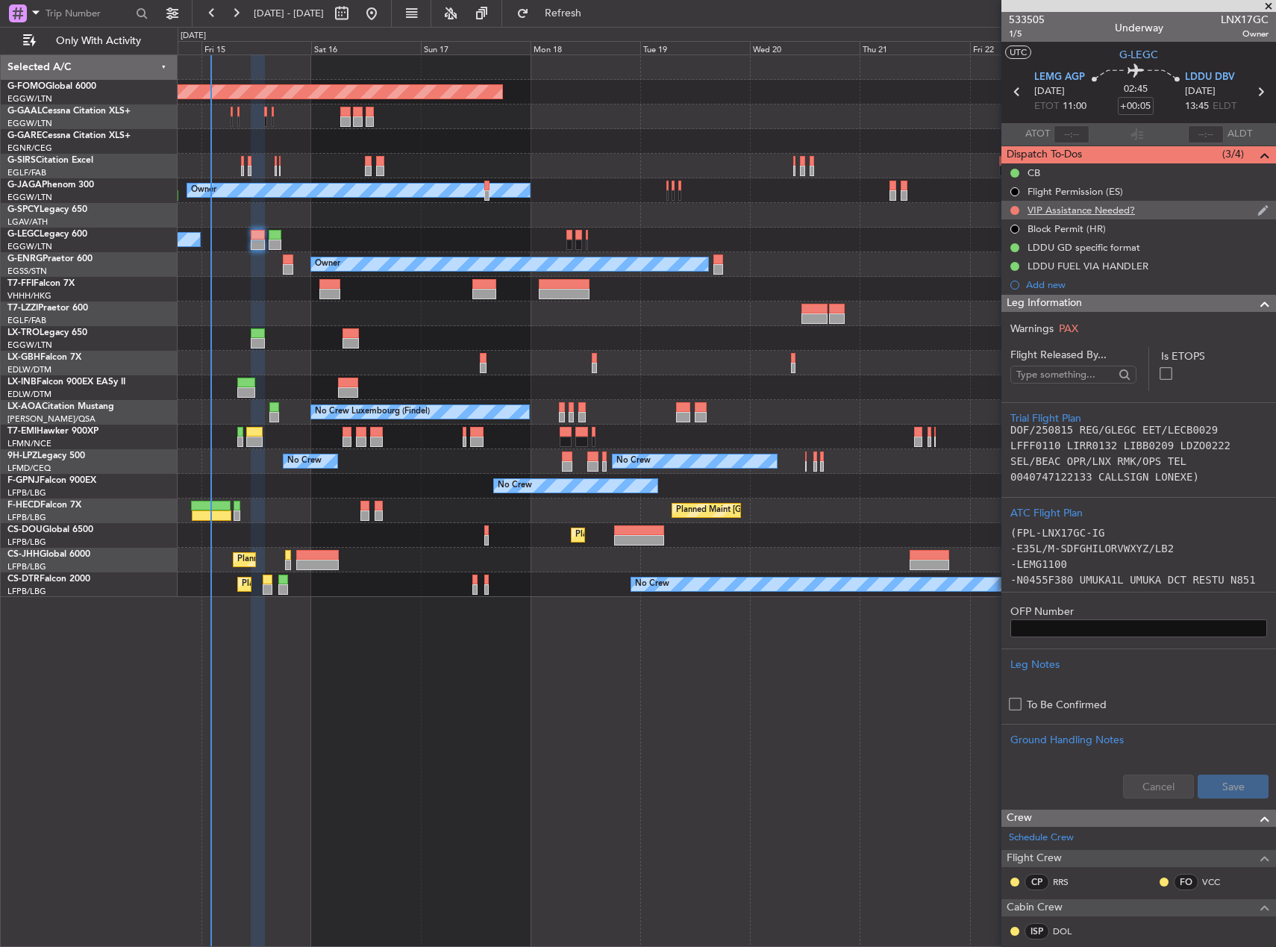
click at [1015, 214] on div at bounding box center [1015, 210] width 12 height 12
click at [1013, 210] on button at bounding box center [1014, 210] width 9 height 9
click at [1015, 301] on span "Cancelled" at bounding box center [1018, 298] width 43 height 15
click at [1071, 208] on div "VIP Assistance Needed?" at bounding box center [1080, 210] width 107 height 13
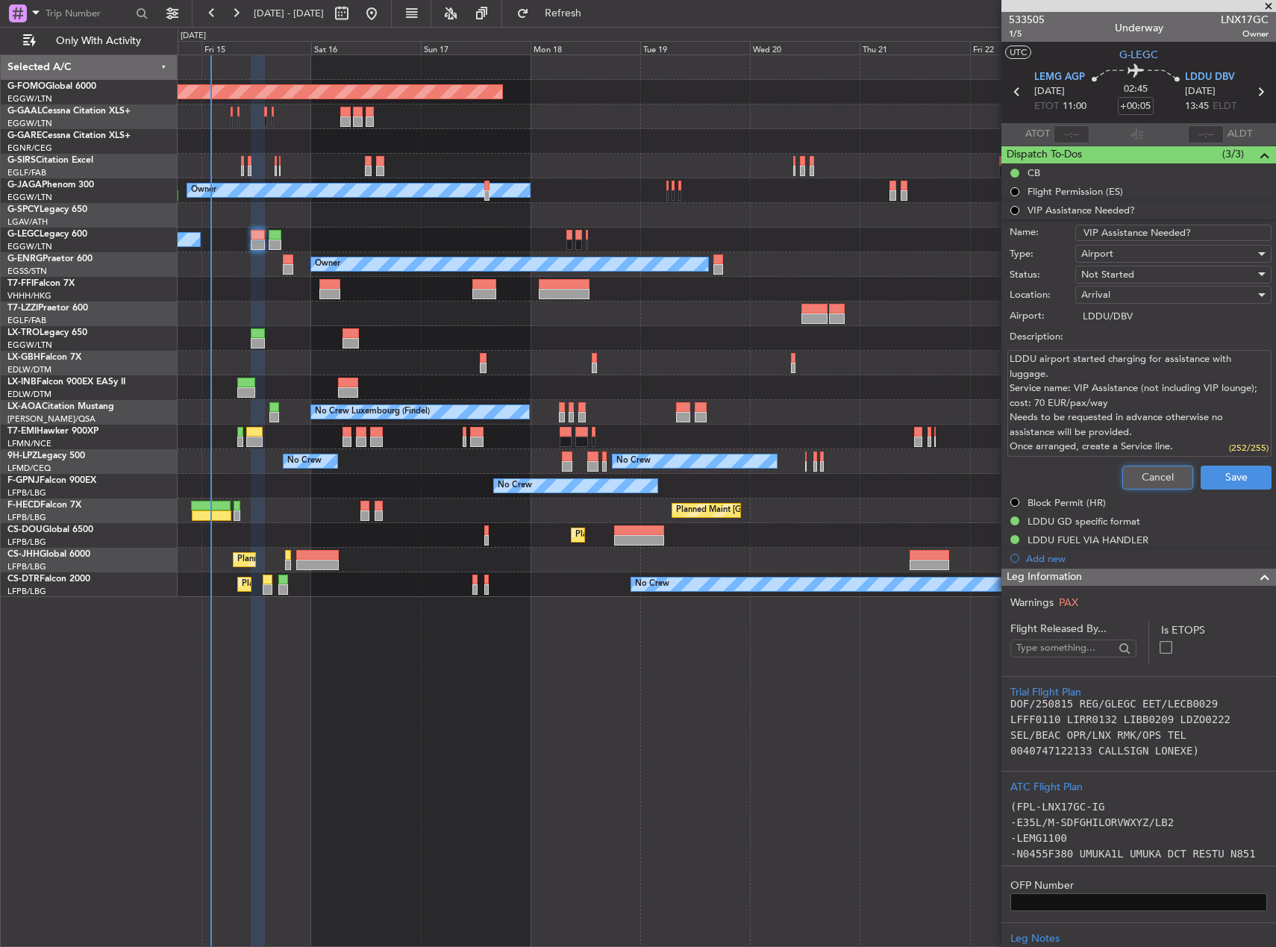
click at [1125, 473] on button "Cancel" at bounding box center [1157, 478] width 71 height 24
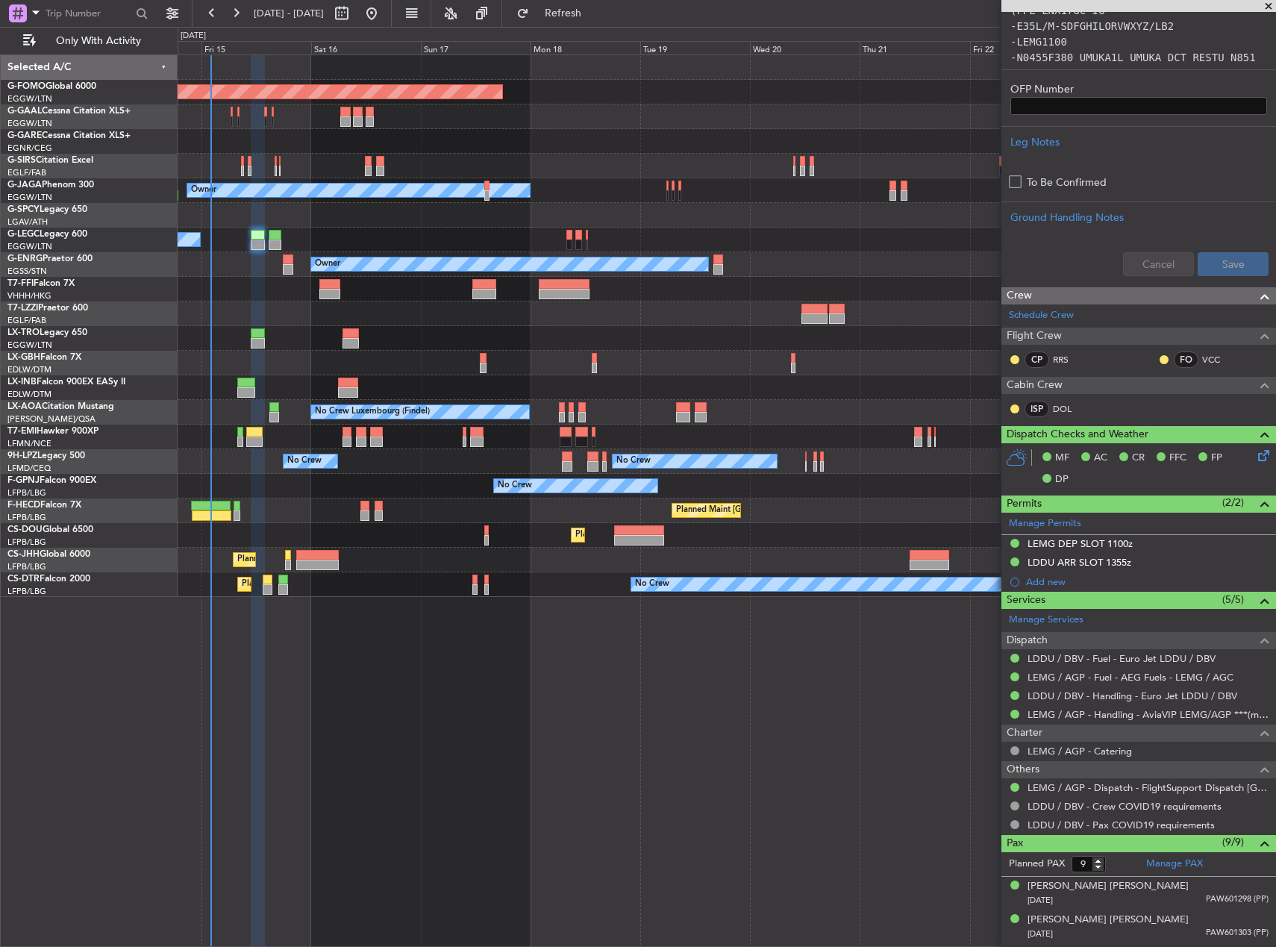
scroll to position [754, 0]
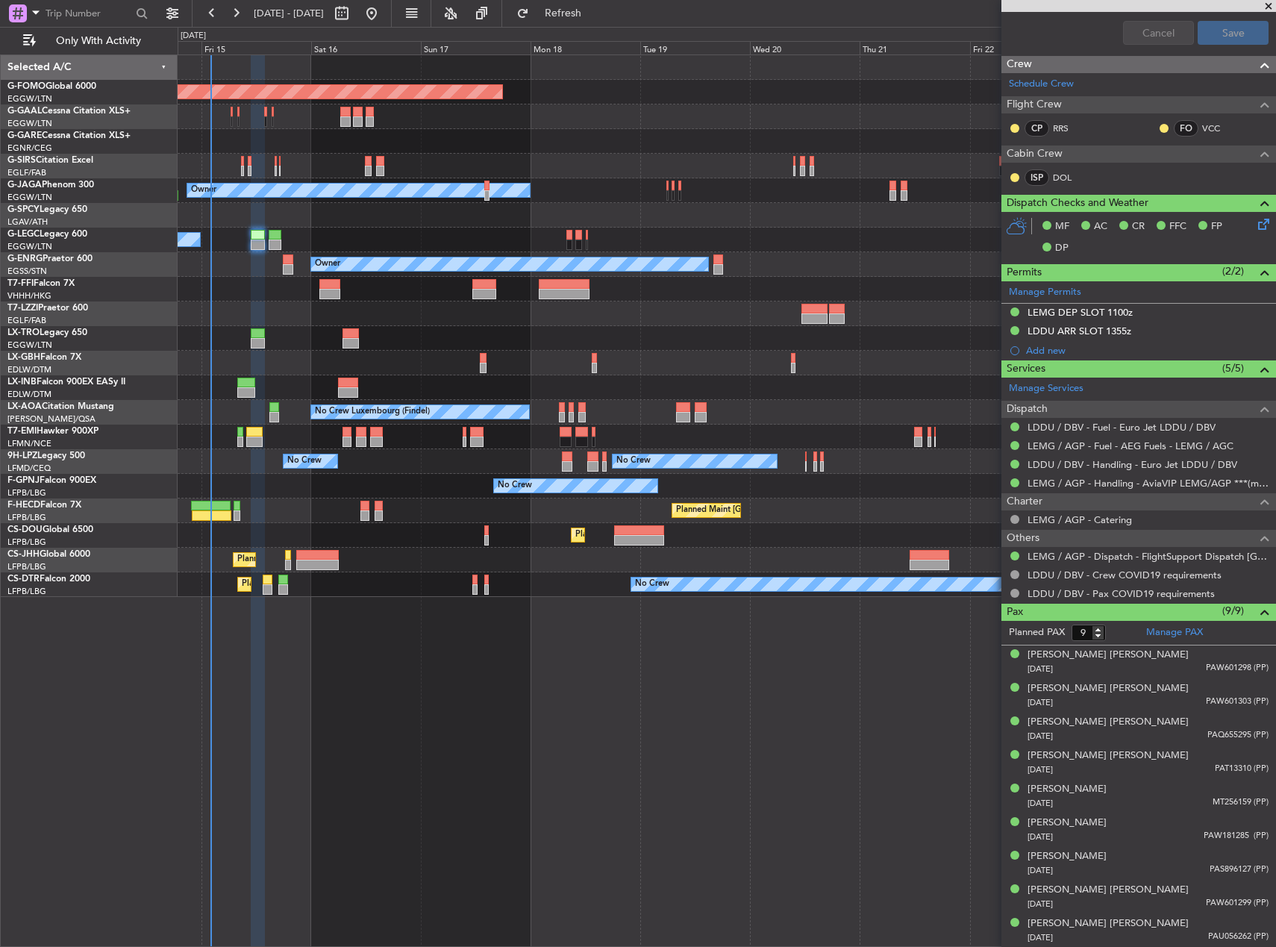
click at [548, 530] on div "Planned Maint [GEOGRAPHIC_DATA] ([GEOGRAPHIC_DATA]) Unplanned Maint [GEOGRAPHIC…" at bounding box center [727, 535] width 1098 height 25
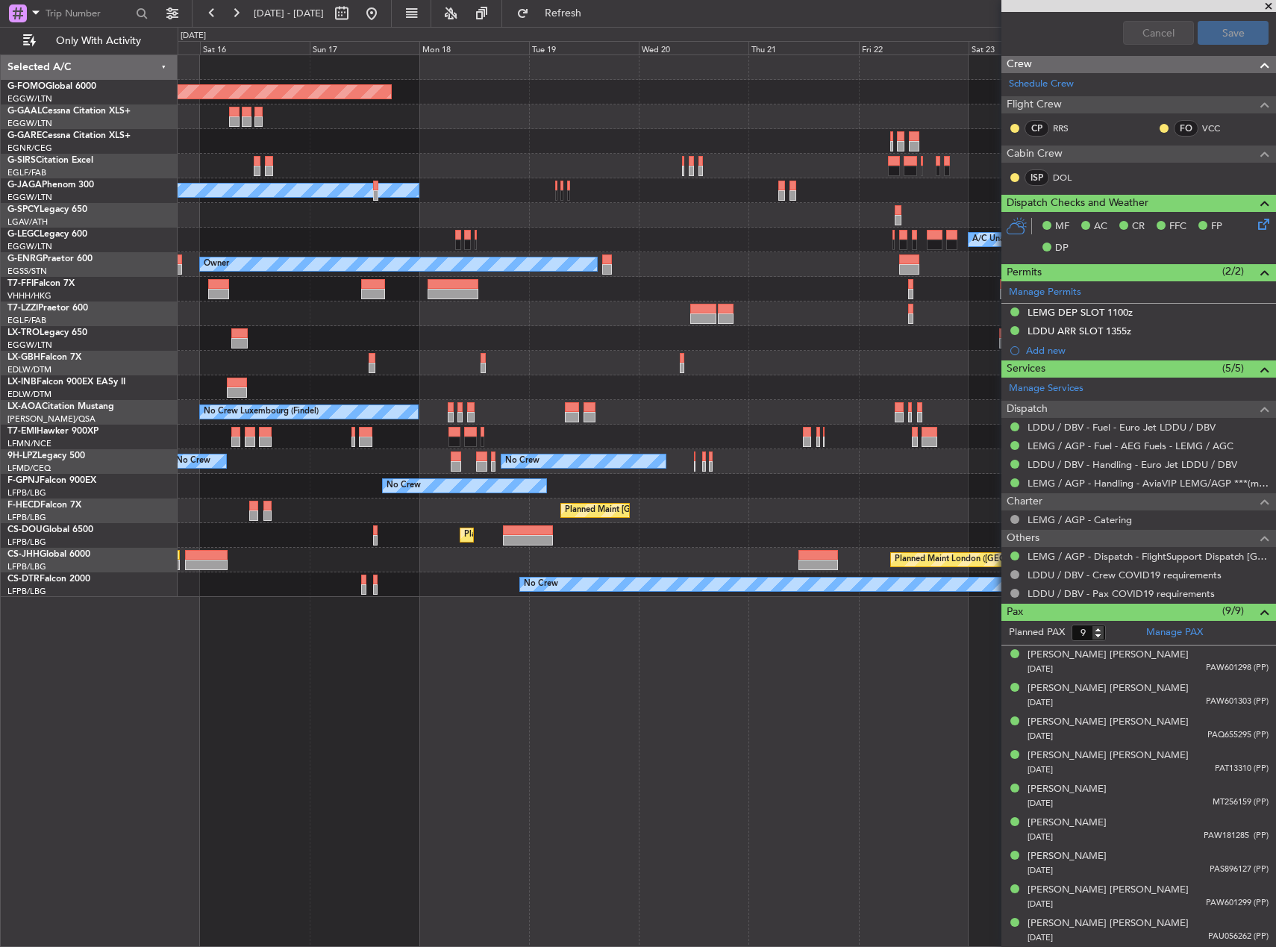
click at [595, 292] on div at bounding box center [727, 289] width 1098 height 25
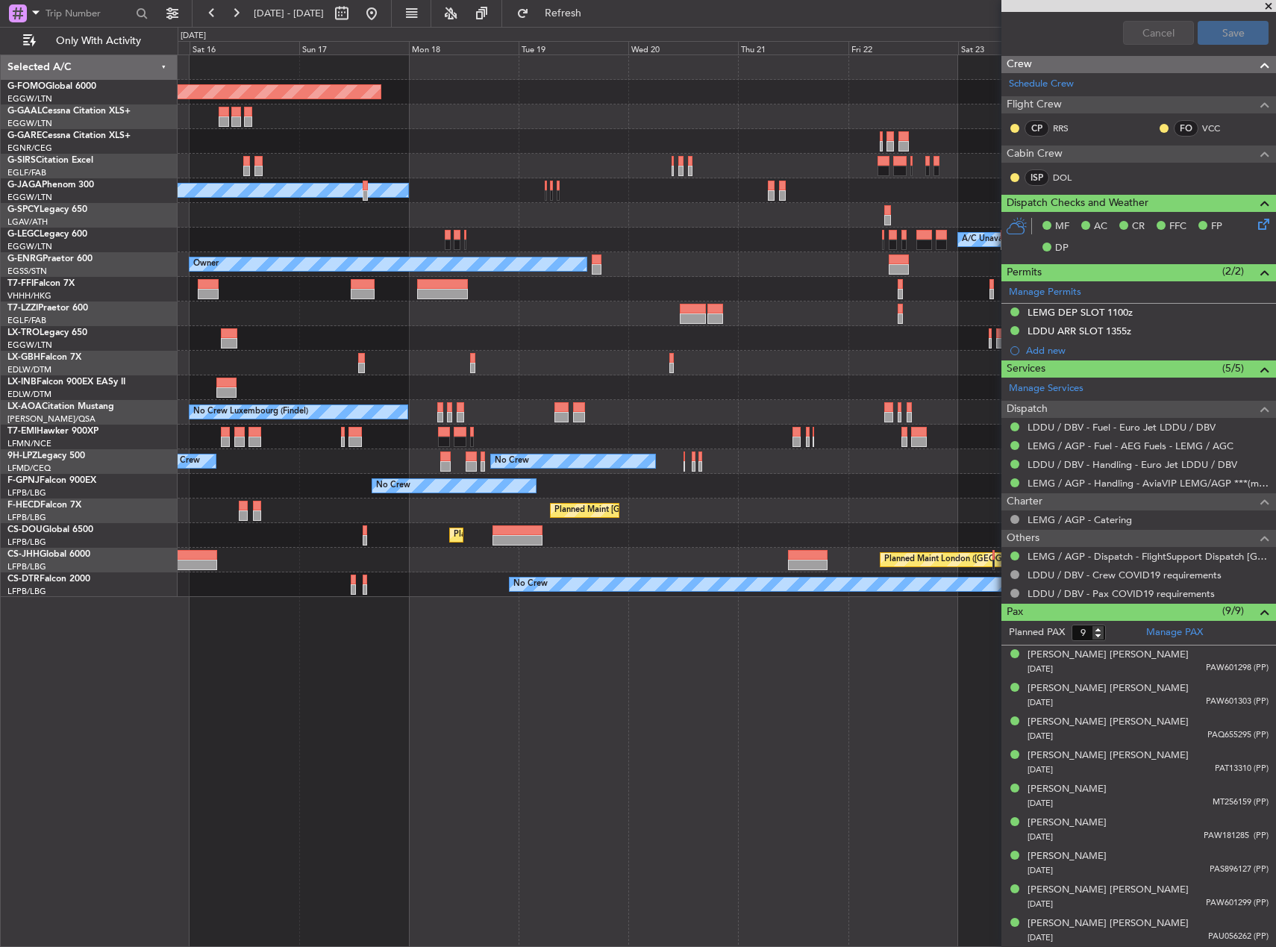
click at [502, 303] on div at bounding box center [727, 313] width 1098 height 25
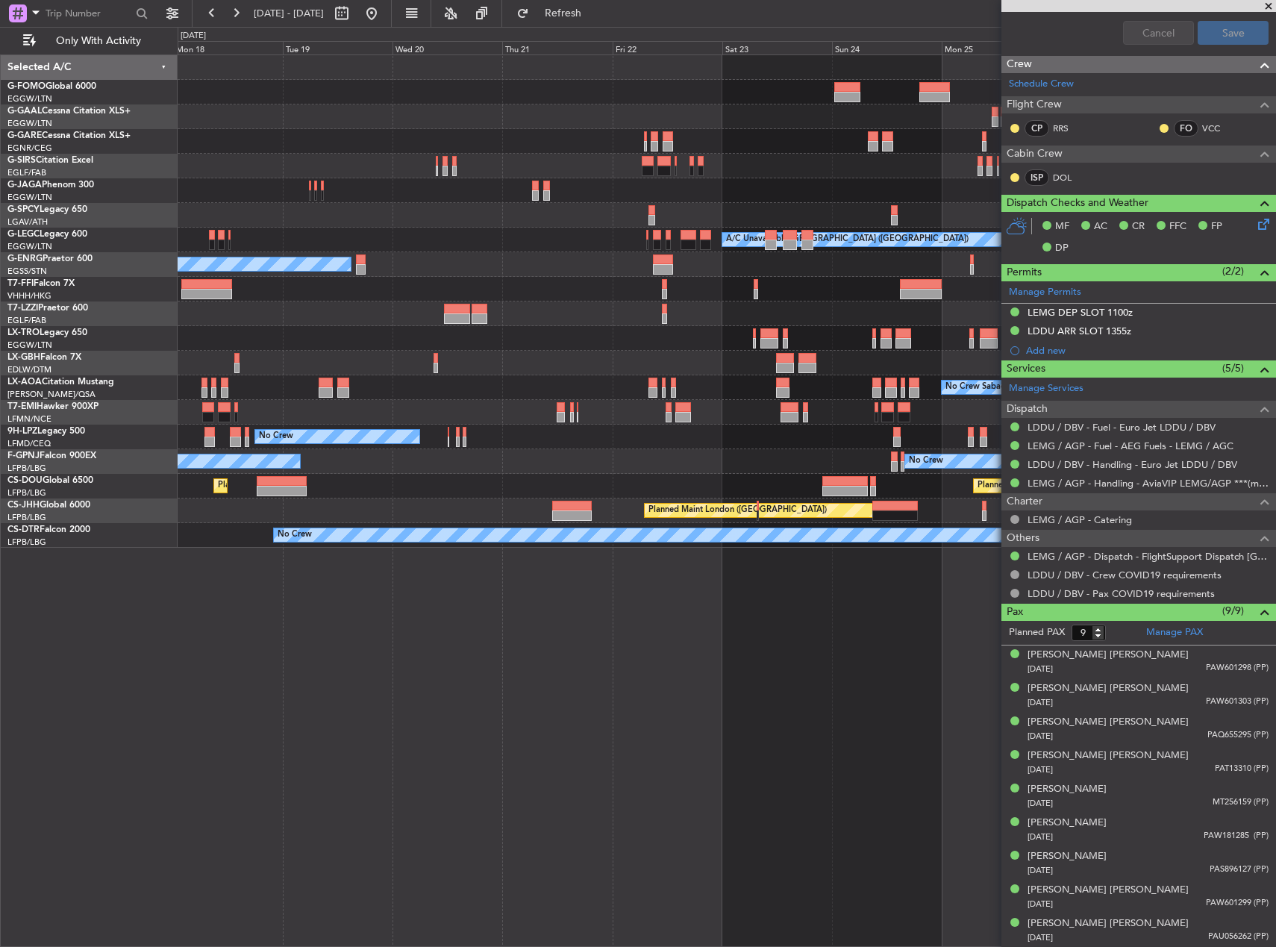
click at [503, 309] on div at bounding box center [727, 313] width 1098 height 25
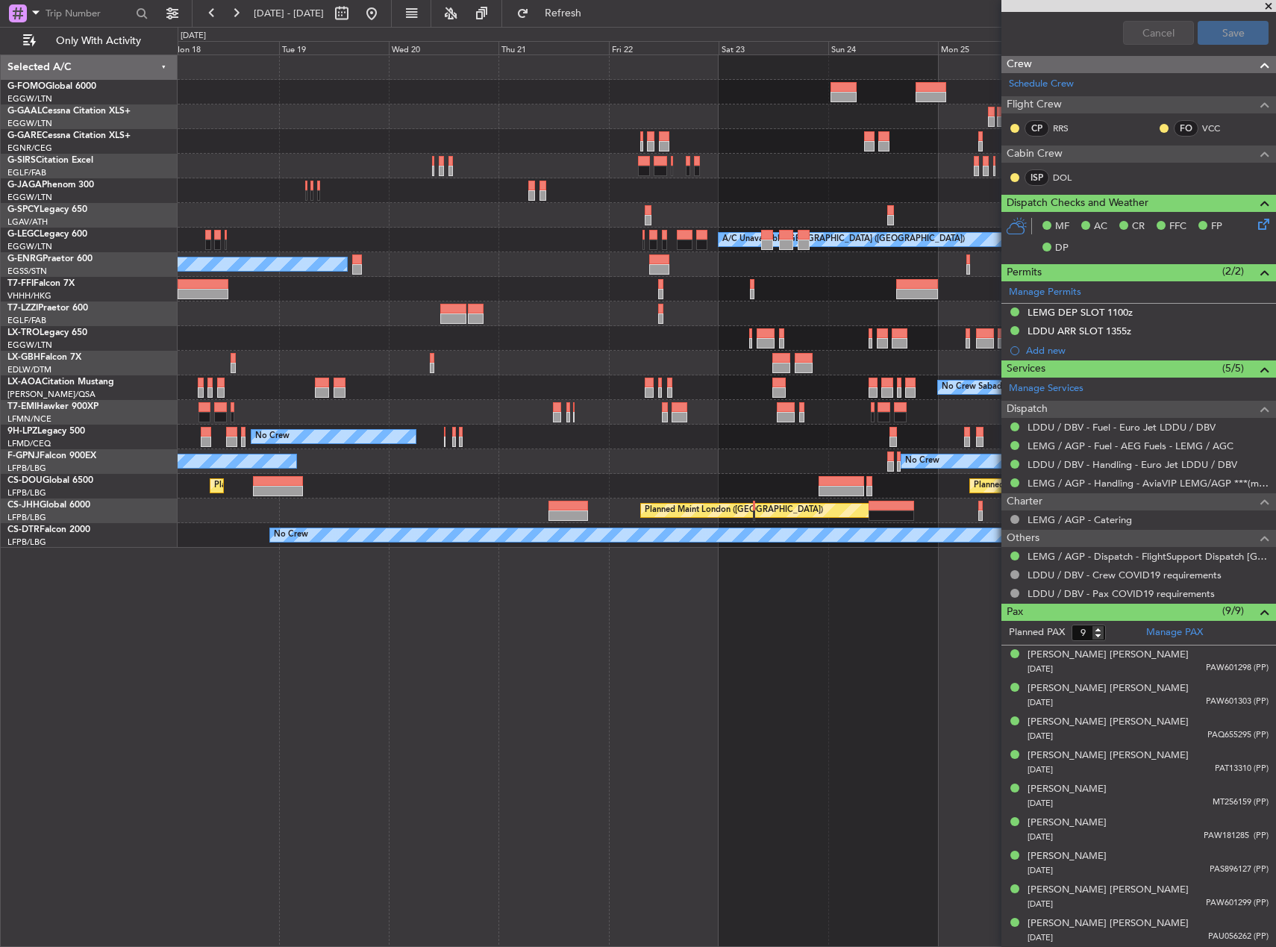
click at [447, 299] on div "Planned Maint Windsor Locks ([PERSON_NAME] Intl) Planned [GEOGRAPHIC_DATA] Owne…" at bounding box center [727, 301] width 1098 height 492
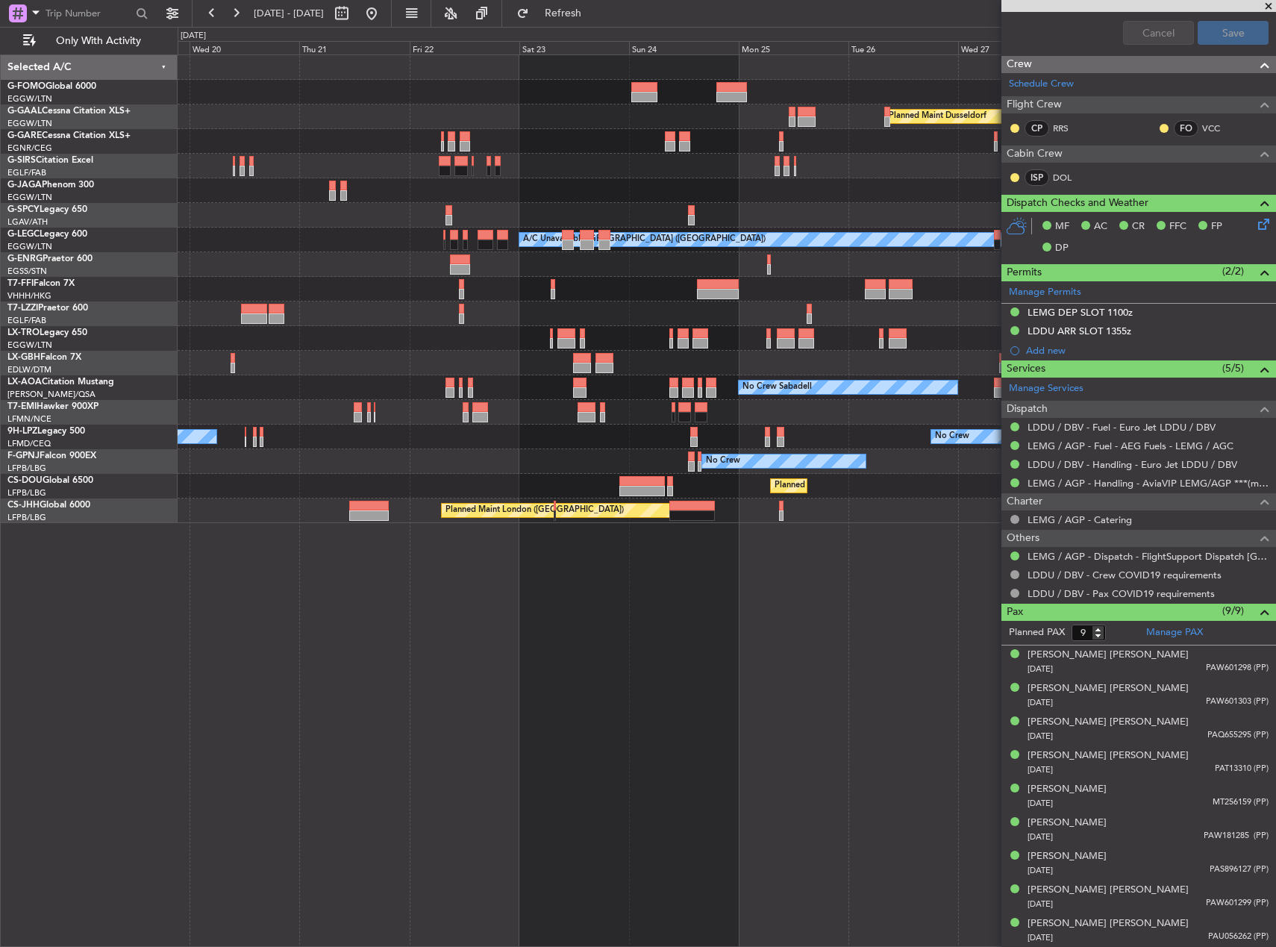
click at [414, 328] on div at bounding box center [727, 338] width 1098 height 25
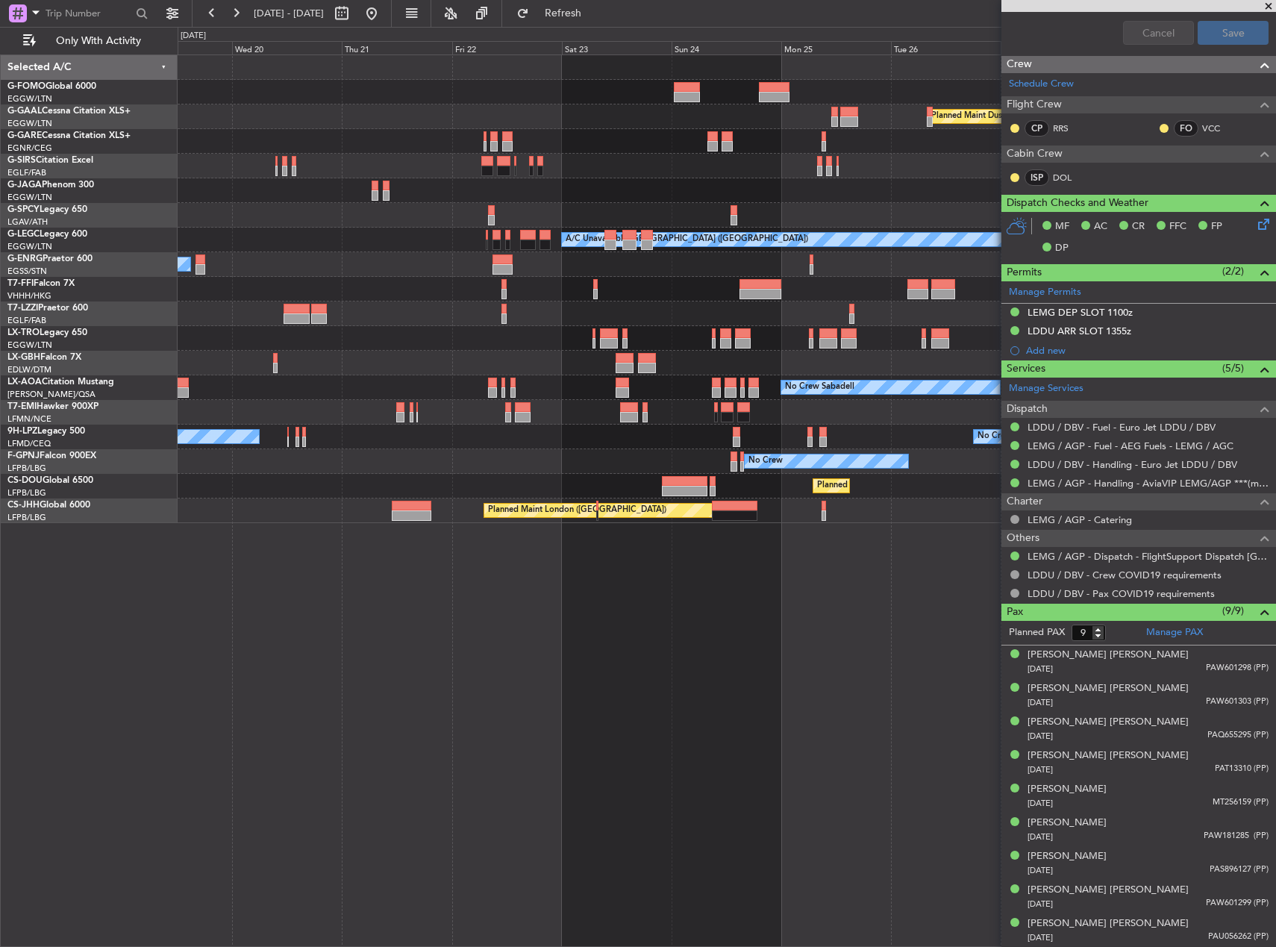
click at [477, 322] on div "Owner [GEOGRAPHIC_DATA] ([GEOGRAPHIC_DATA])" at bounding box center [727, 313] width 1098 height 25
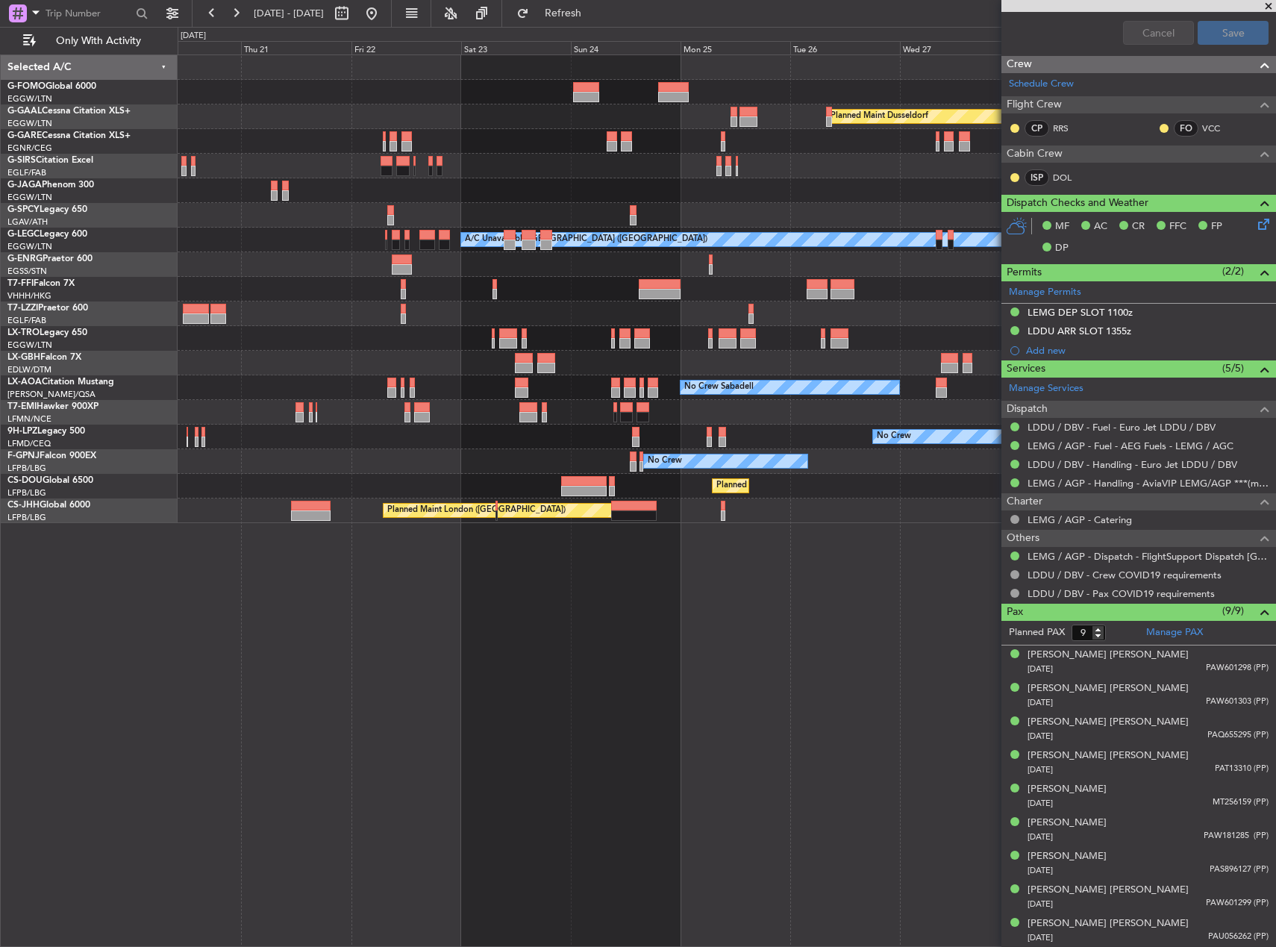
click at [766, 345] on div at bounding box center [727, 338] width 1098 height 25
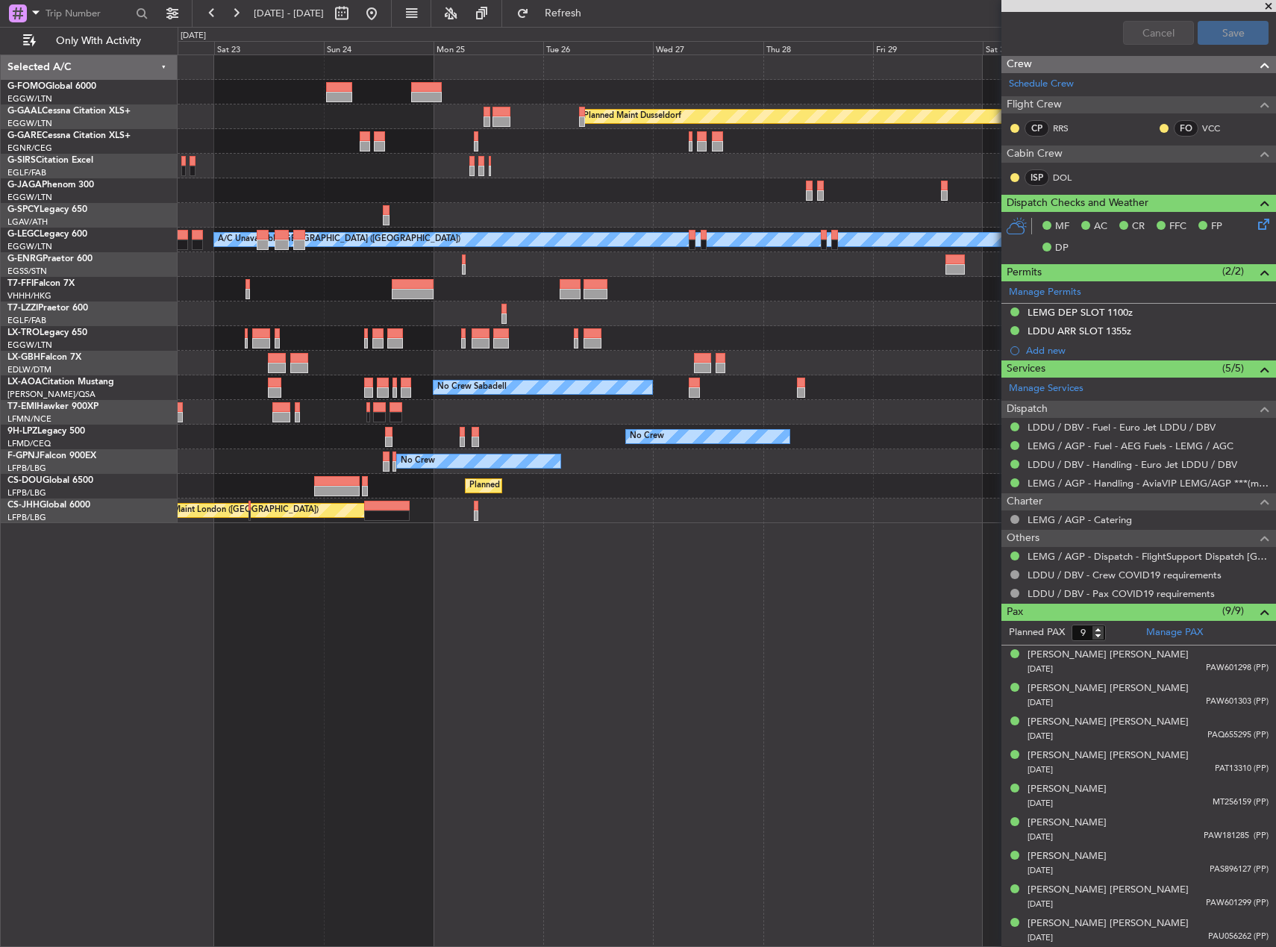
click at [545, 325] on div "Planned Maint Dusseldorf Planned Maint [GEOGRAPHIC_DATA] ([GEOGRAPHIC_DATA]) A/…" at bounding box center [727, 289] width 1098 height 468
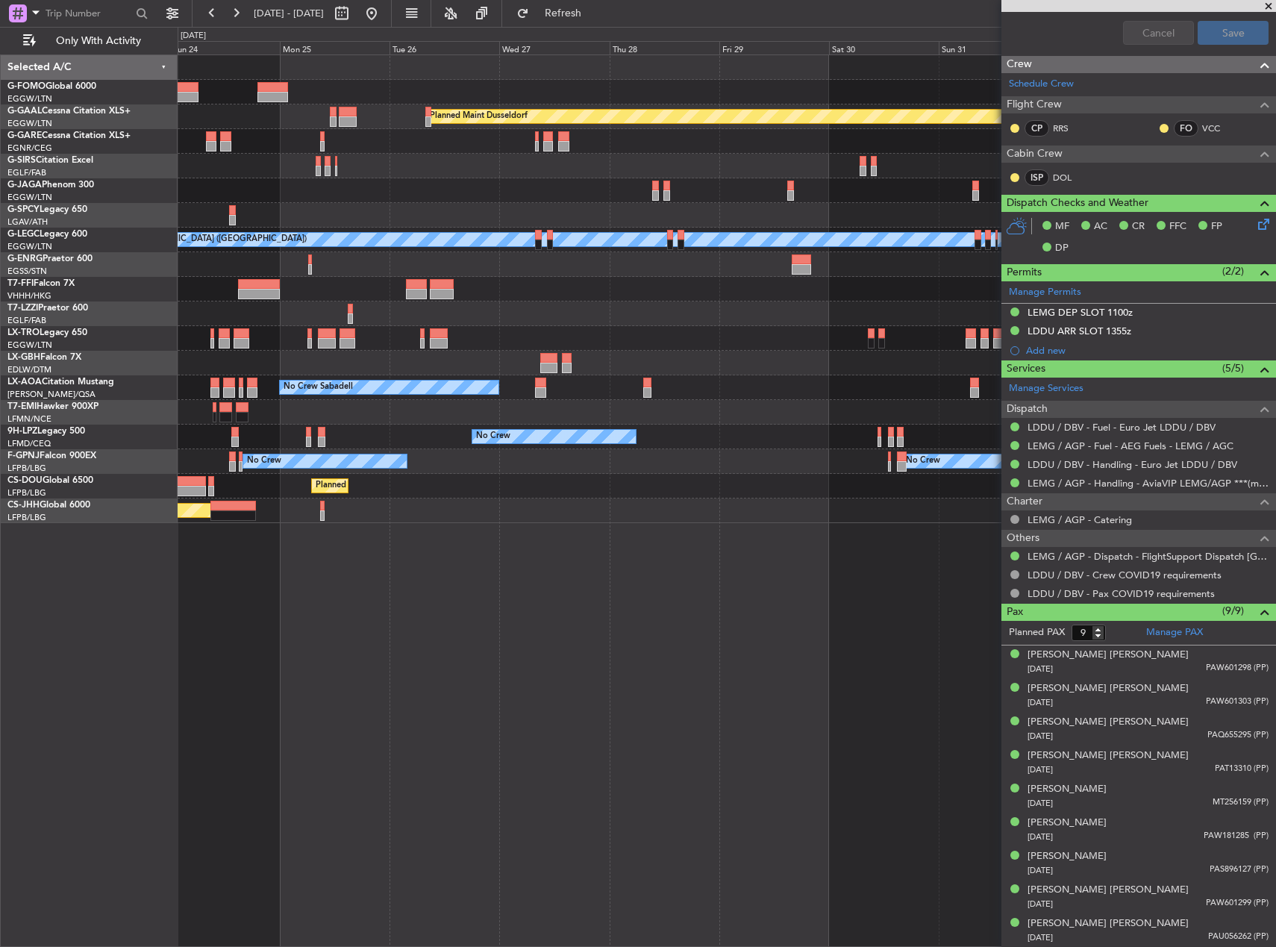
click at [582, 323] on div "Planned Maint Dusseldorf Planned Maint [GEOGRAPHIC_DATA] ([GEOGRAPHIC_DATA]) A/…" at bounding box center [727, 289] width 1098 height 468
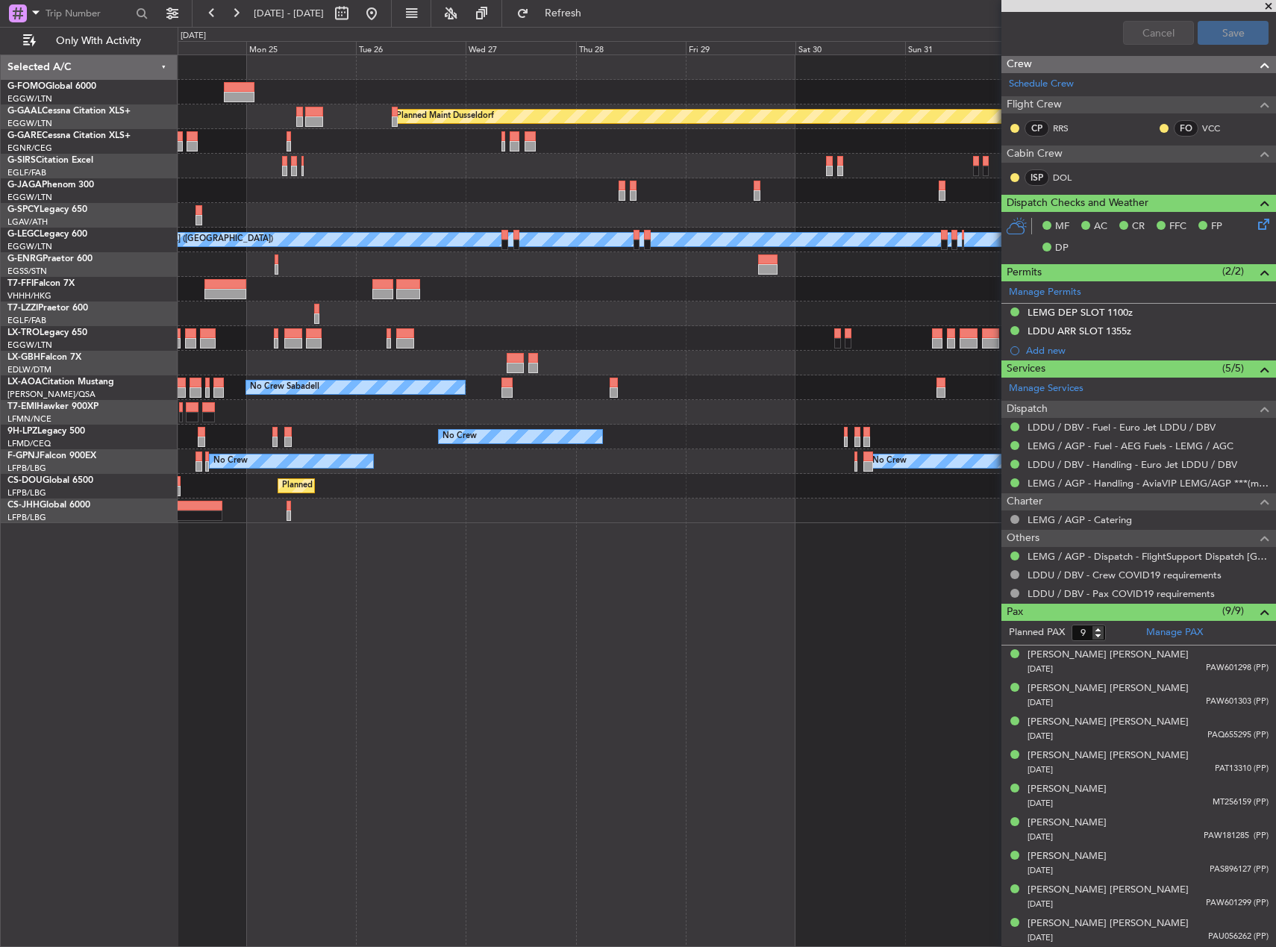
click at [583, 319] on div "Owner [GEOGRAPHIC_DATA] ([GEOGRAPHIC_DATA])" at bounding box center [727, 313] width 1098 height 25
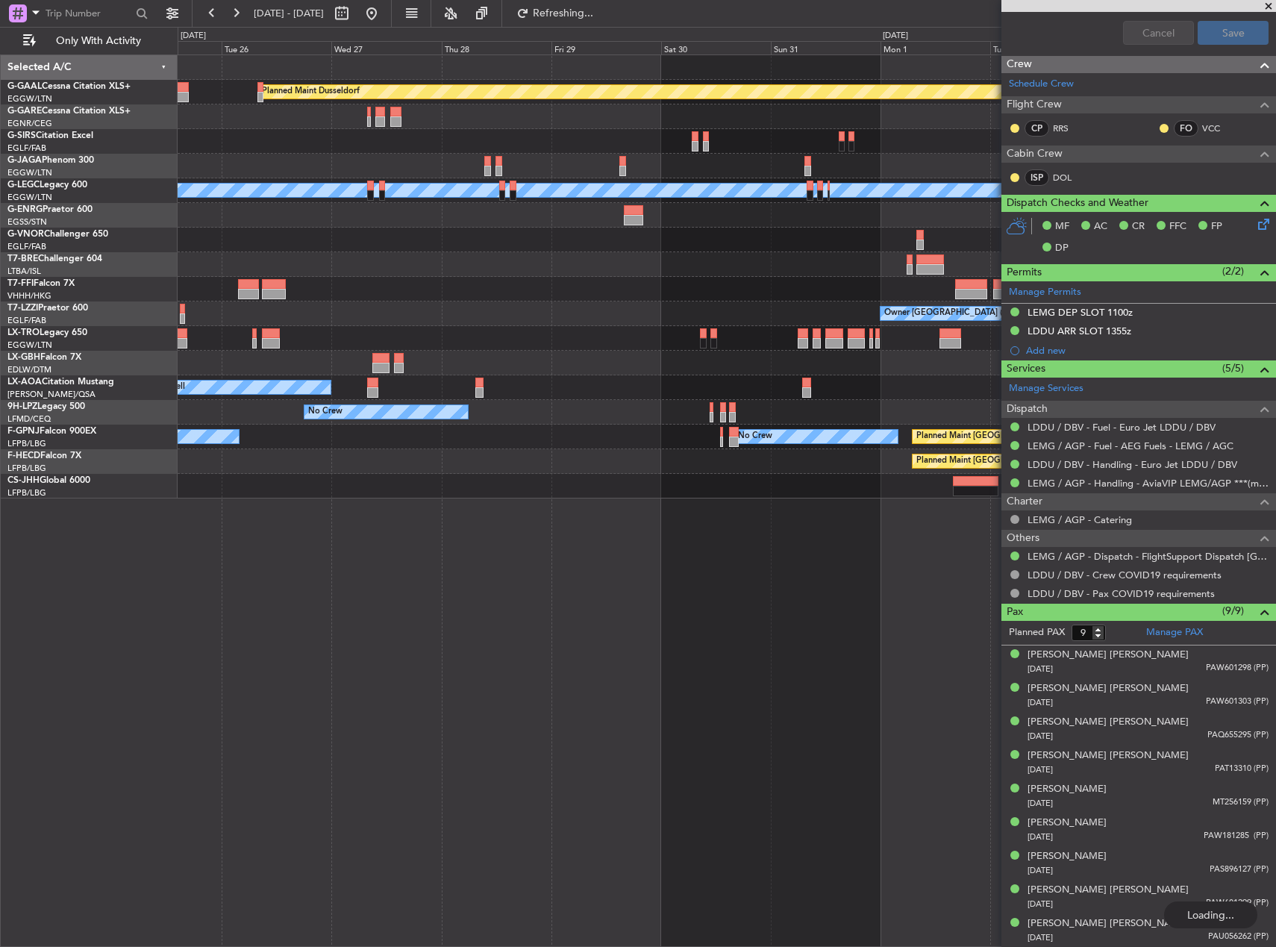
click at [604, 242] on div at bounding box center [727, 240] width 1098 height 25
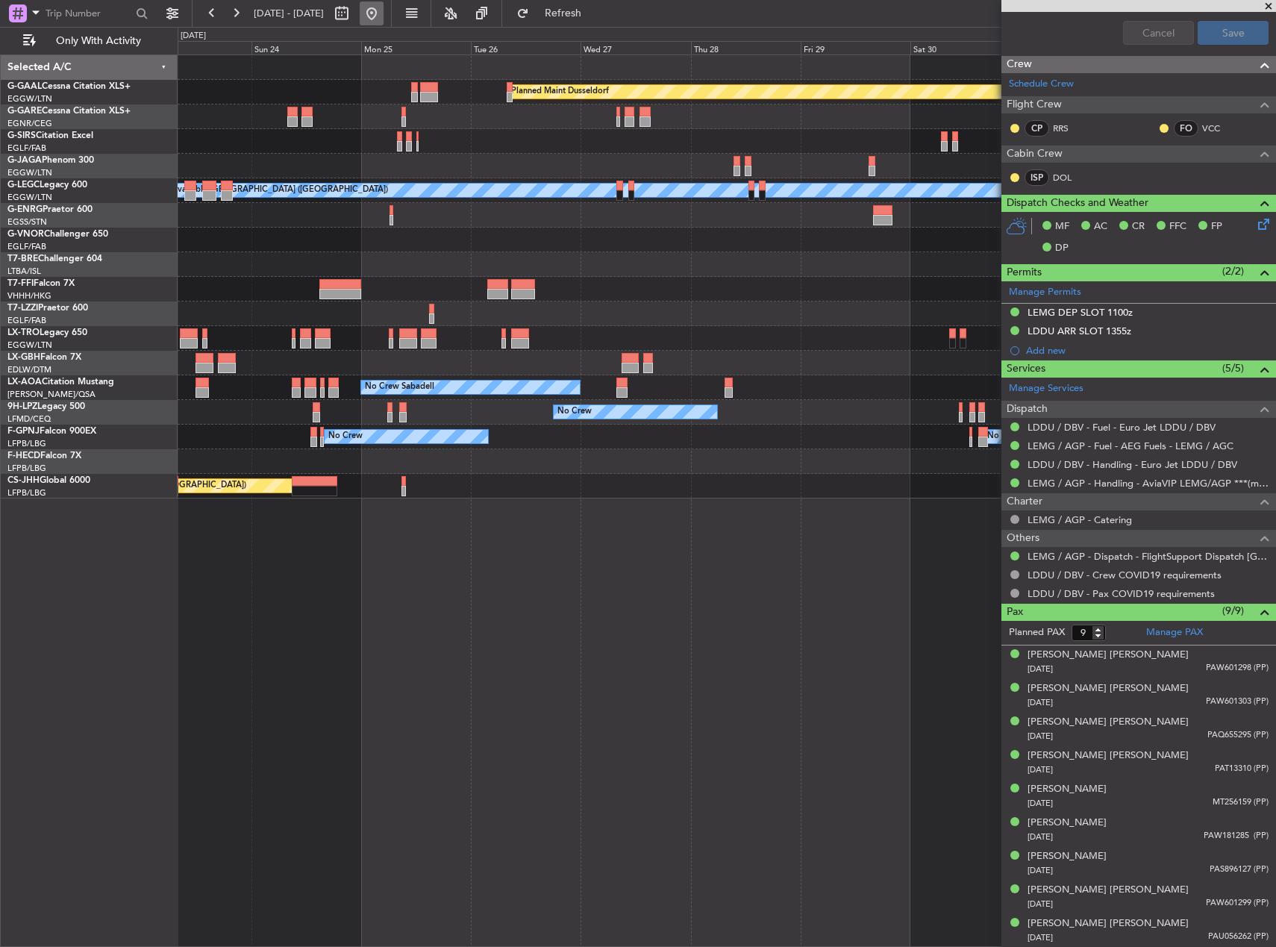
click at [383, 16] on button at bounding box center [372, 13] width 24 height 24
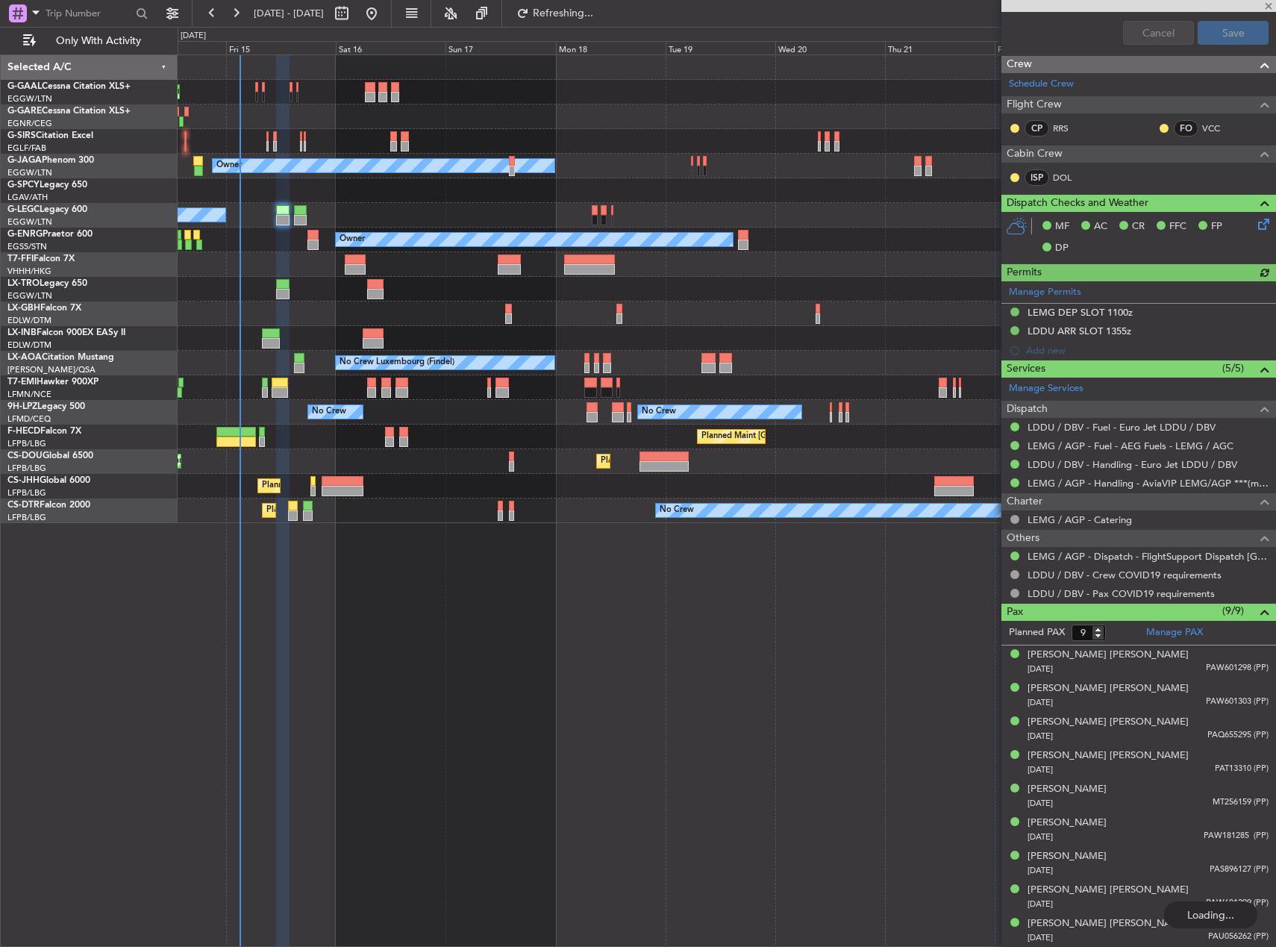
click at [147, 174] on div "Planned Maint Planned [GEOGRAPHIC_DATA] Planned Maint [GEOGRAPHIC_DATA] ([GEOGR…" at bounding box center [638, 487] width 1276 height 920
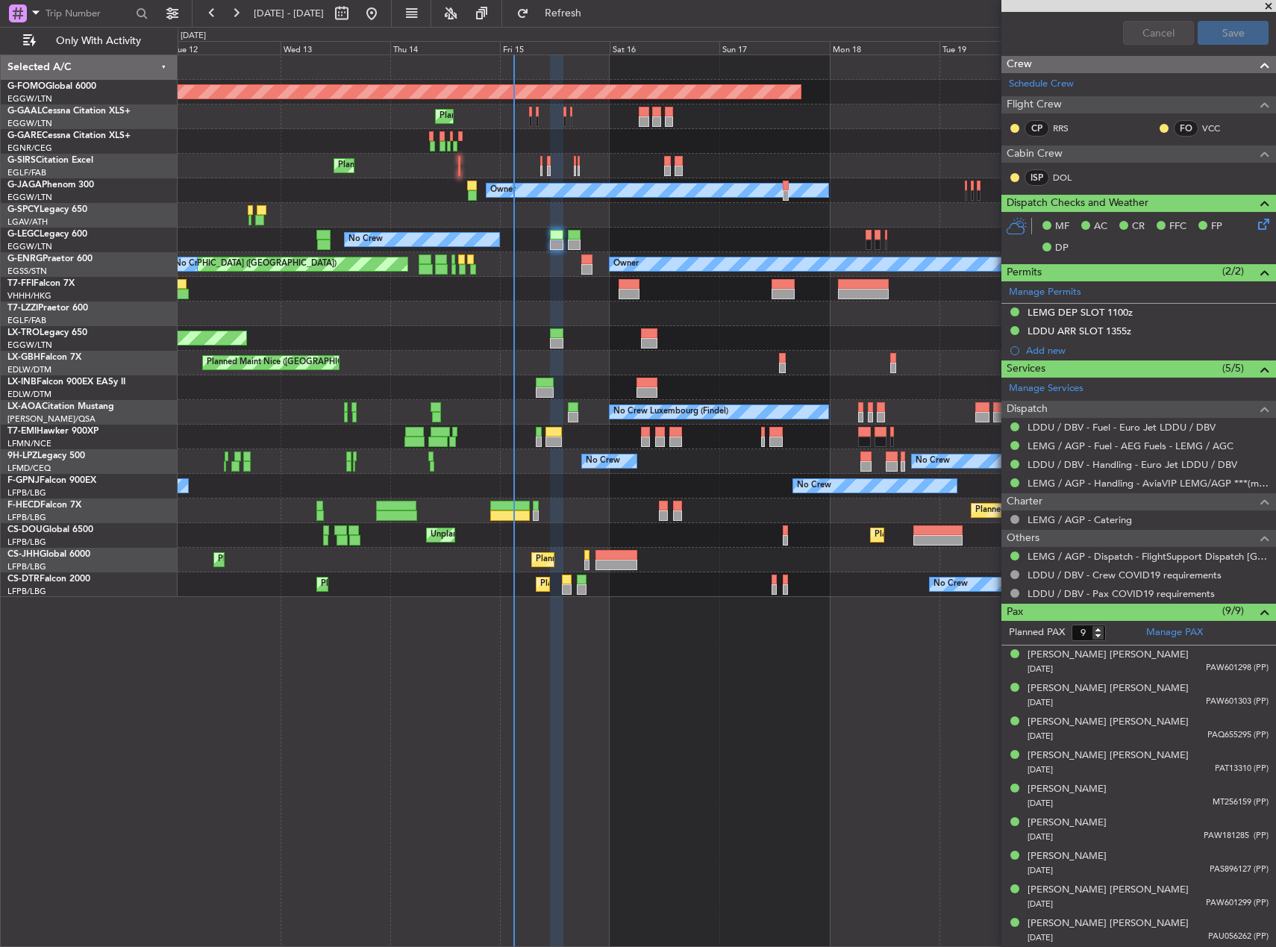
click at [619, 236] on div "No Crew A/C Unavailable [GEOGRAPHIC_DATA] ([GEOGRAPHIC_DATA])" at bounding box center [727, 240] width 1098 height 25
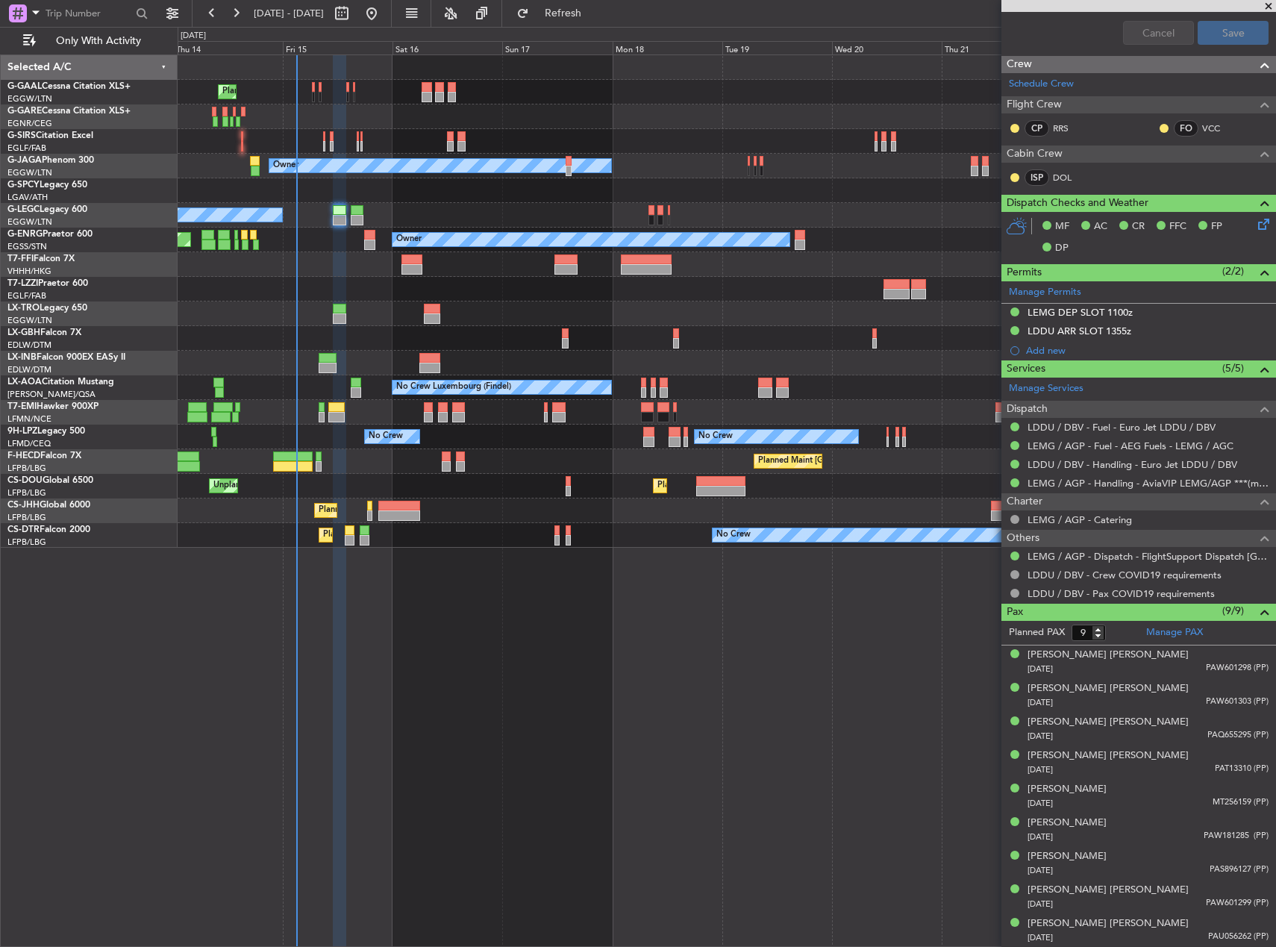
click at [319, 229] on div "Owner Planned Maint [GEOGRAPHIC_DATA] ([GEOGRAPHIC_DATA]) No Crew" at bounding box center [727, 240] width 1098 height 25
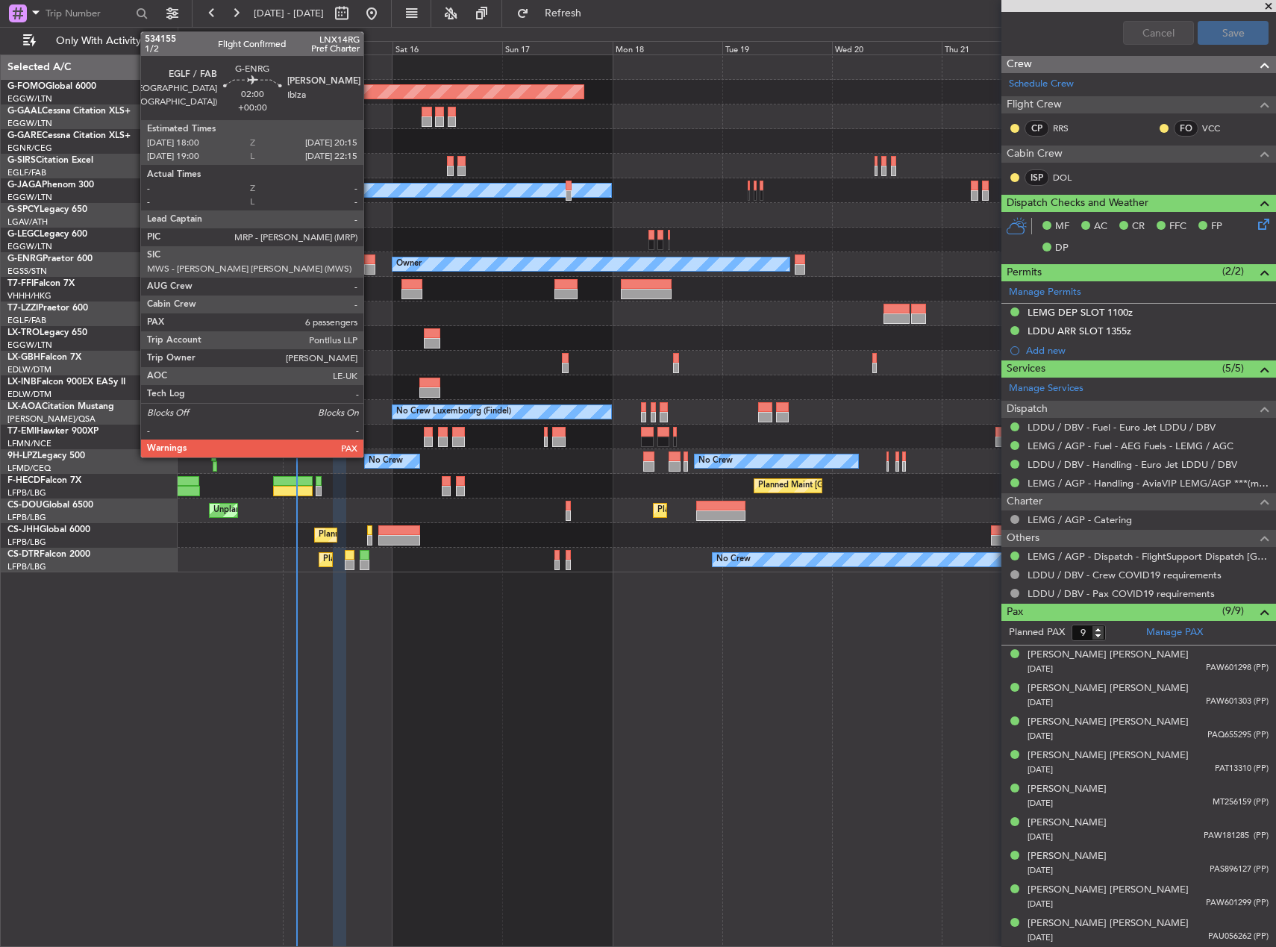
click at [370, 268] on div at bounding box center [369, 269] width 10 height 10
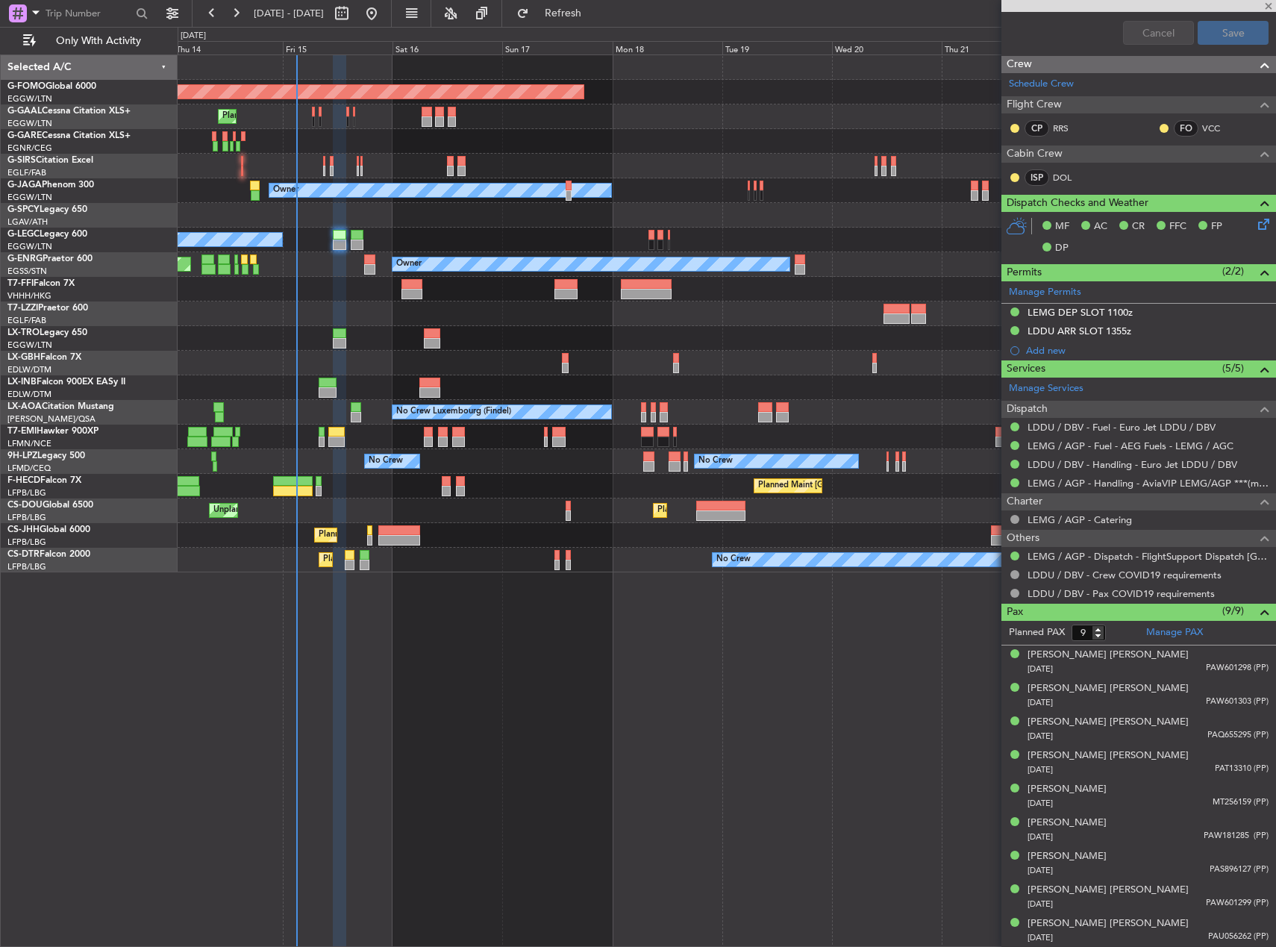
type input "8"
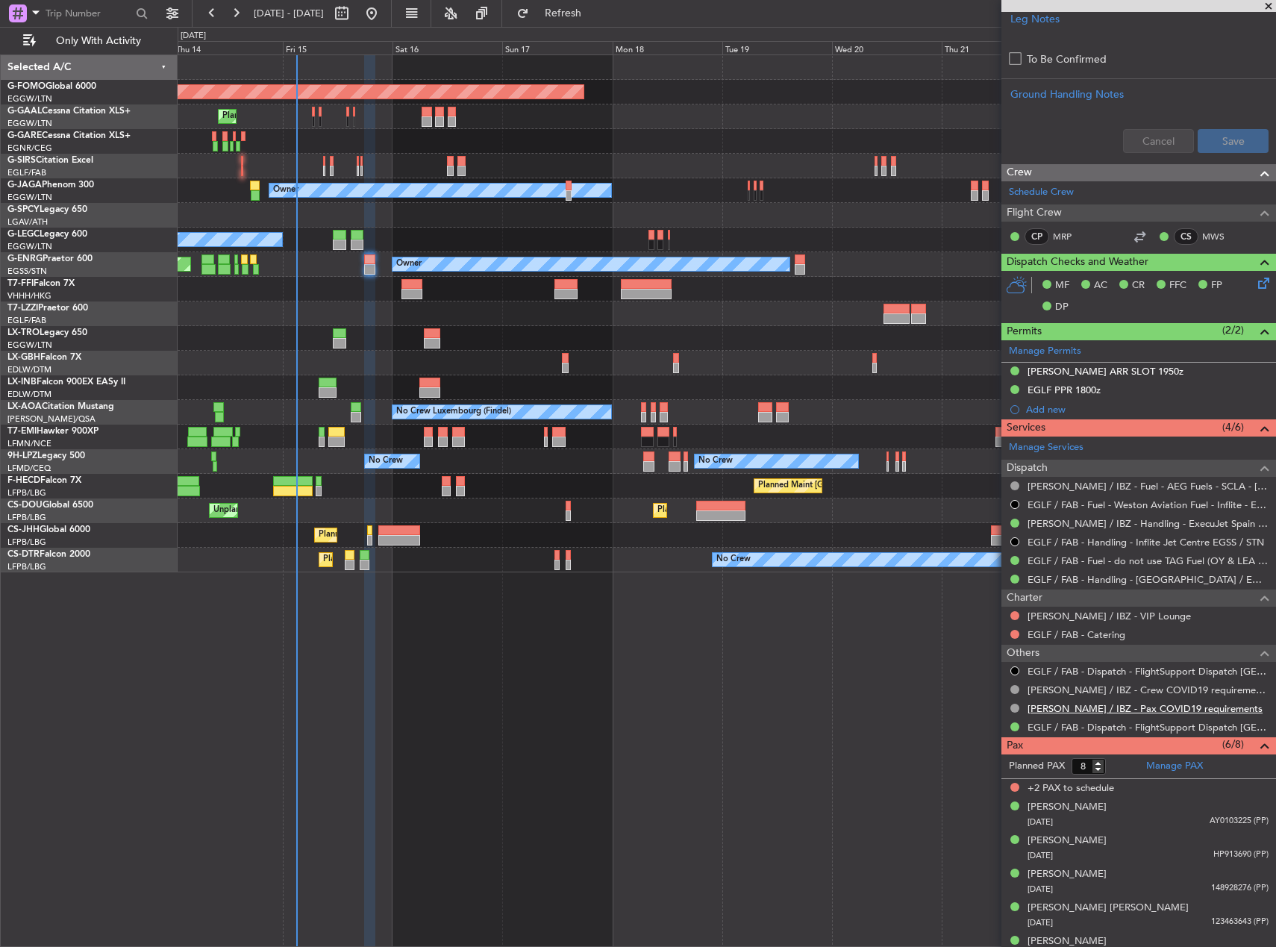
scroll to position [548, 0]
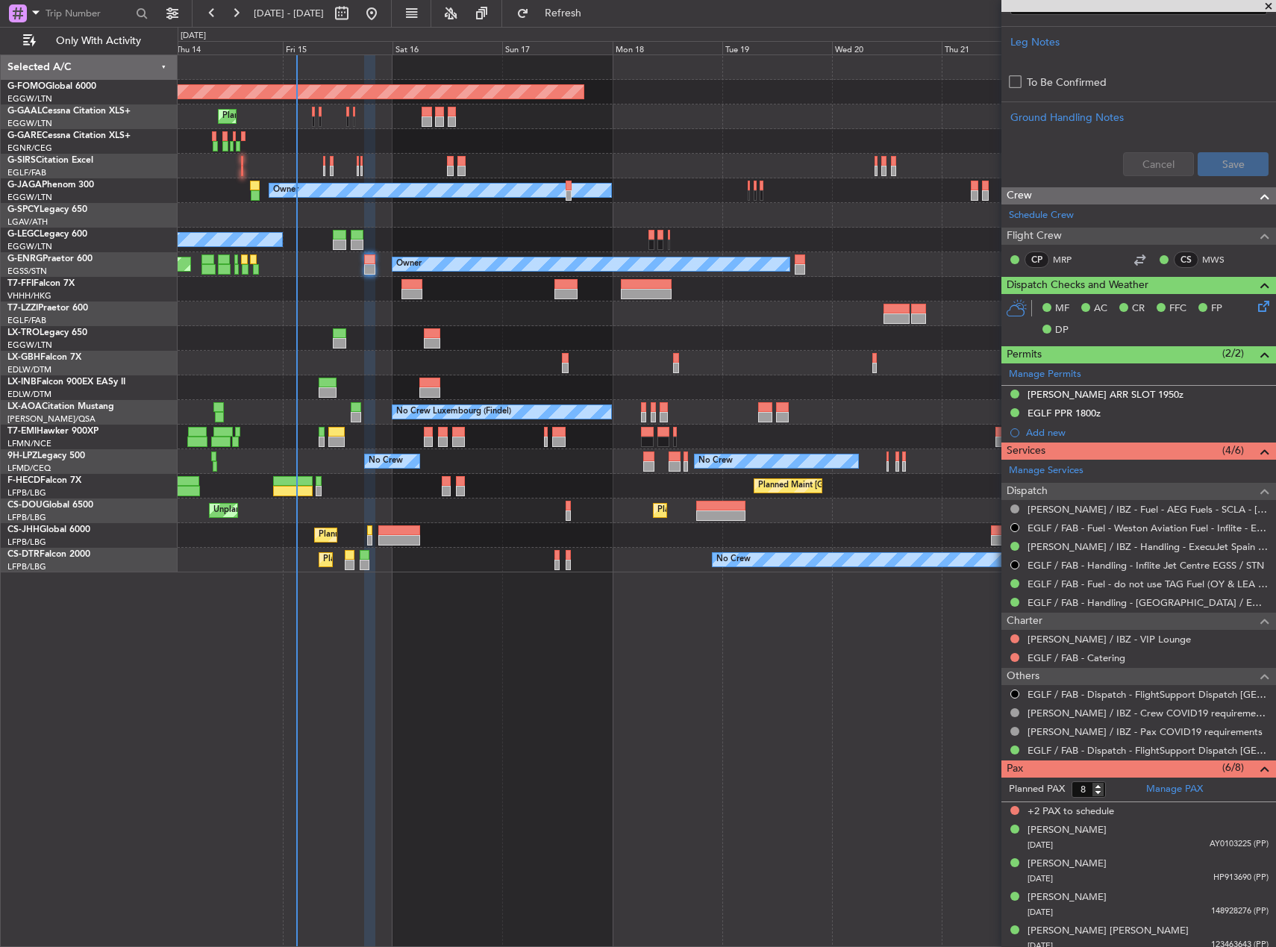
click at [1020, 636] on div at bounding box center [1015, 639] width 12 height 12
click at [1018, 636] on button at bounding box center [1014, 638] width 9 height 9
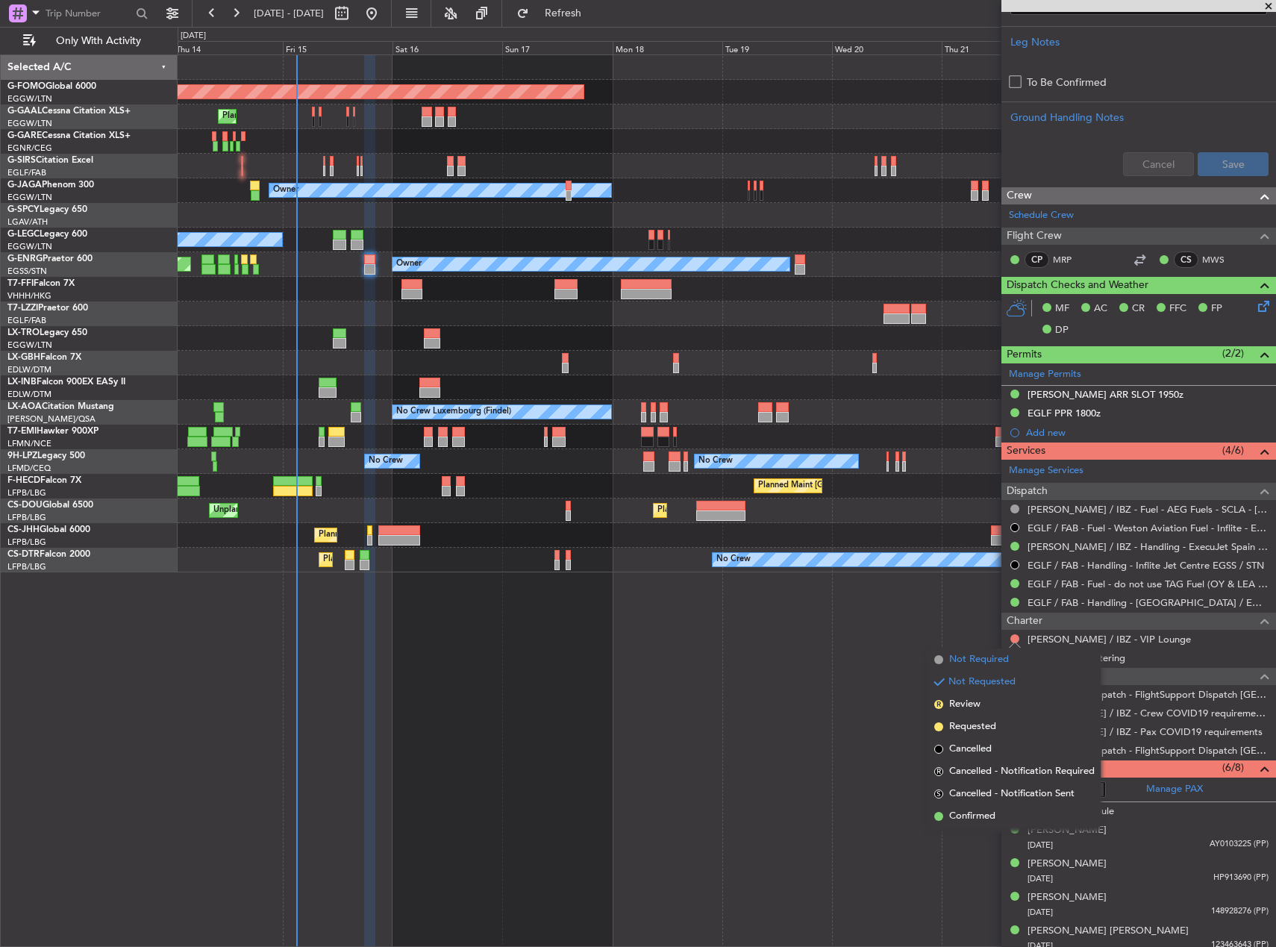
click at [985, 660] on span "Not Required" at bounding box center [979, 659] width 60 height 15
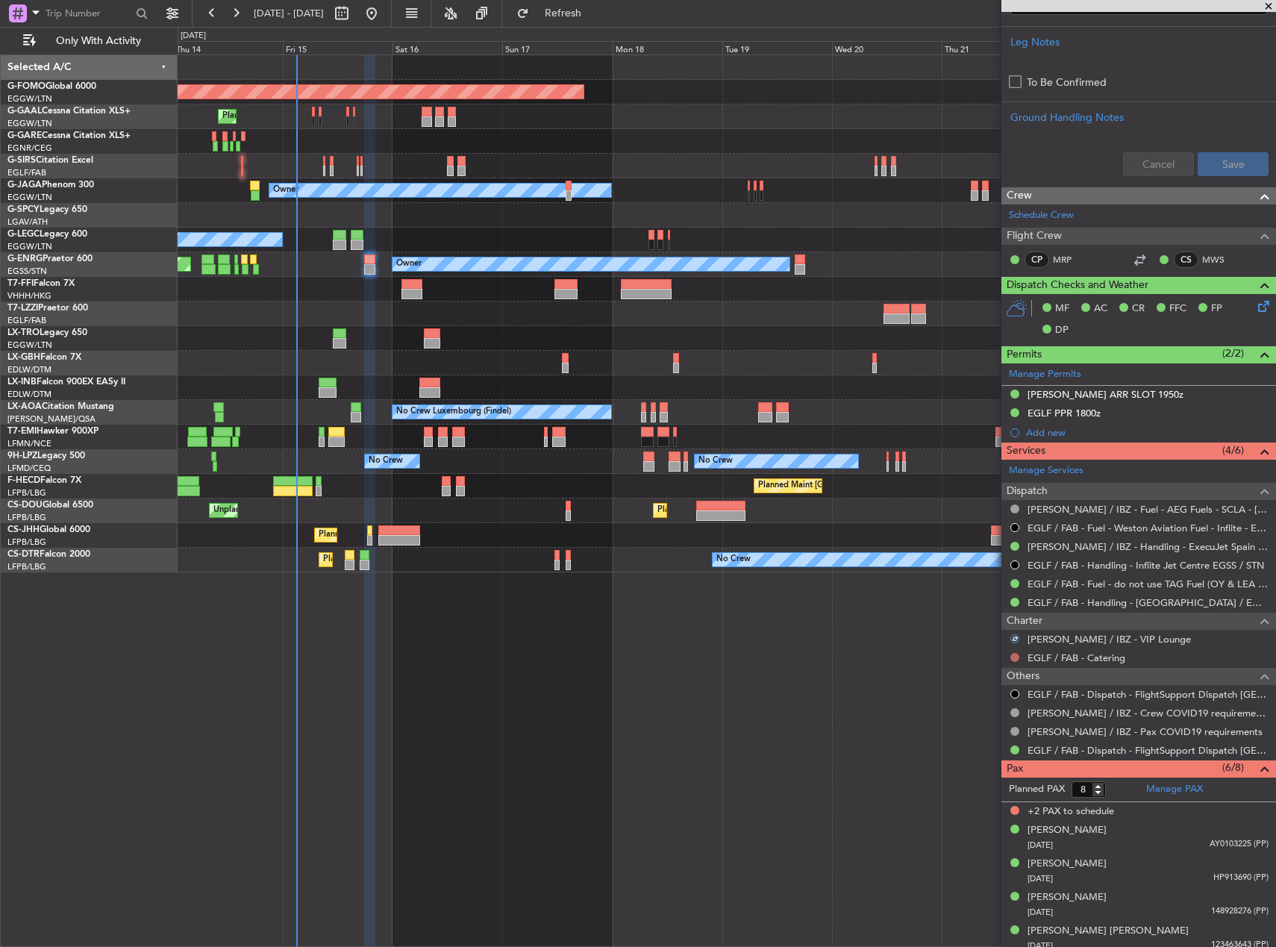
click at [1012, 655] on button at bounding box center [1014, 657] width 9 height 9
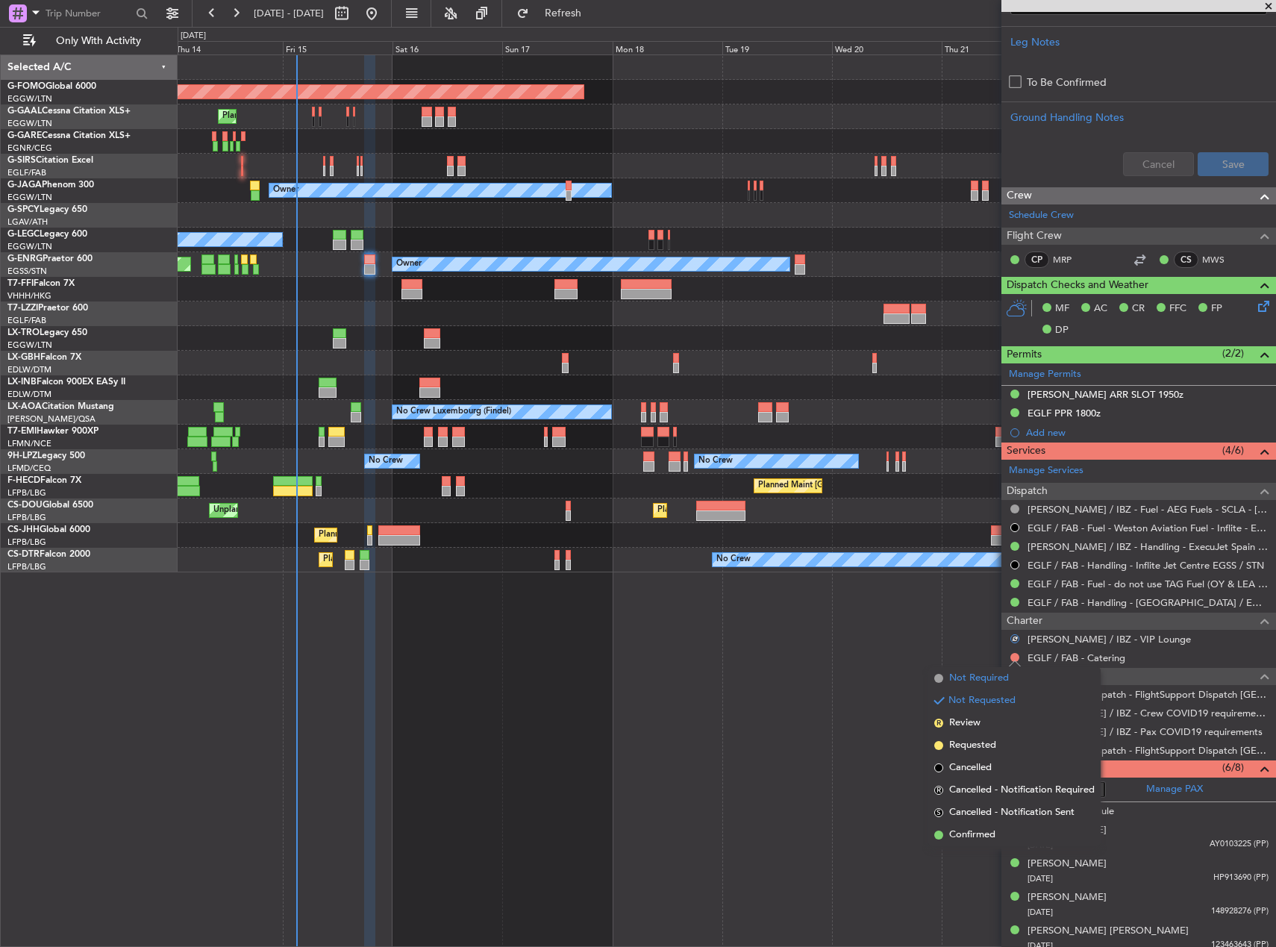
click at [942, 680] on span at bounding box center [938, 678] width 9 height 9
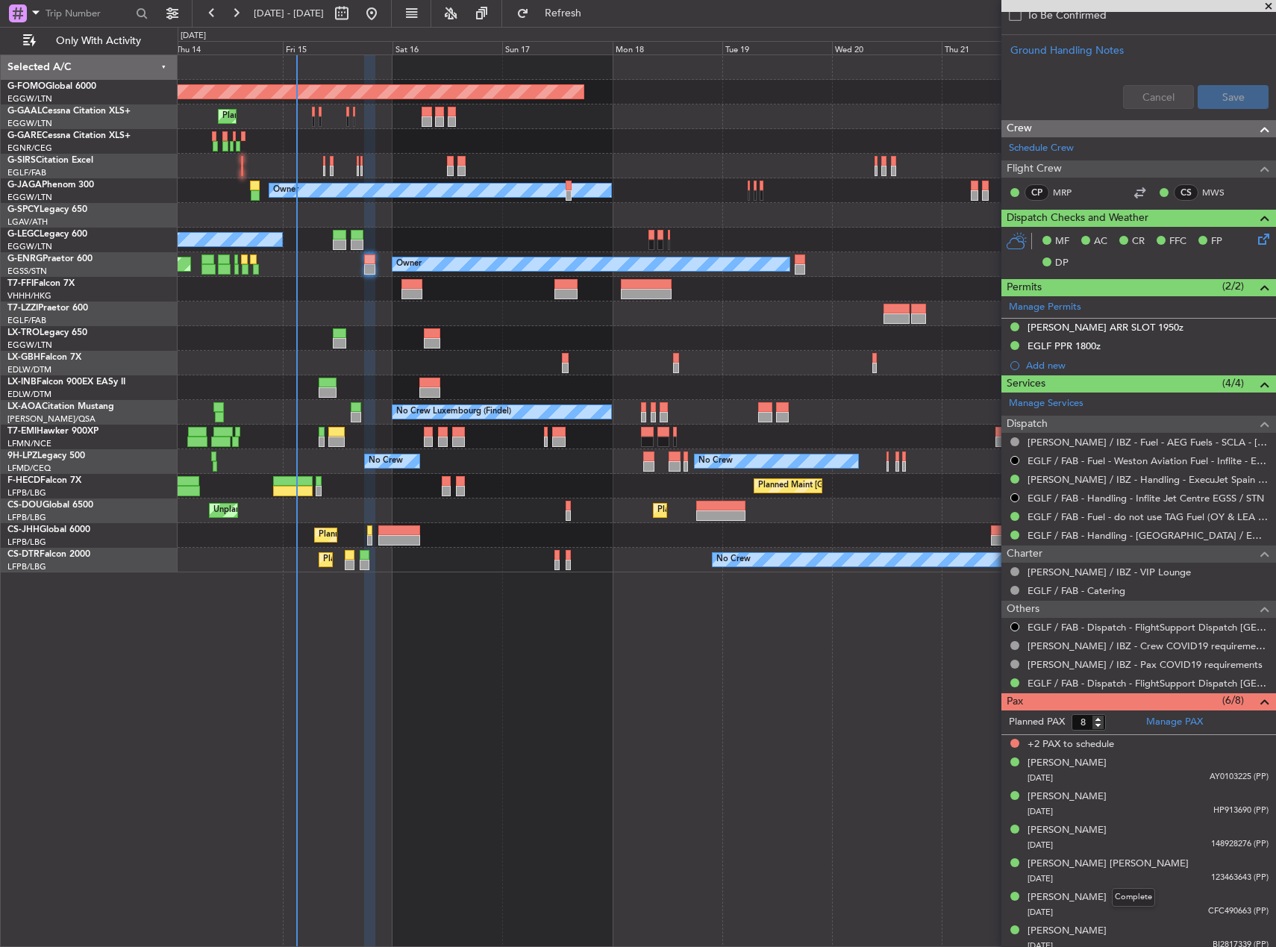
scroll to position [622, 0]
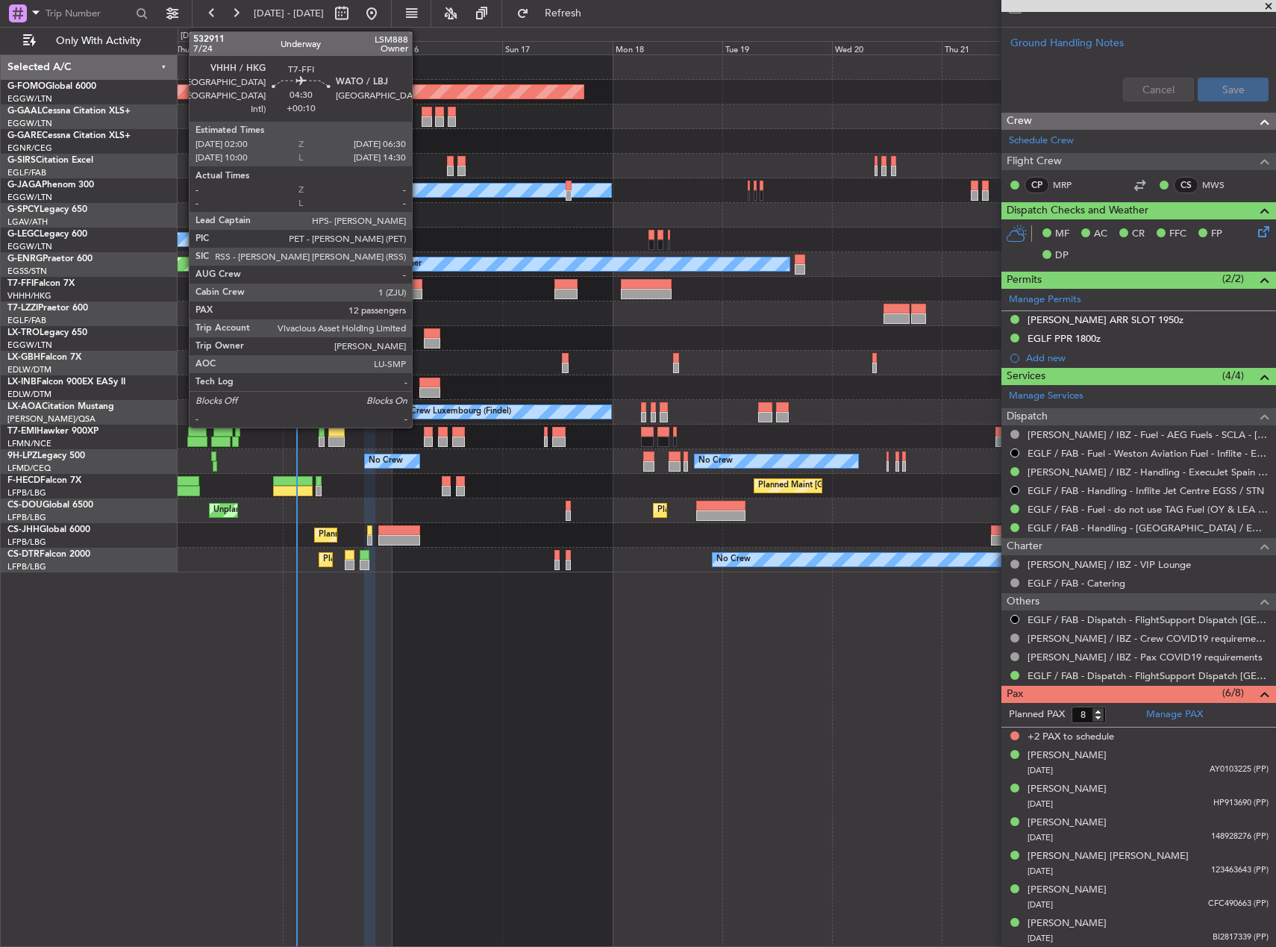
click at [419, 292] on div at bounding box center [411, 294] width 21 height 10
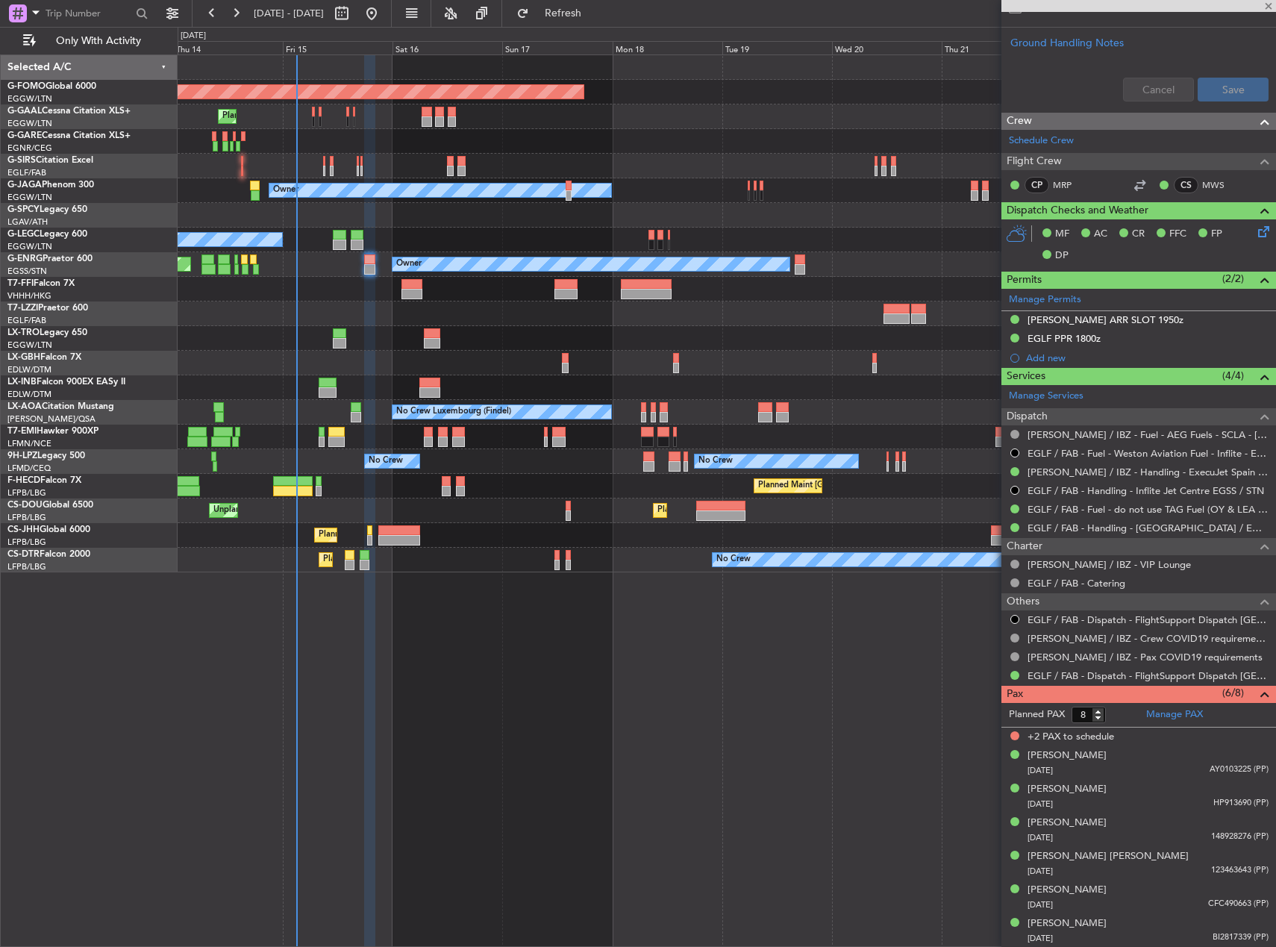
type input "+00:10"
type input "12"
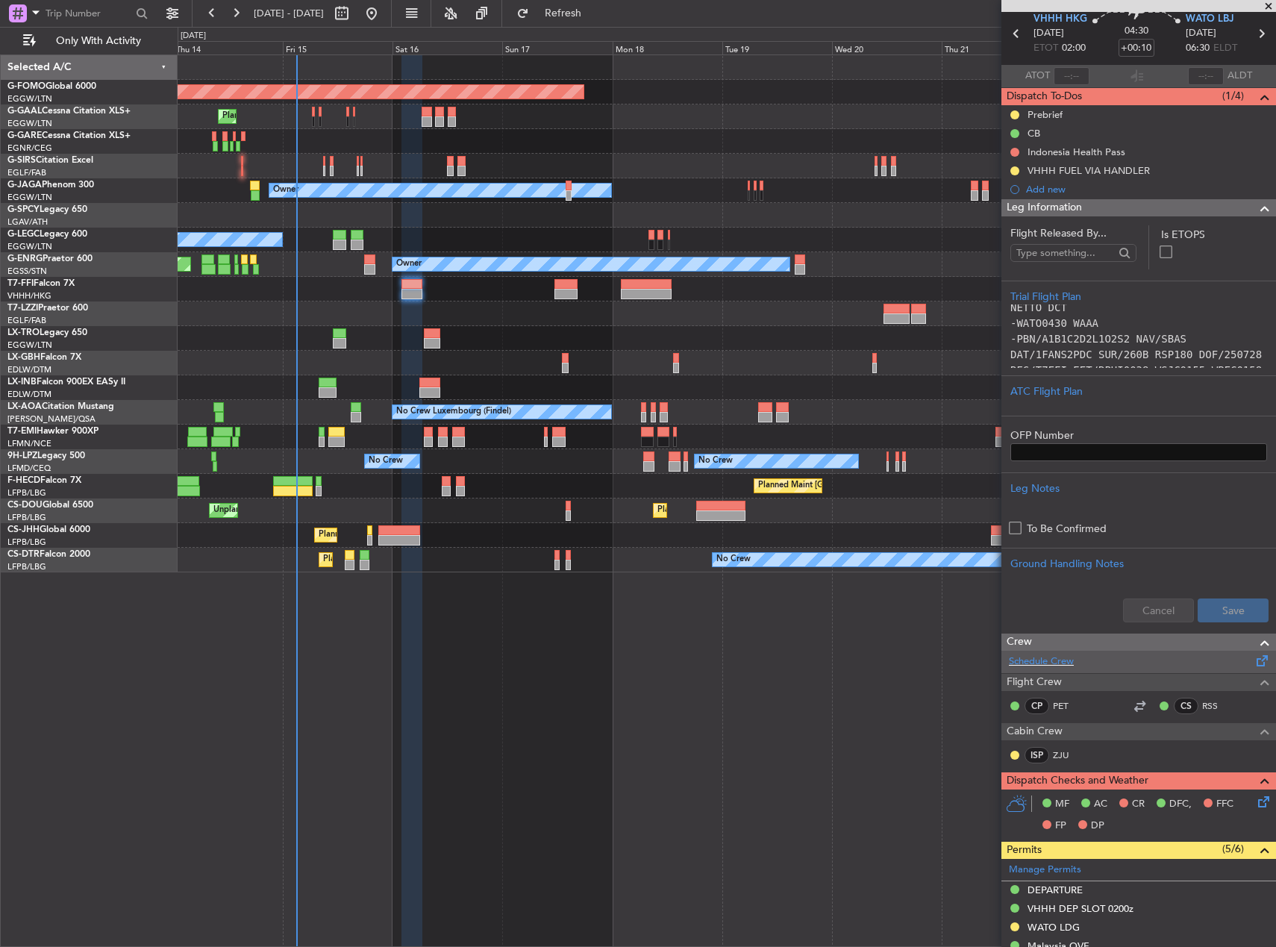
scroll to position [0, 0]
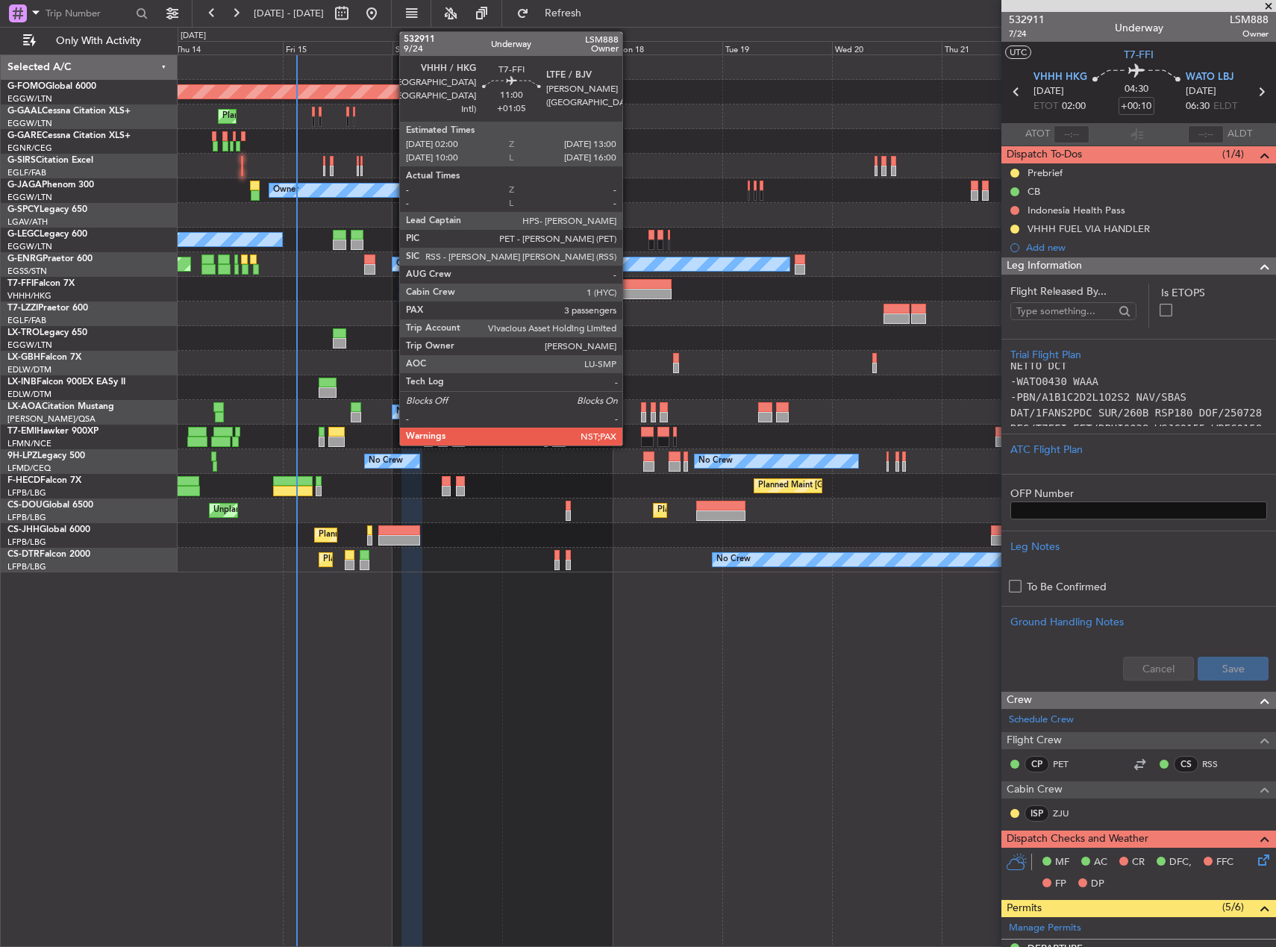
click at [632, 284] on div at bounding box center [646, 284] width 51 height 10
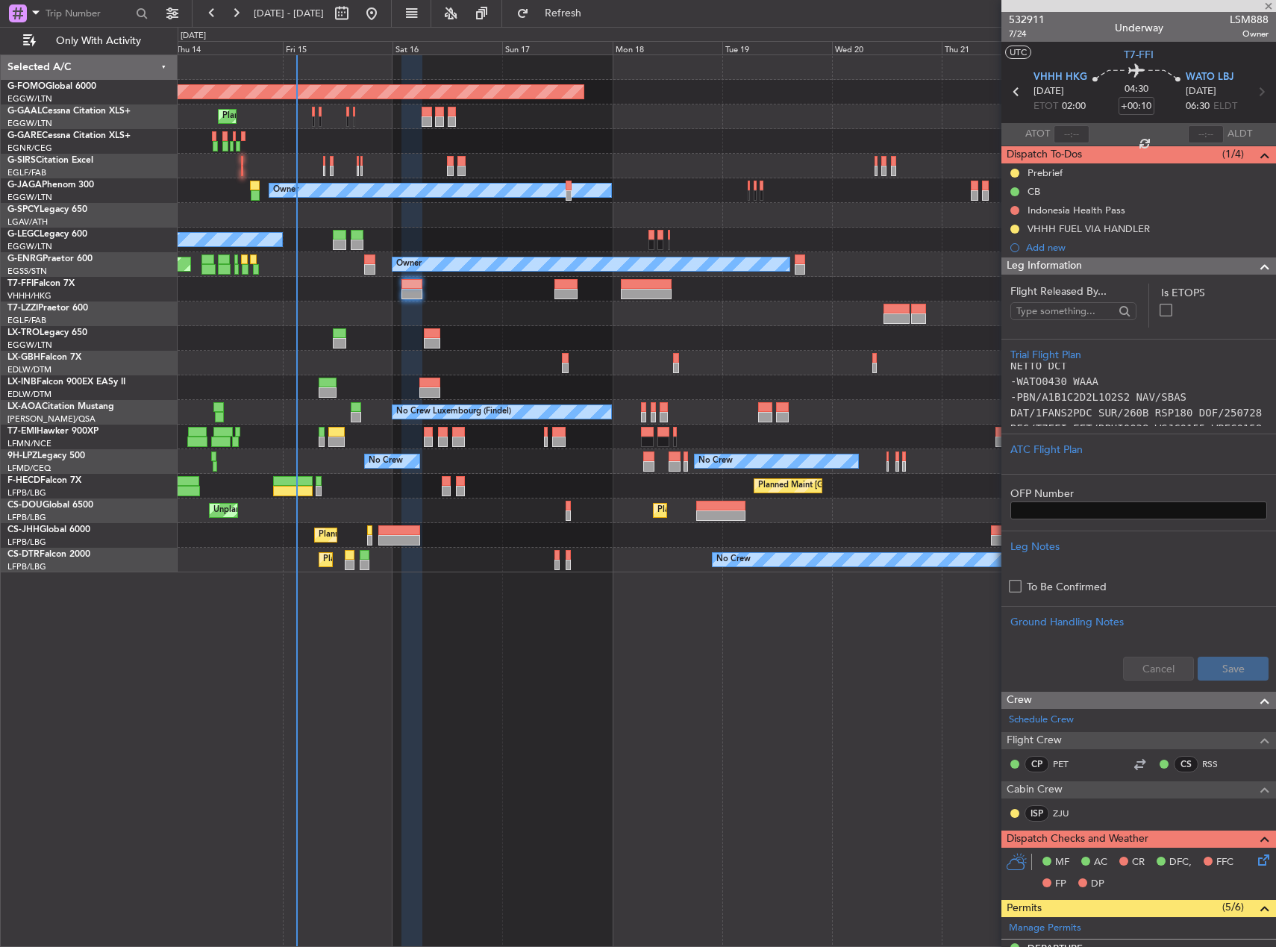
type input "+01:05"
type input "3"
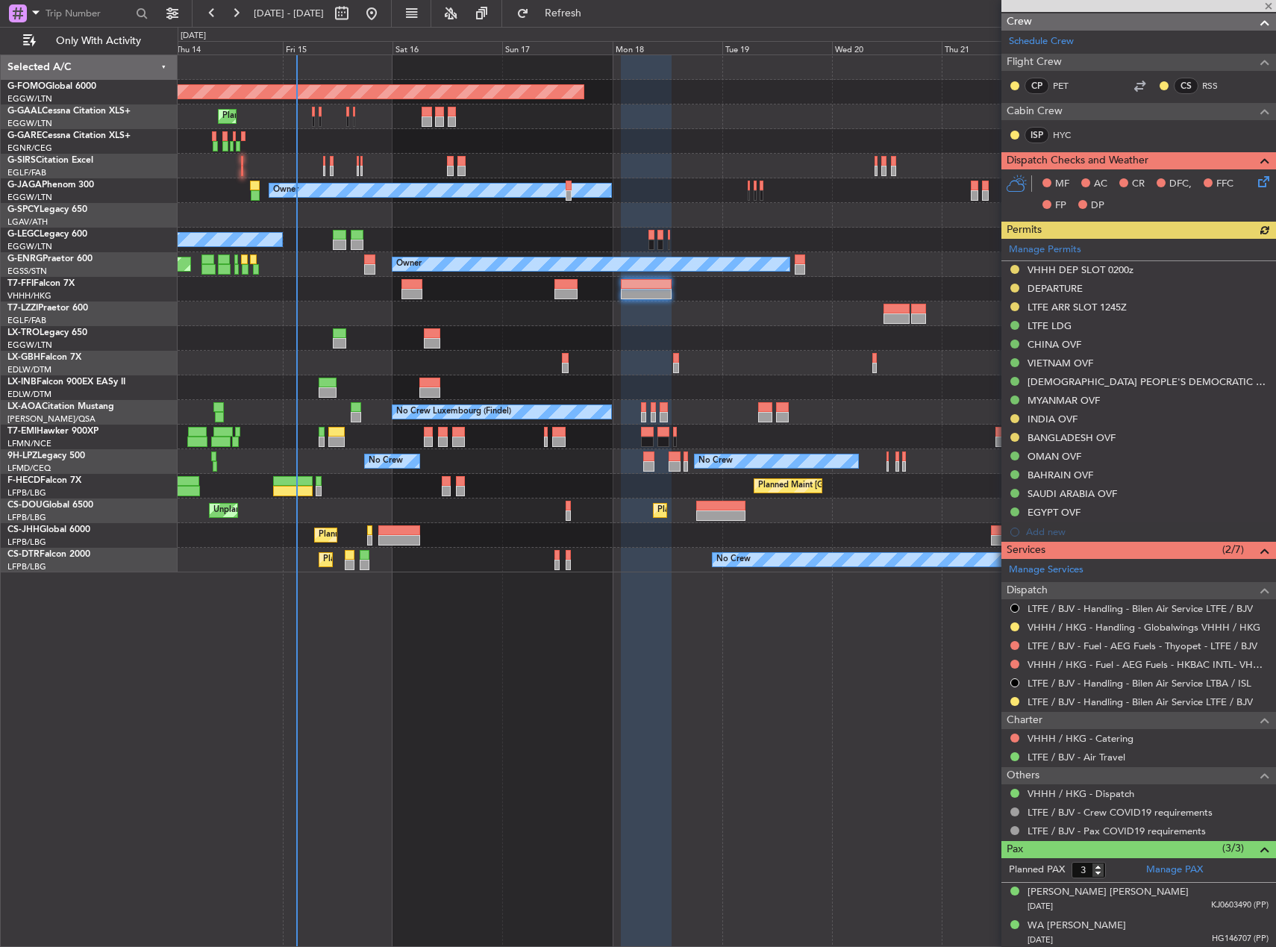
scroll to position [703, 0]
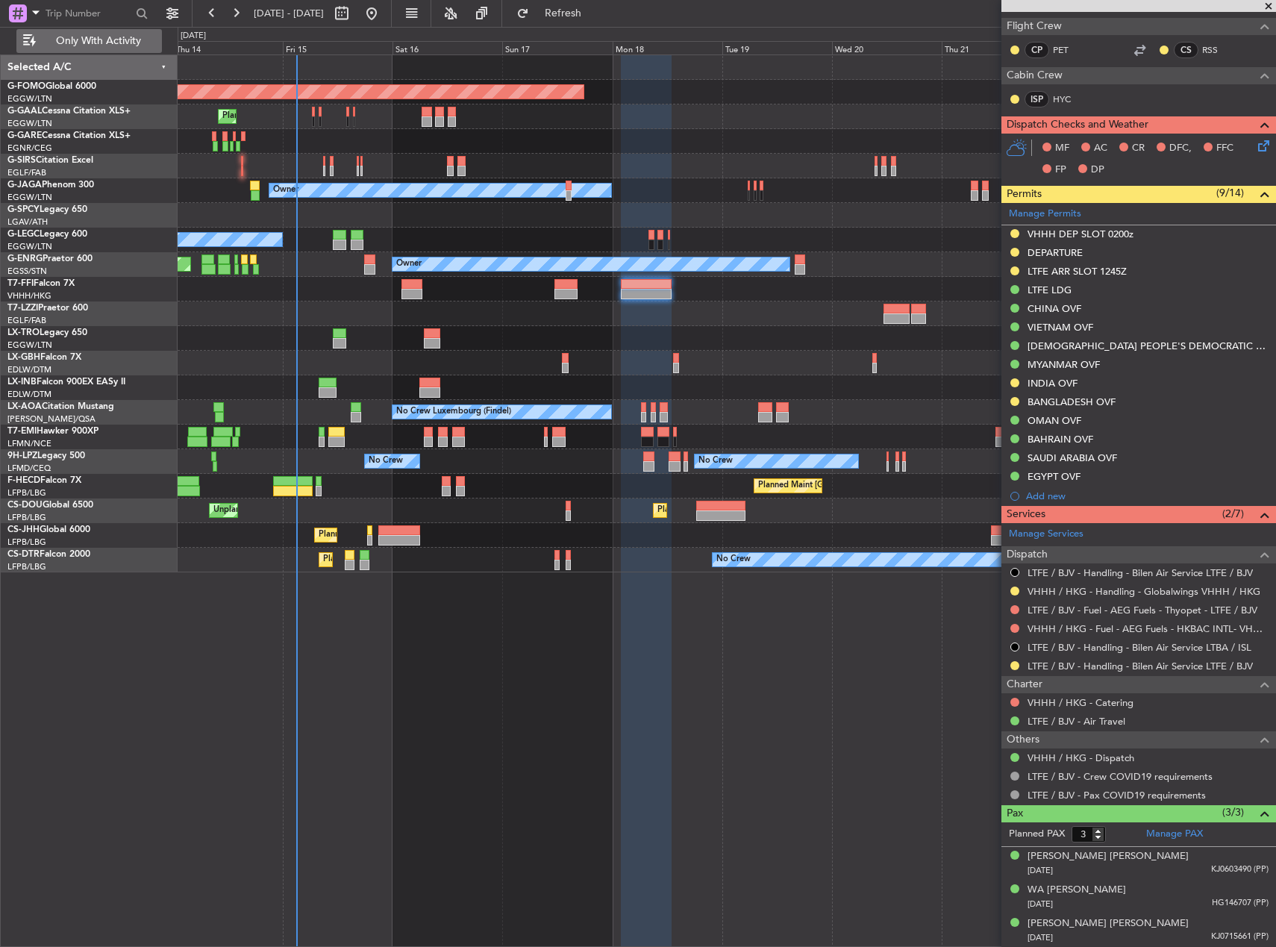
click at [128, 48] on button "Only With Activity" at bounding box center [88, 41] width 145 height 24
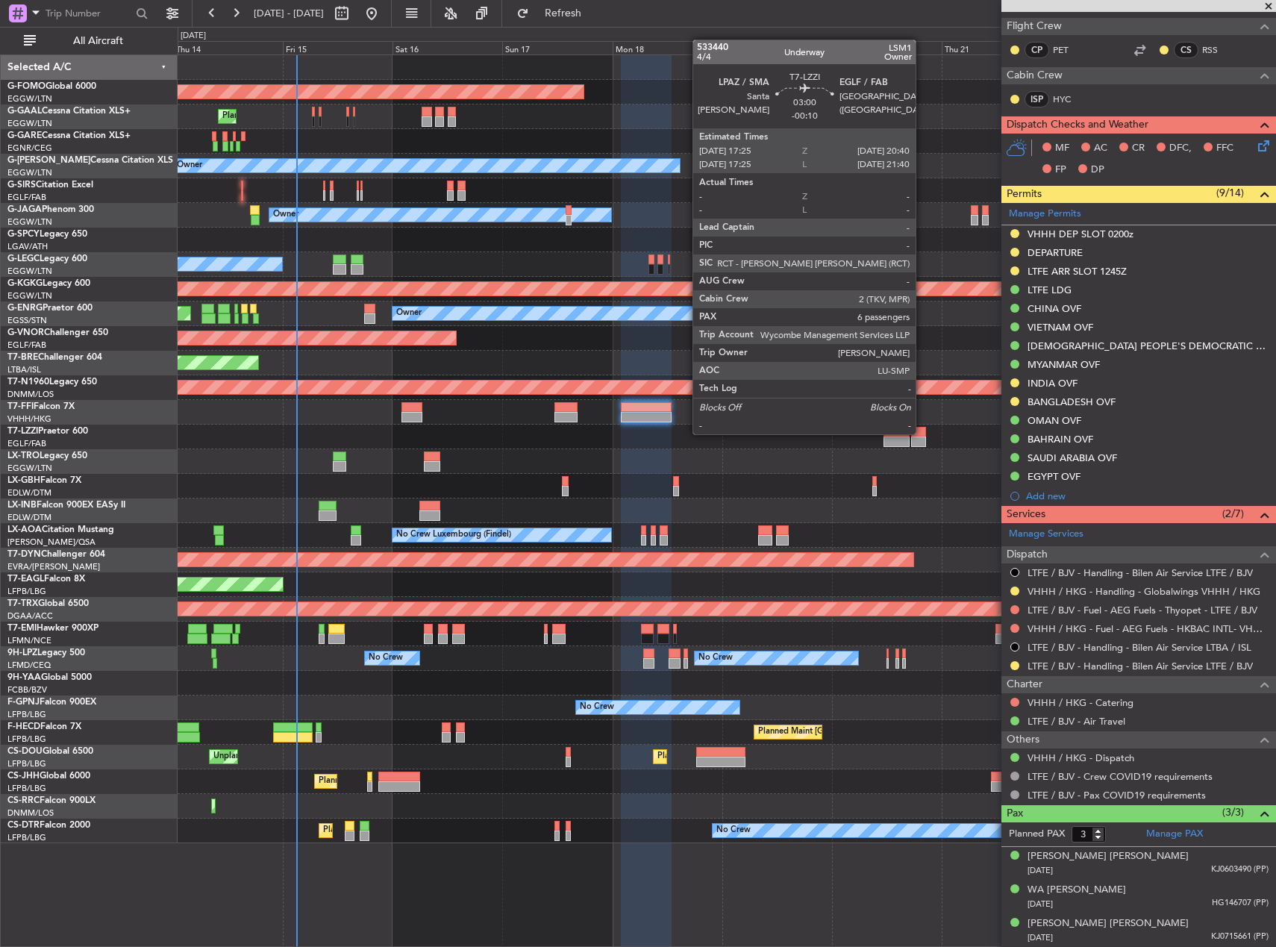
click at [922, 433] on div at bounding box center [918, 432] width 15 height 10
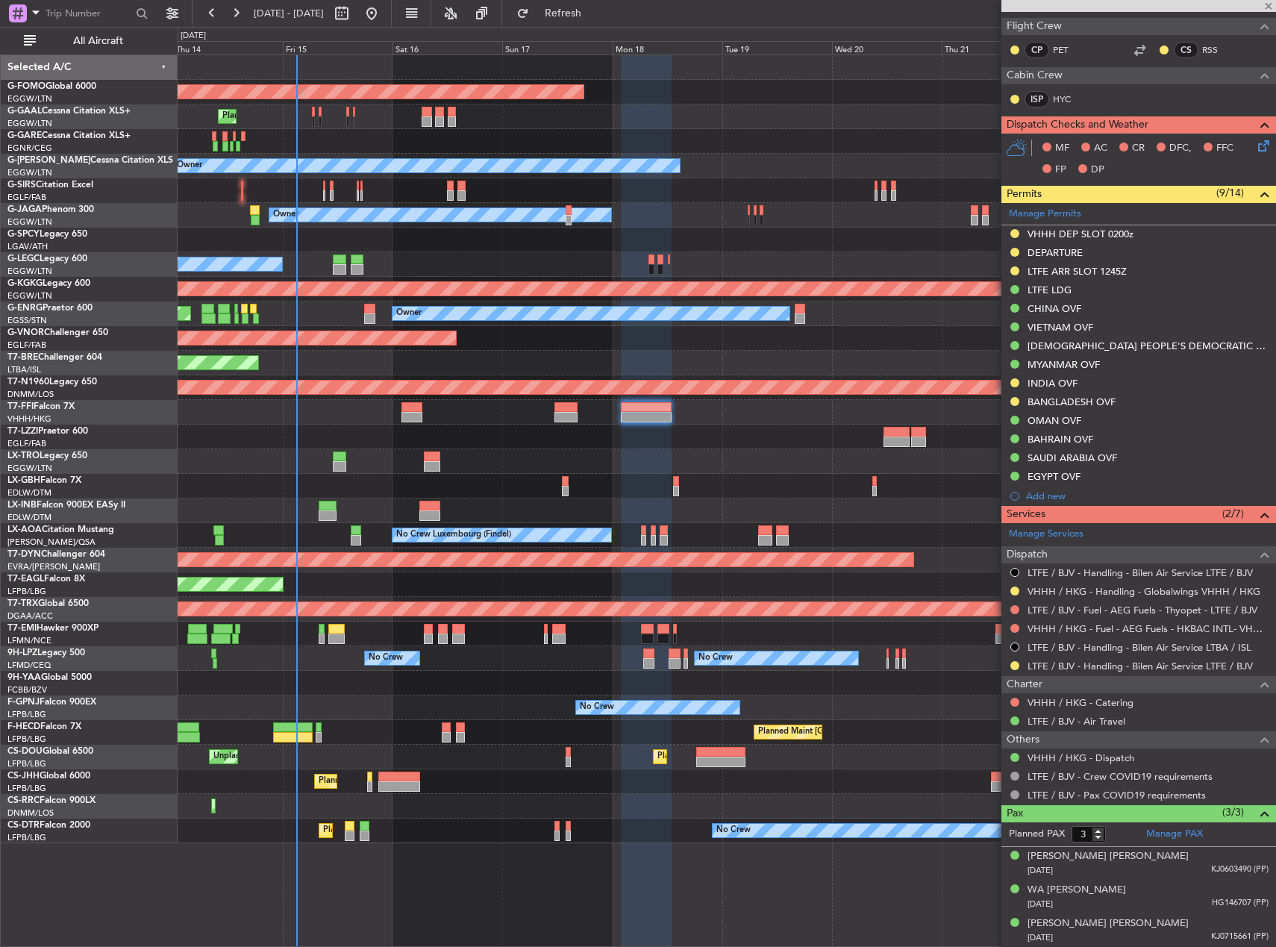
type input "-00:10"
type input "6"
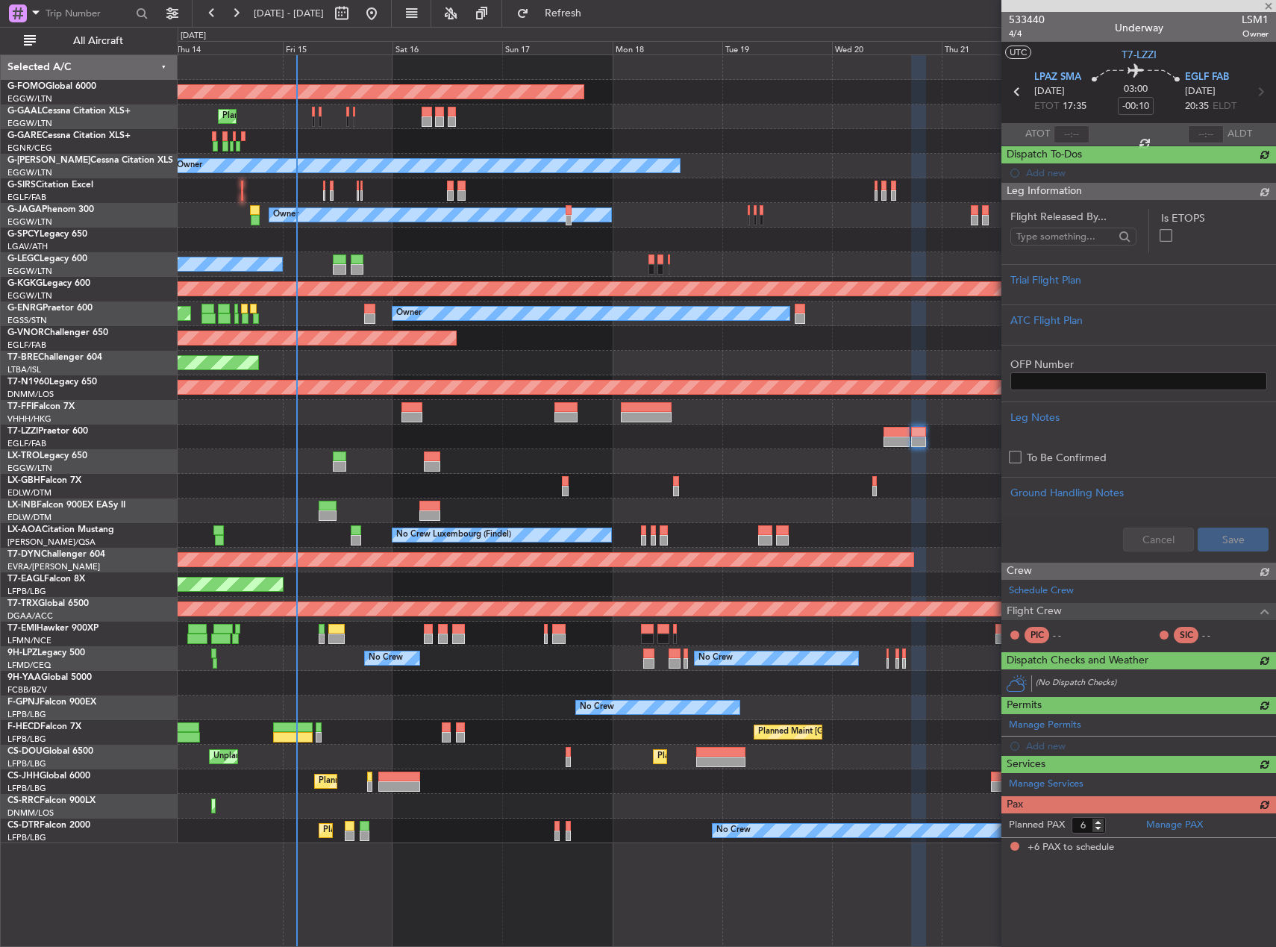
scroll to position [0, 0]
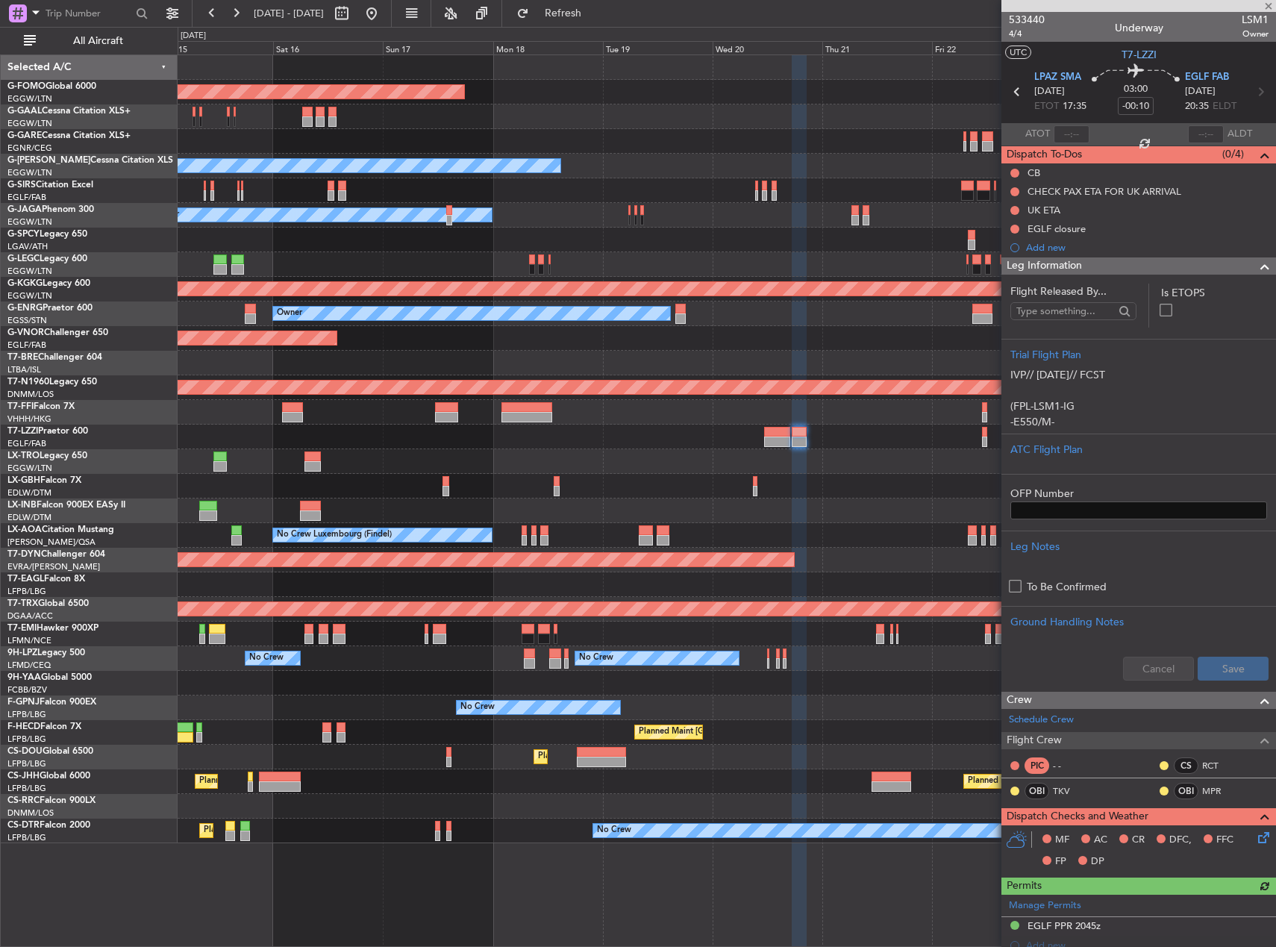
click at [725, 440] on div at bounding box center [727, 437] width 1098 height 25
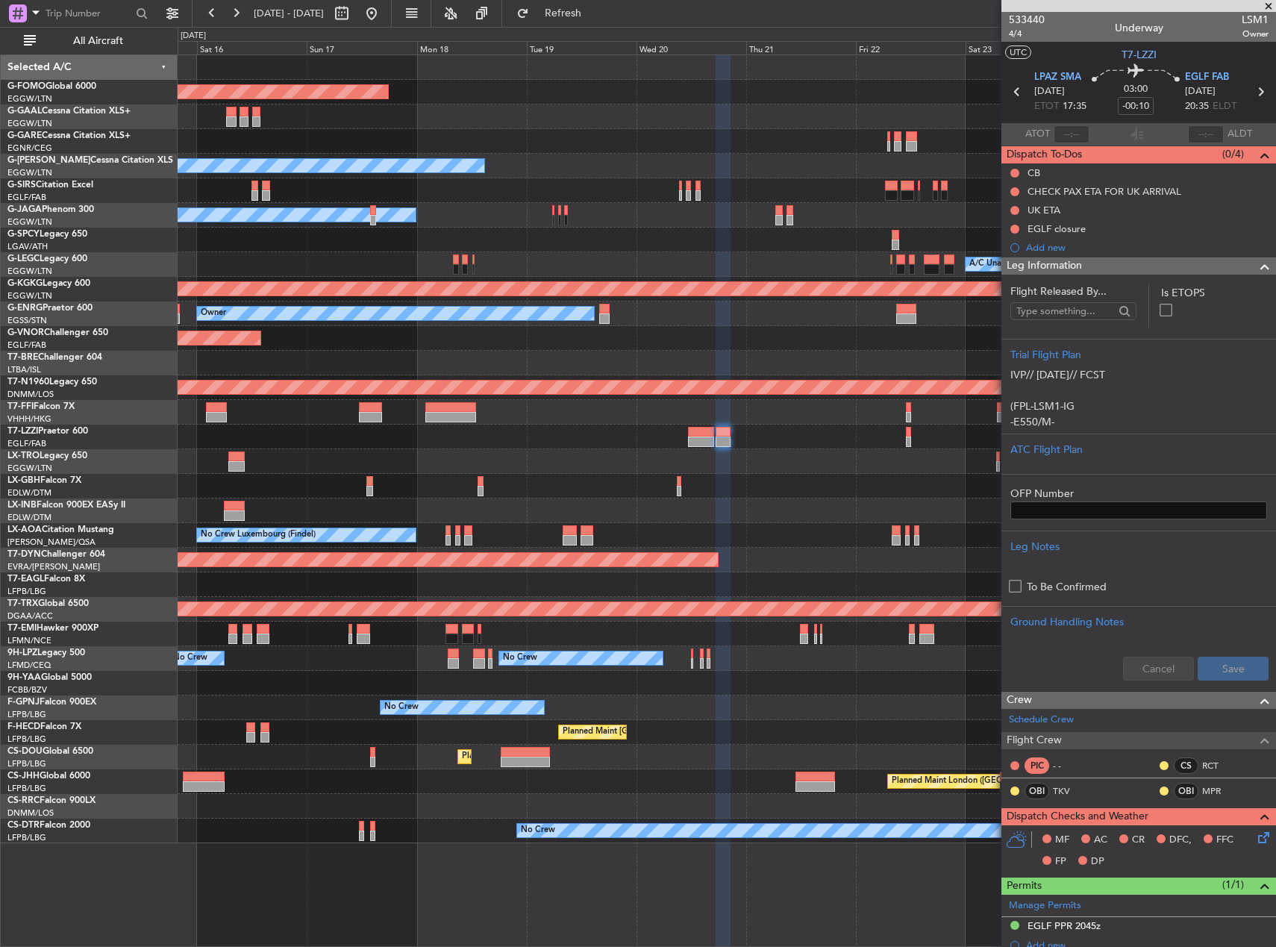
click at [792, 438] on div at bounding box center [727, 437] width 1098 height 25
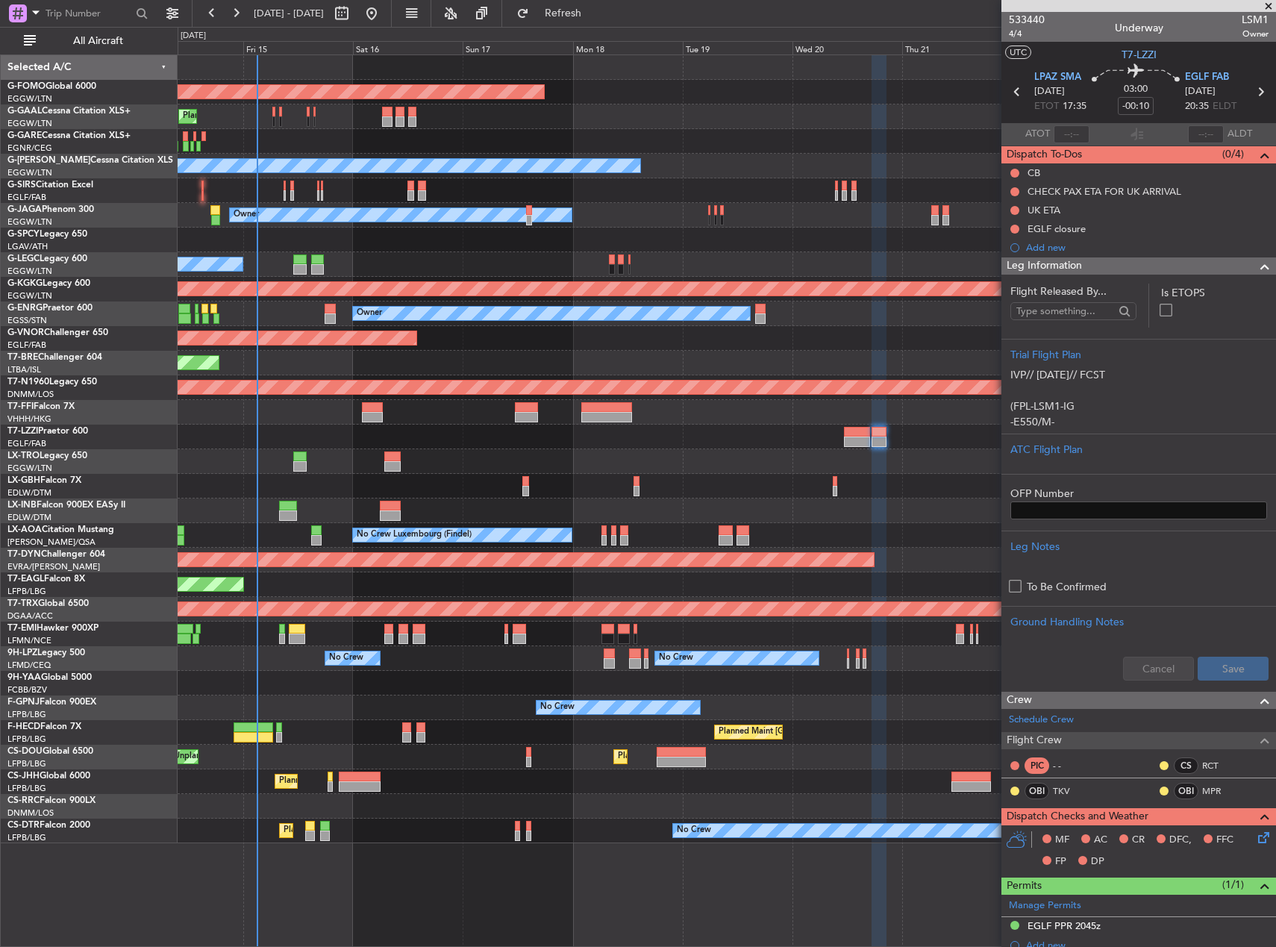
click at [619, 438] on div at bounding box center [727, 437] width 1098 height 25
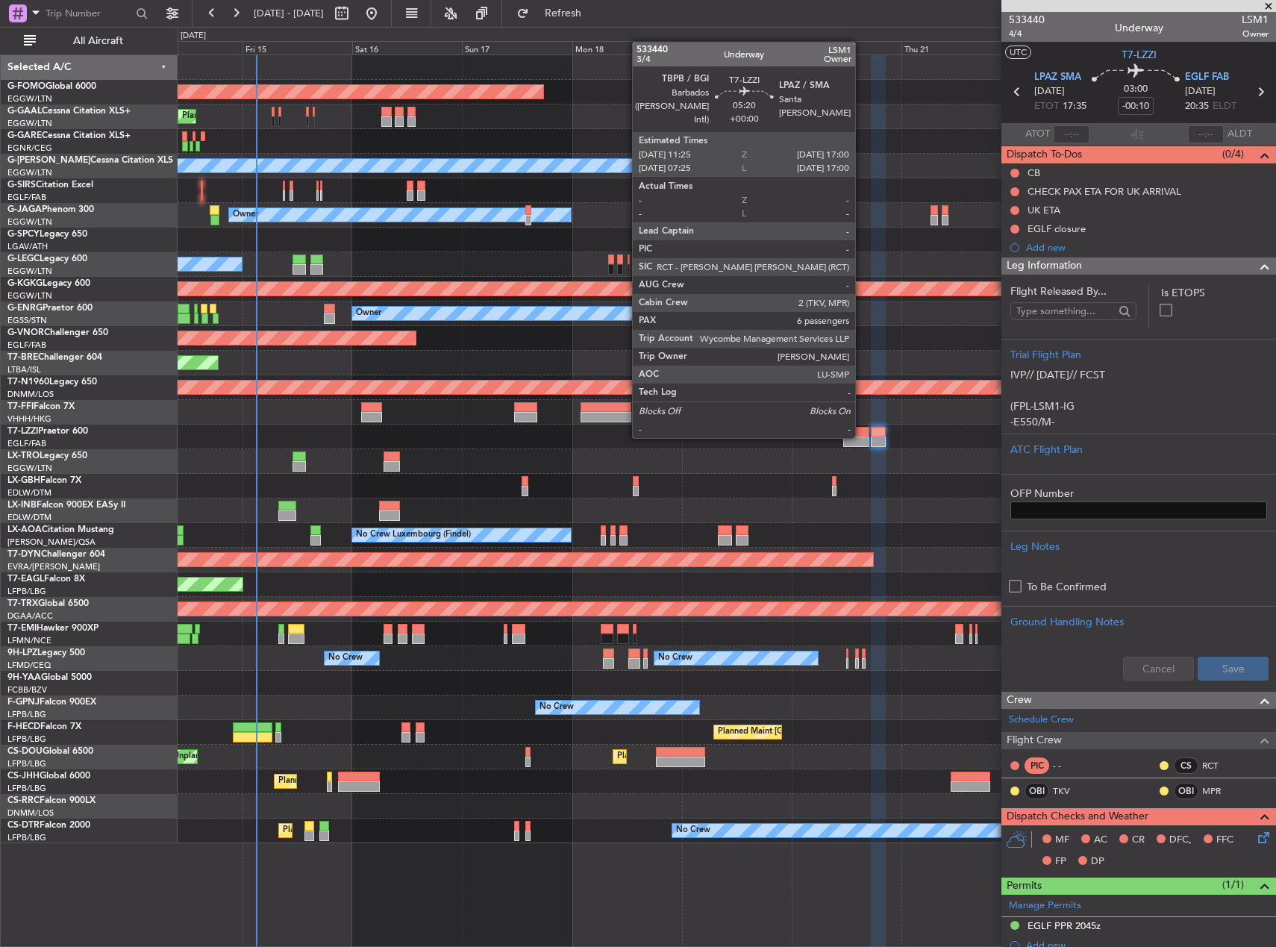
click at [862, 436] on div at bounding box center [856, 441] width 26 height 10
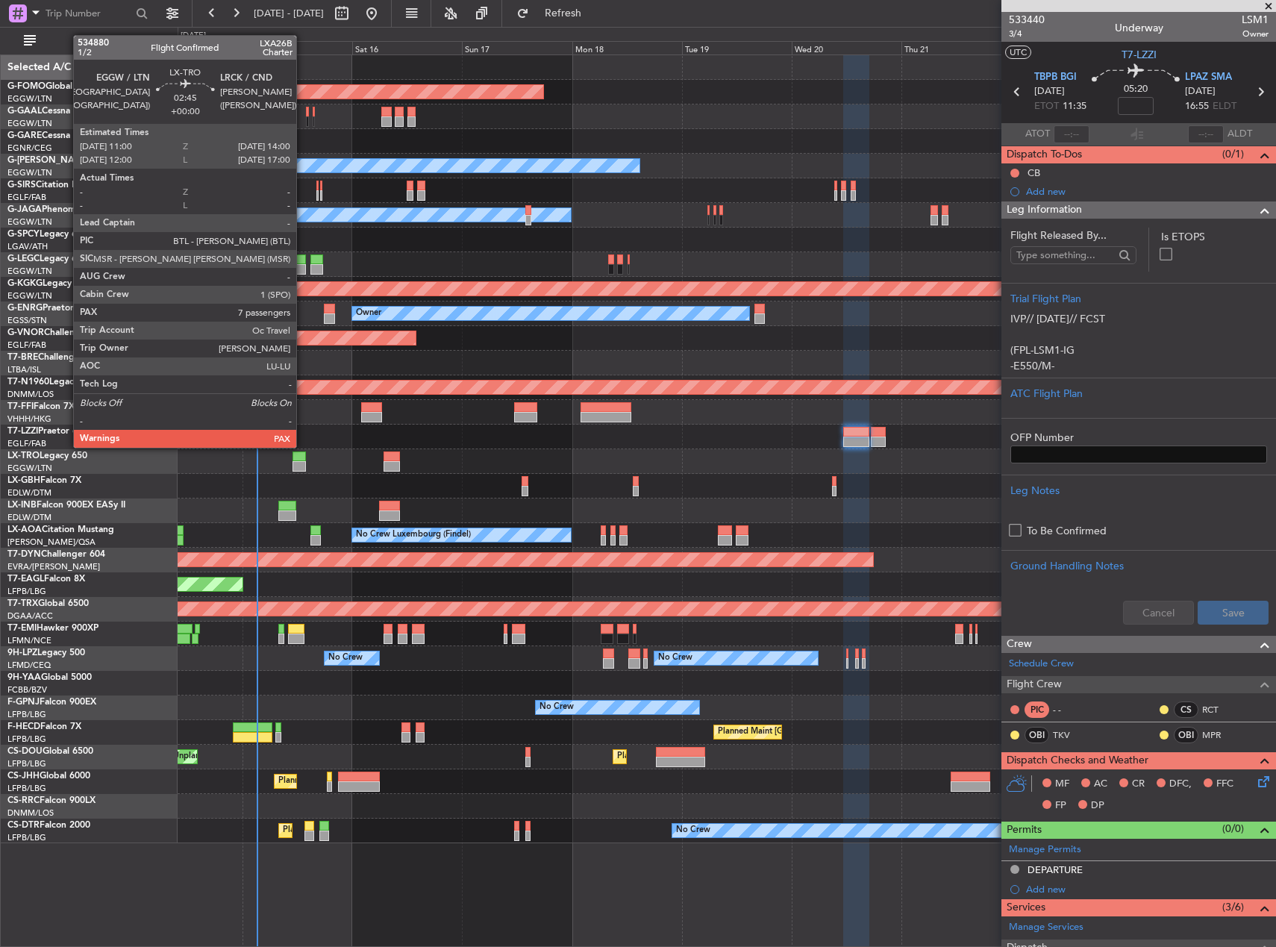
click at [303, 461] on div at bounding box center [299, 466] width 14 height 10
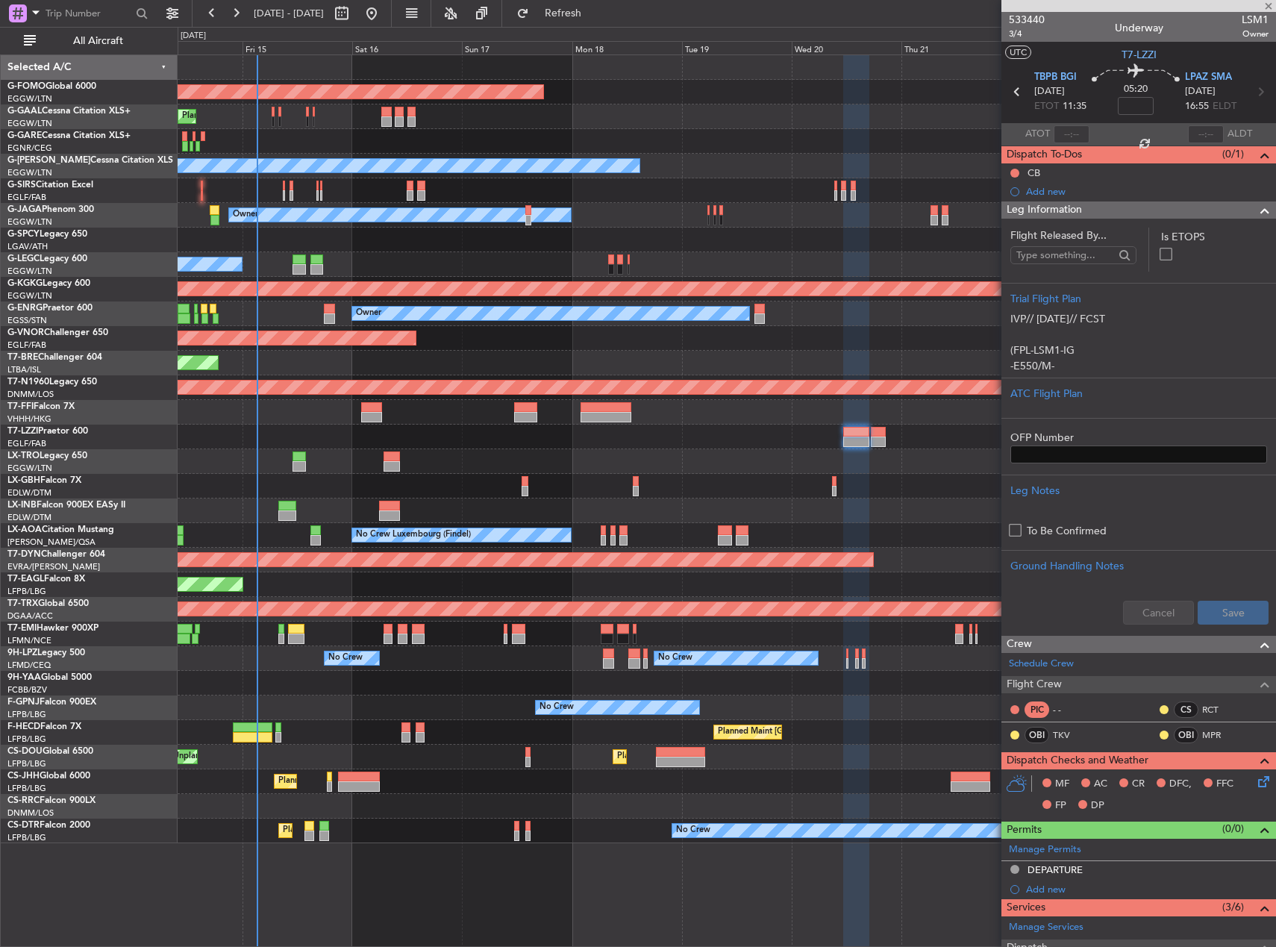
type input "7"
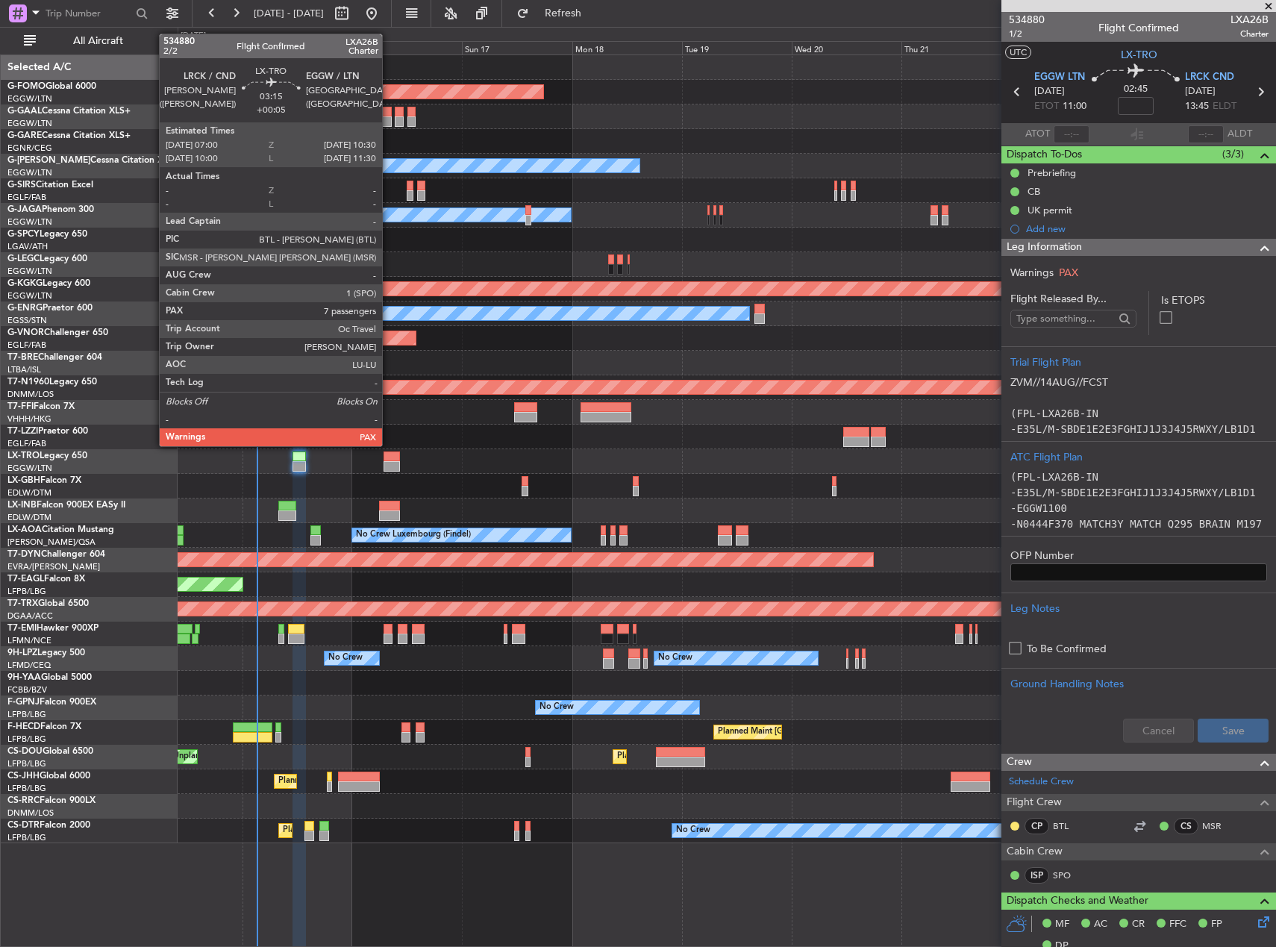
click at [389, 460] on div at bounding box center [391, 456] width 16 height 10
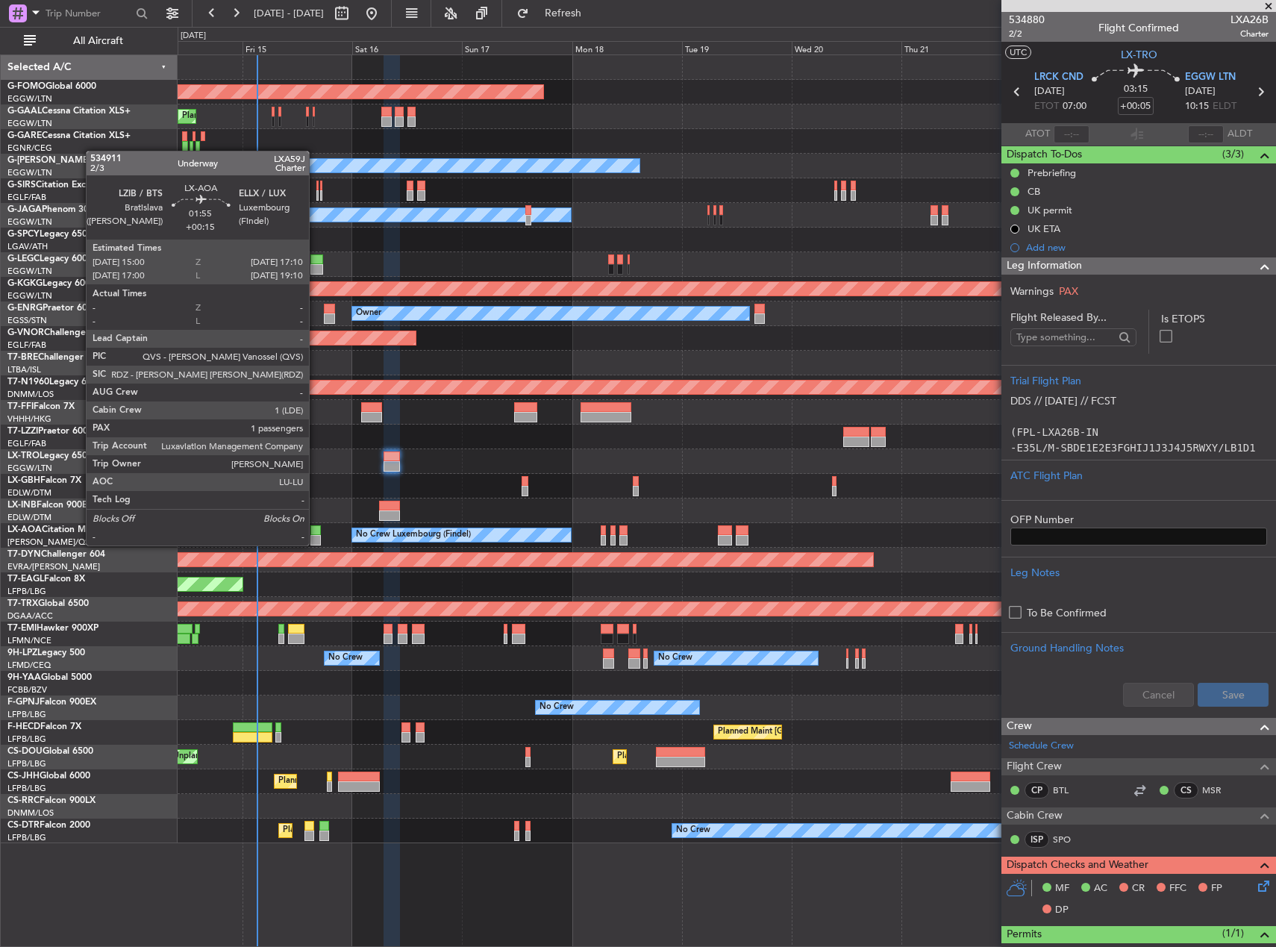
click at [316, 544] on div at bounding box center [315, 540] width 10 height 10
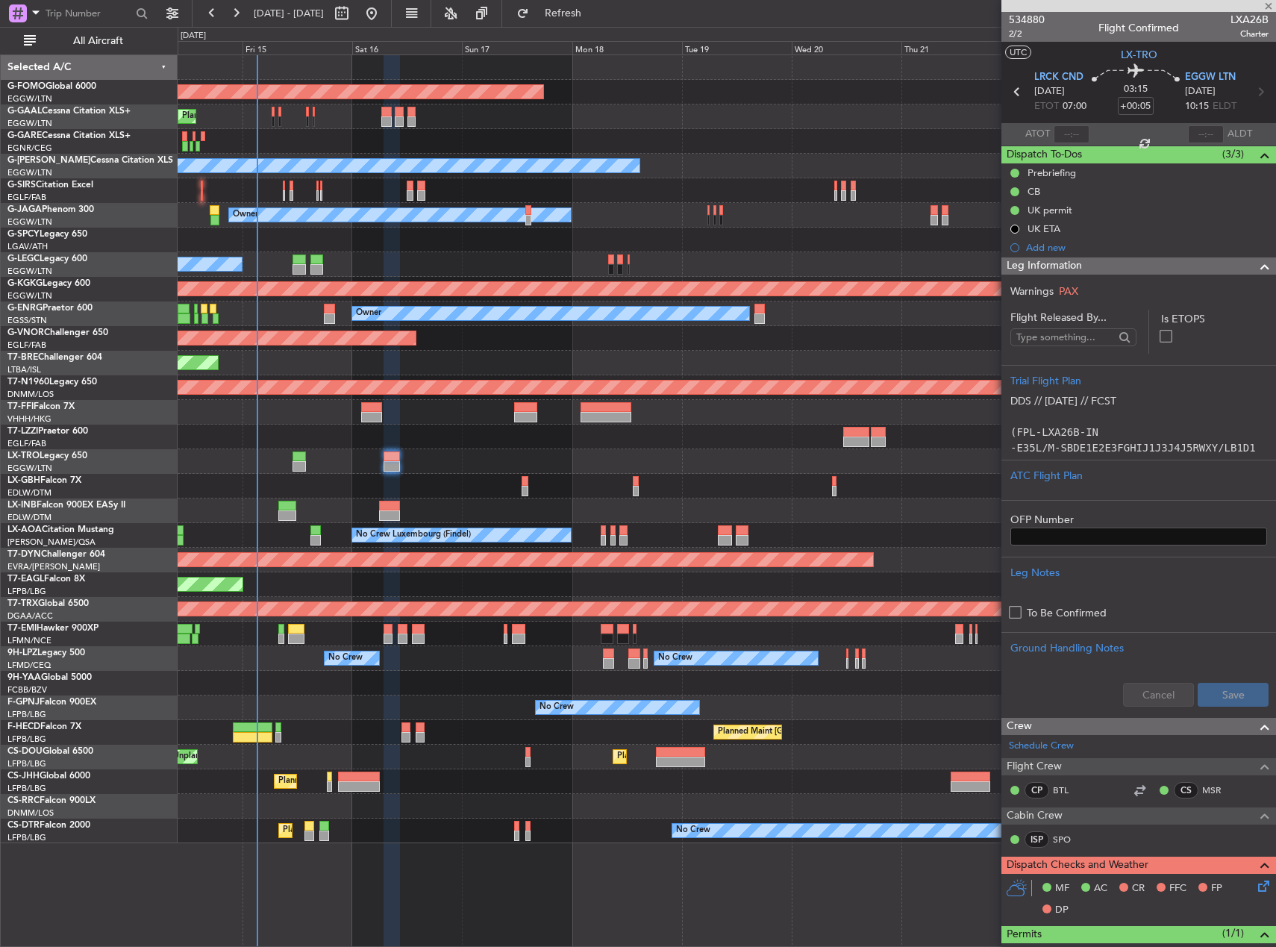
type input "+00:15"
type input "1"
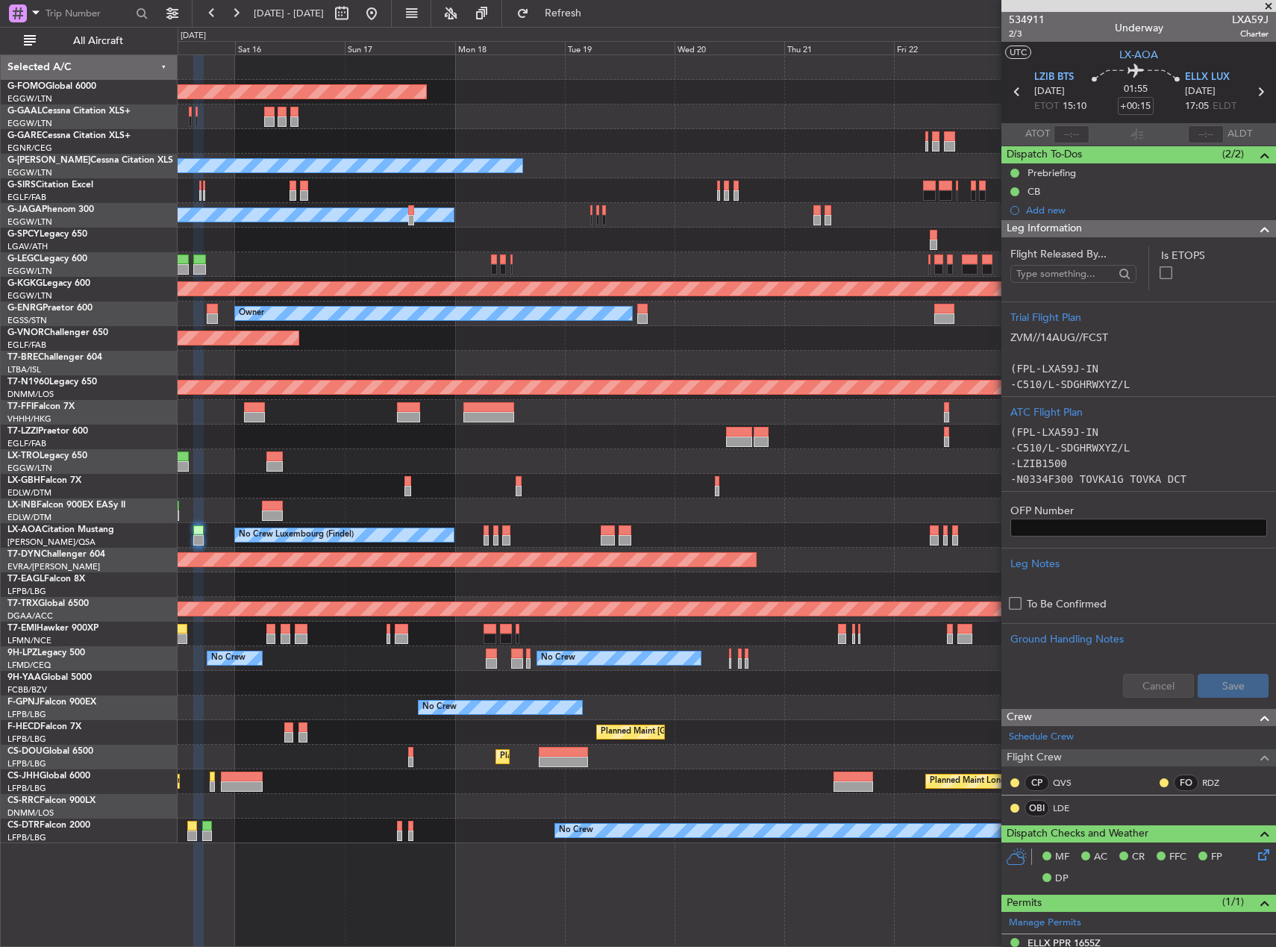
click at [603, 508] on div at bounding box center [727, 510] width 1098 height 25
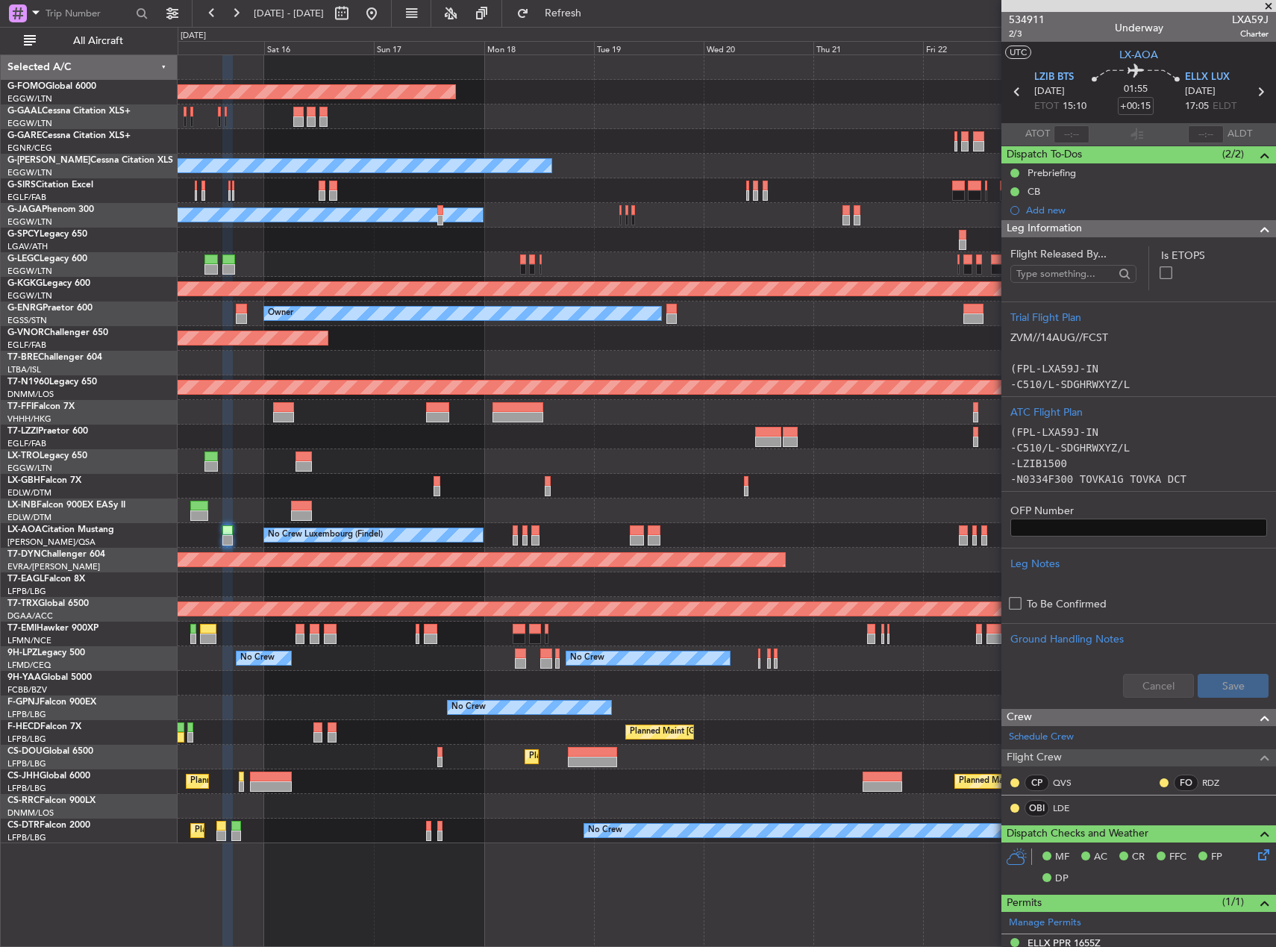
click at [624, 510] on div at bounding box center [727, 510] width 1098 height 25
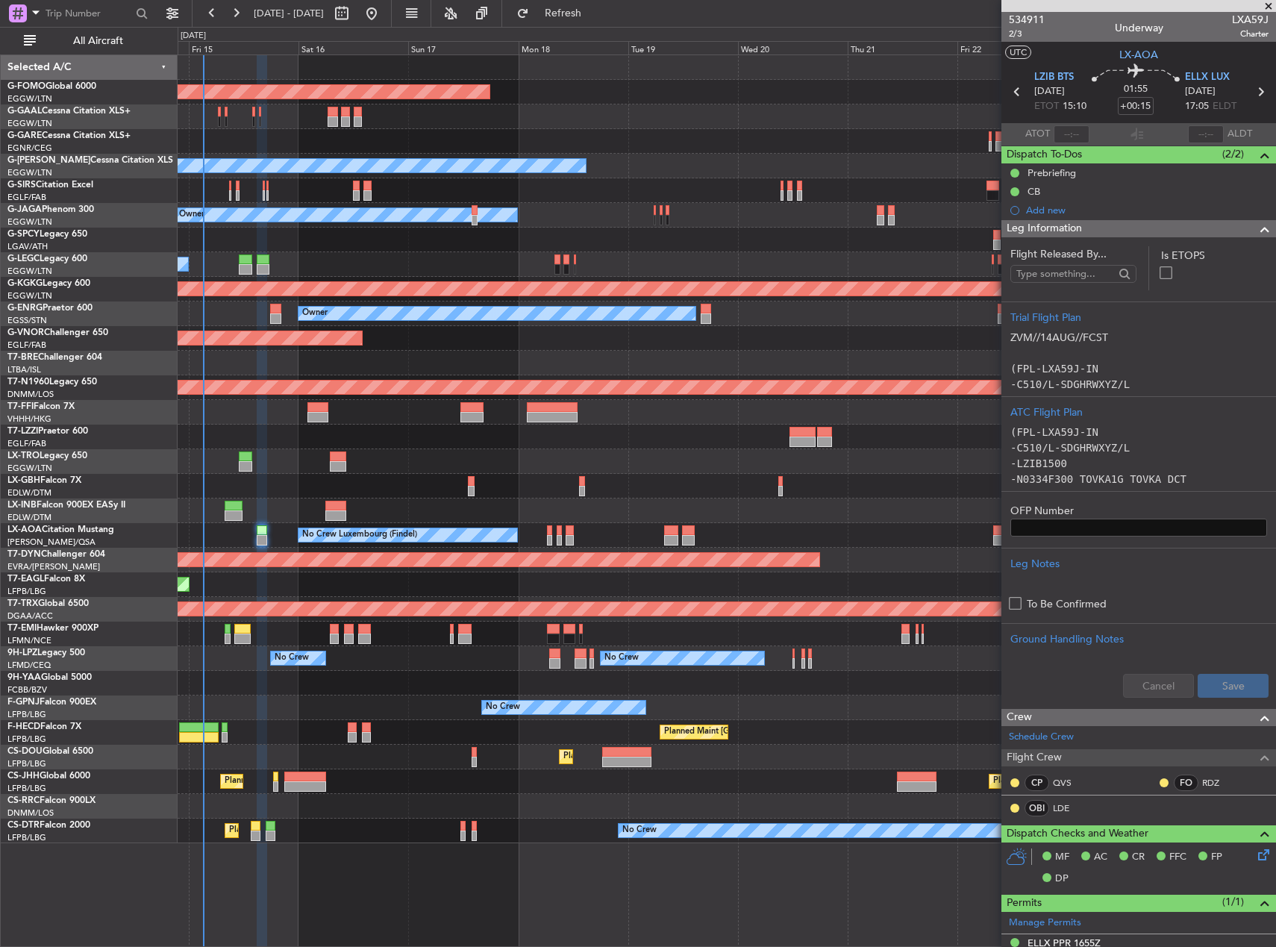
click at [659, 510] on div at bounding box center [727, 510] width 1098 height 25
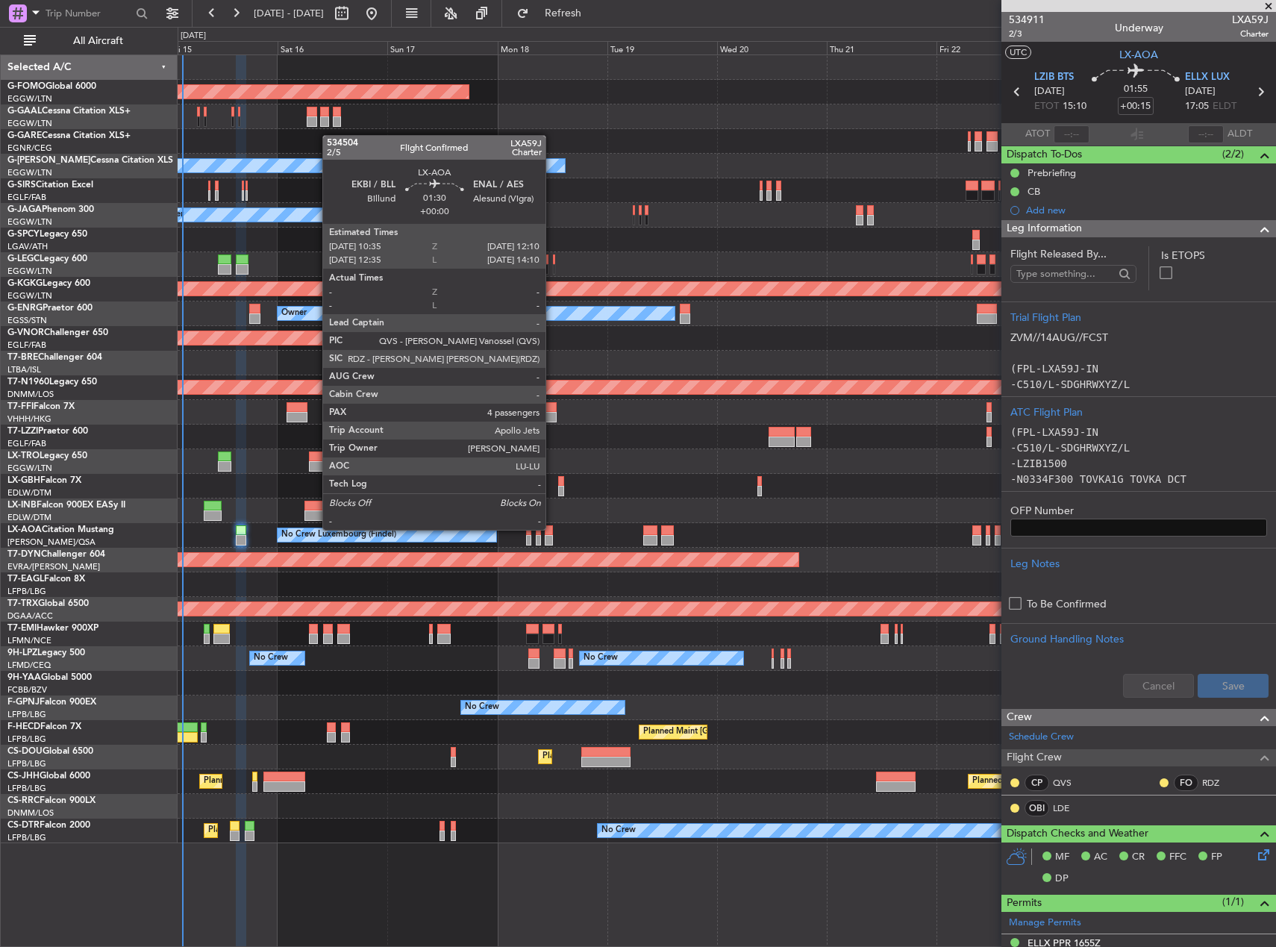
click at [552, 528] on div at bounding box center [548, 530] width 7 height 10
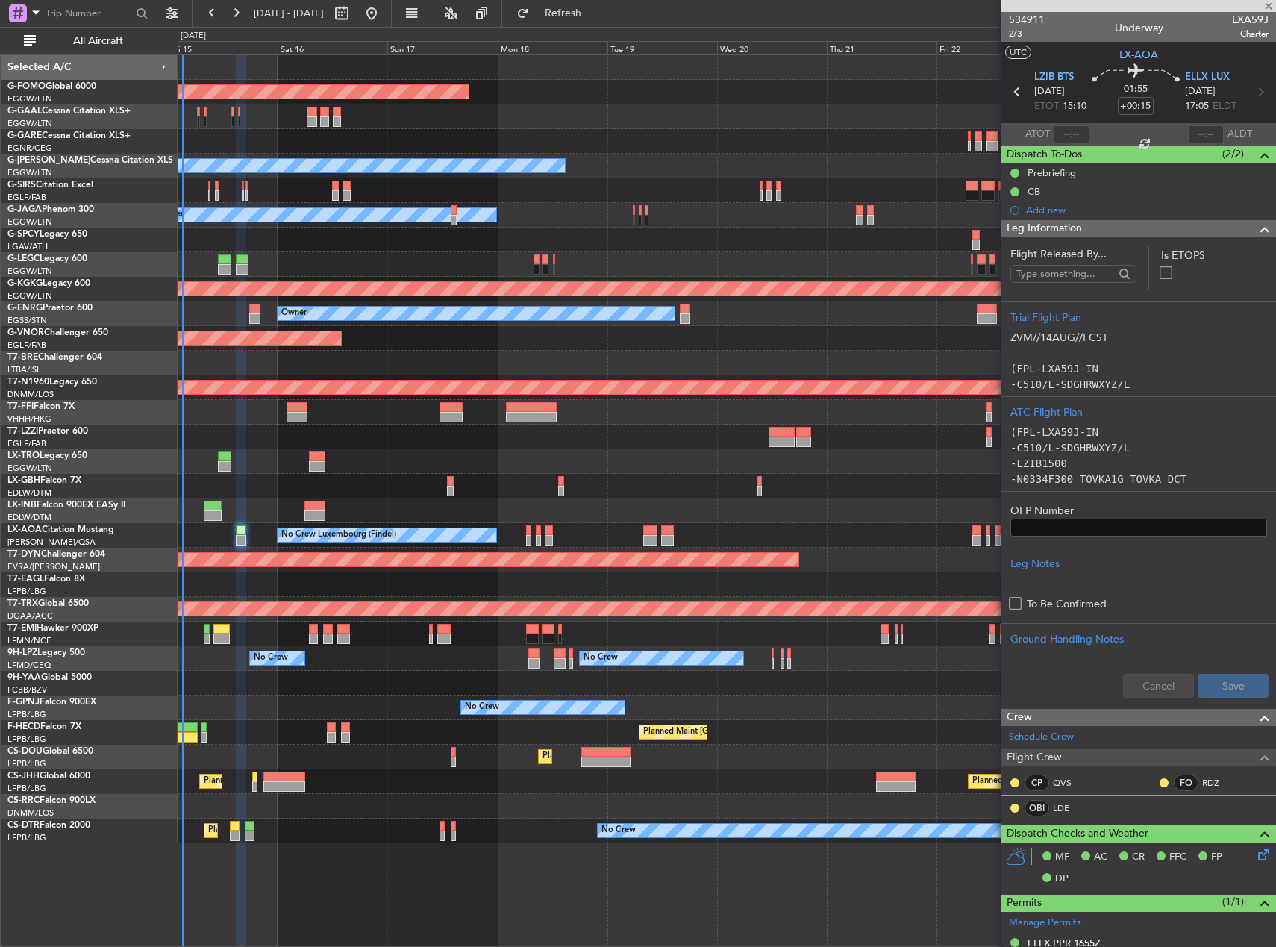
type input "4"
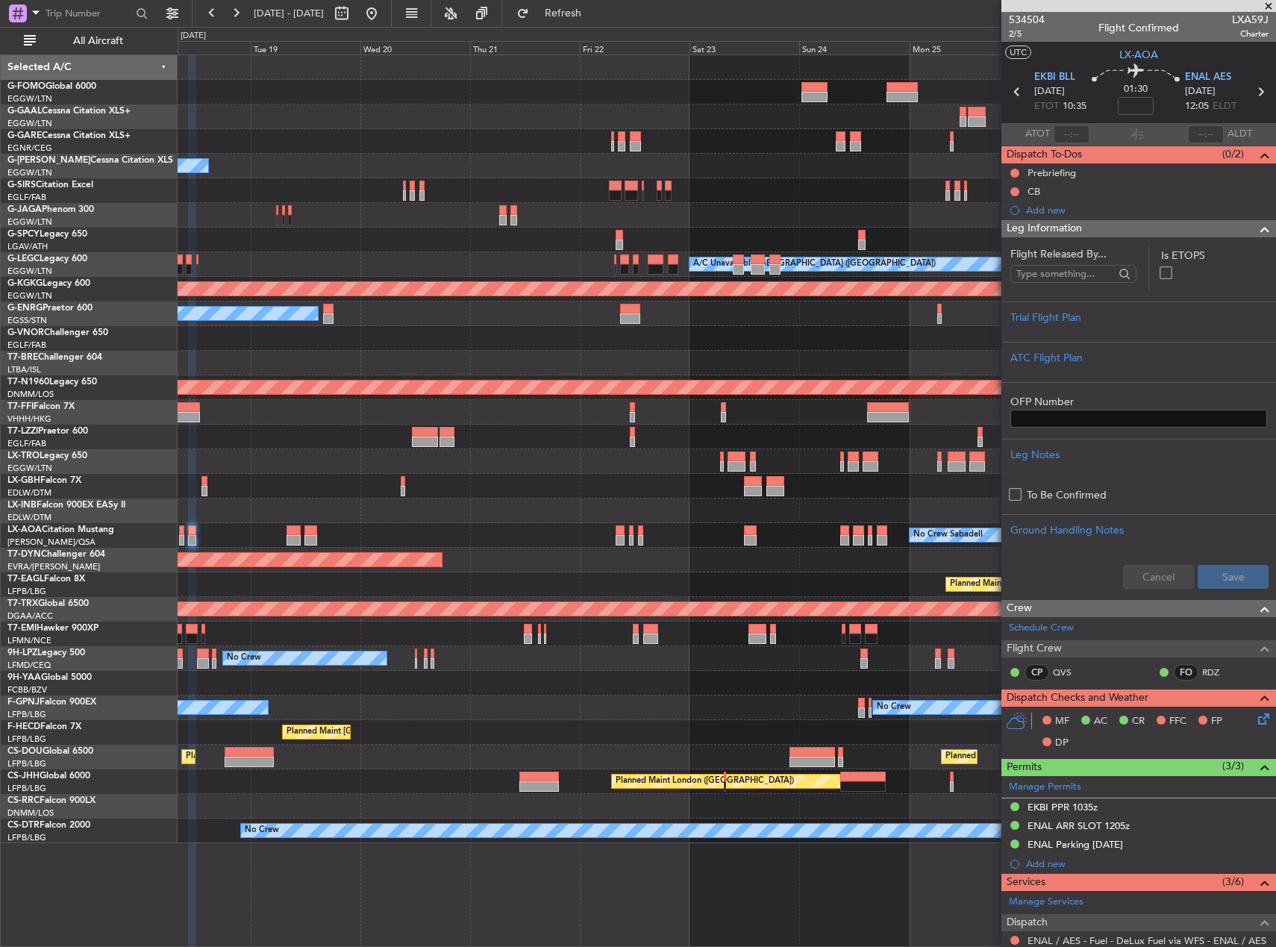
click at [358, 416] on div "Planned Maint Windsor Locks ([PERSON_NAME] Intl) Planned [GEOGRAPHIC_DATA] Owne…" at bounding box center [727, 449] width 1098 height 788
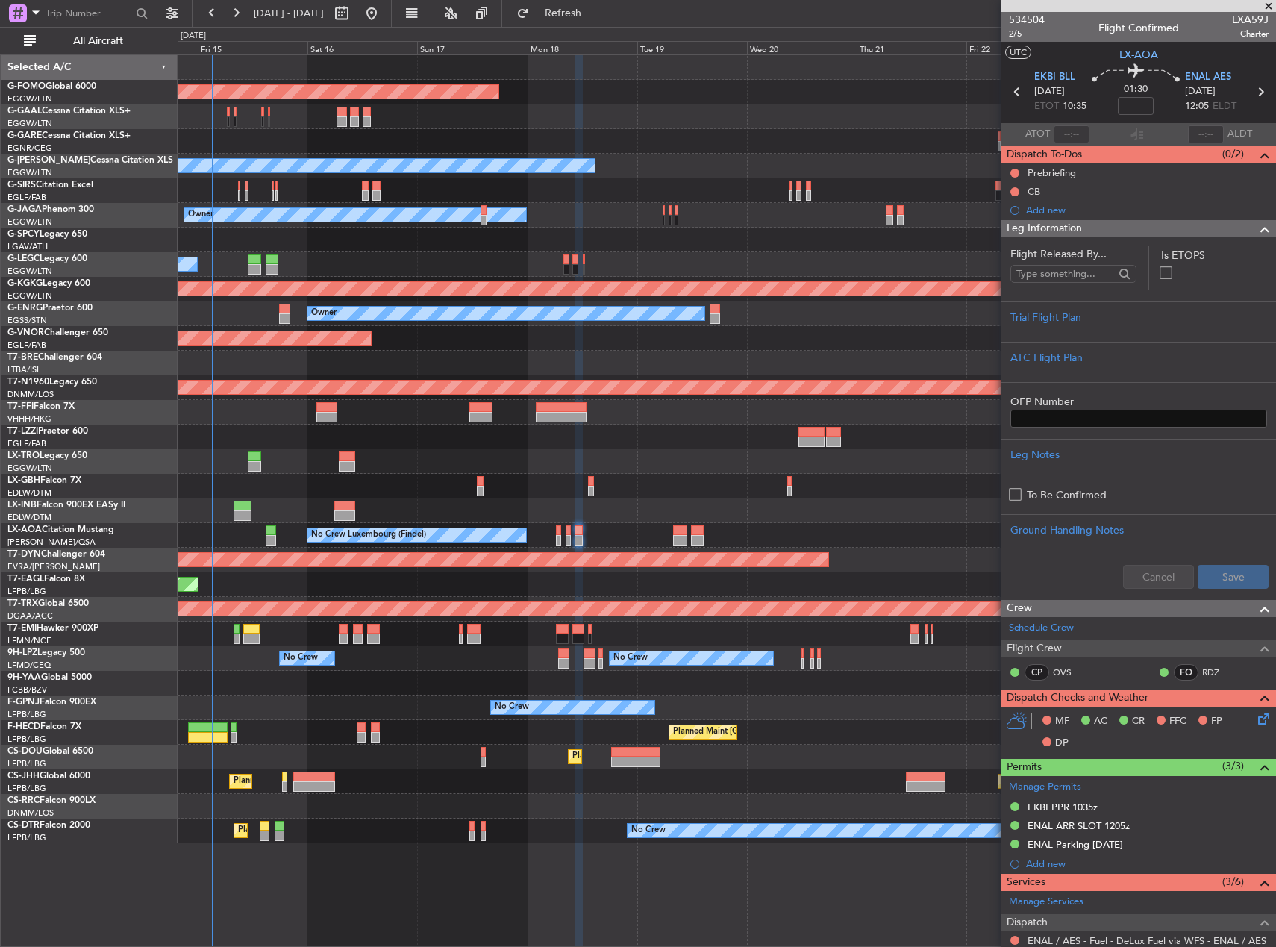
click at [926, 480] on div "Planned Maint Windsor Locks ([PERSON_NAME] Intl) Planned Maint Planned [GEOGRAP…" at bounding box center [727, 449] width 1098 height 788
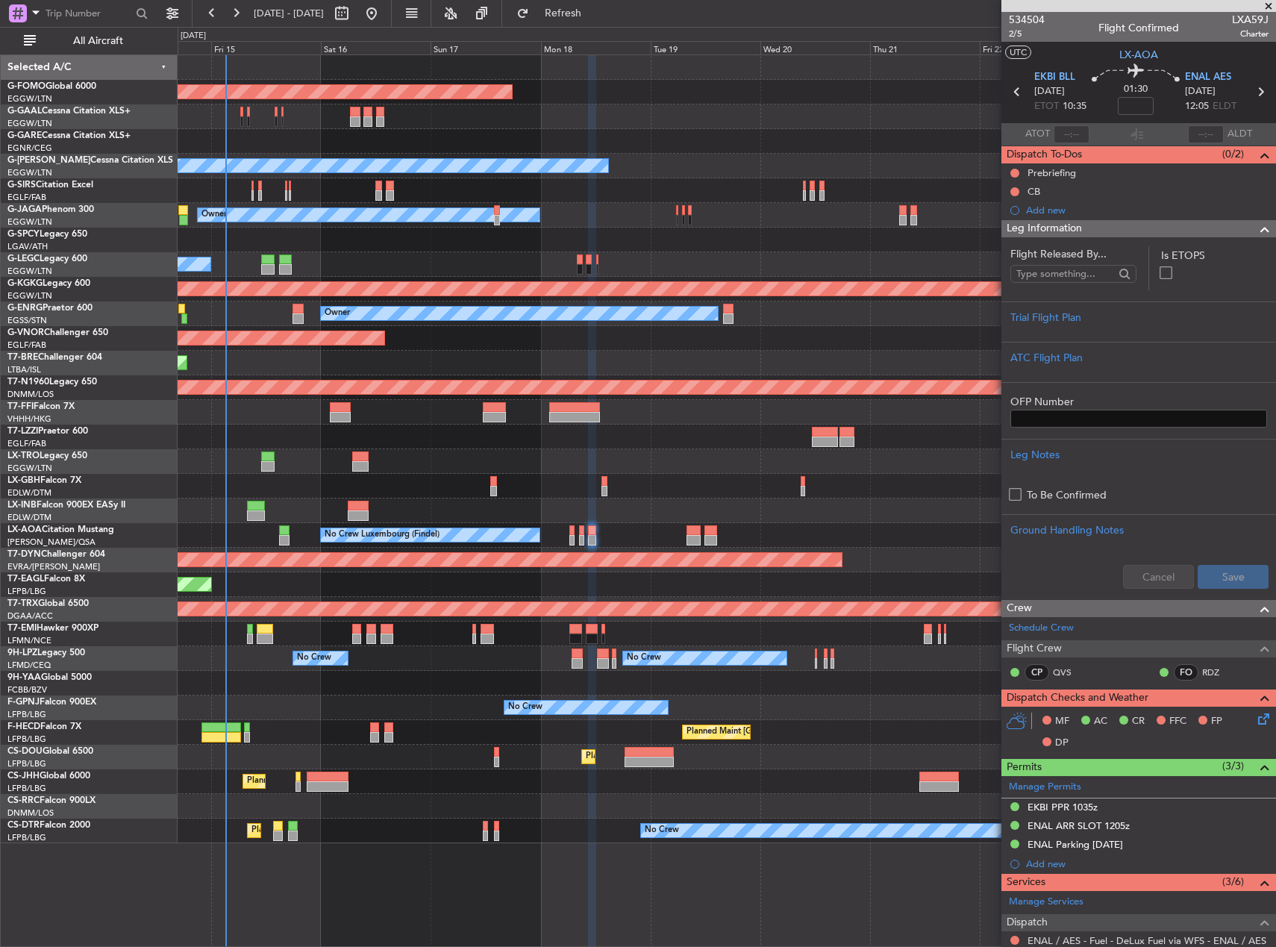
click at [842, 471] on div "Planned Maint Windsor Locks ([PERSON_NAME] Intl) Planned Maint Planned [GEOGRAP…" at bounding box center [727, 449] width 1098 height 788
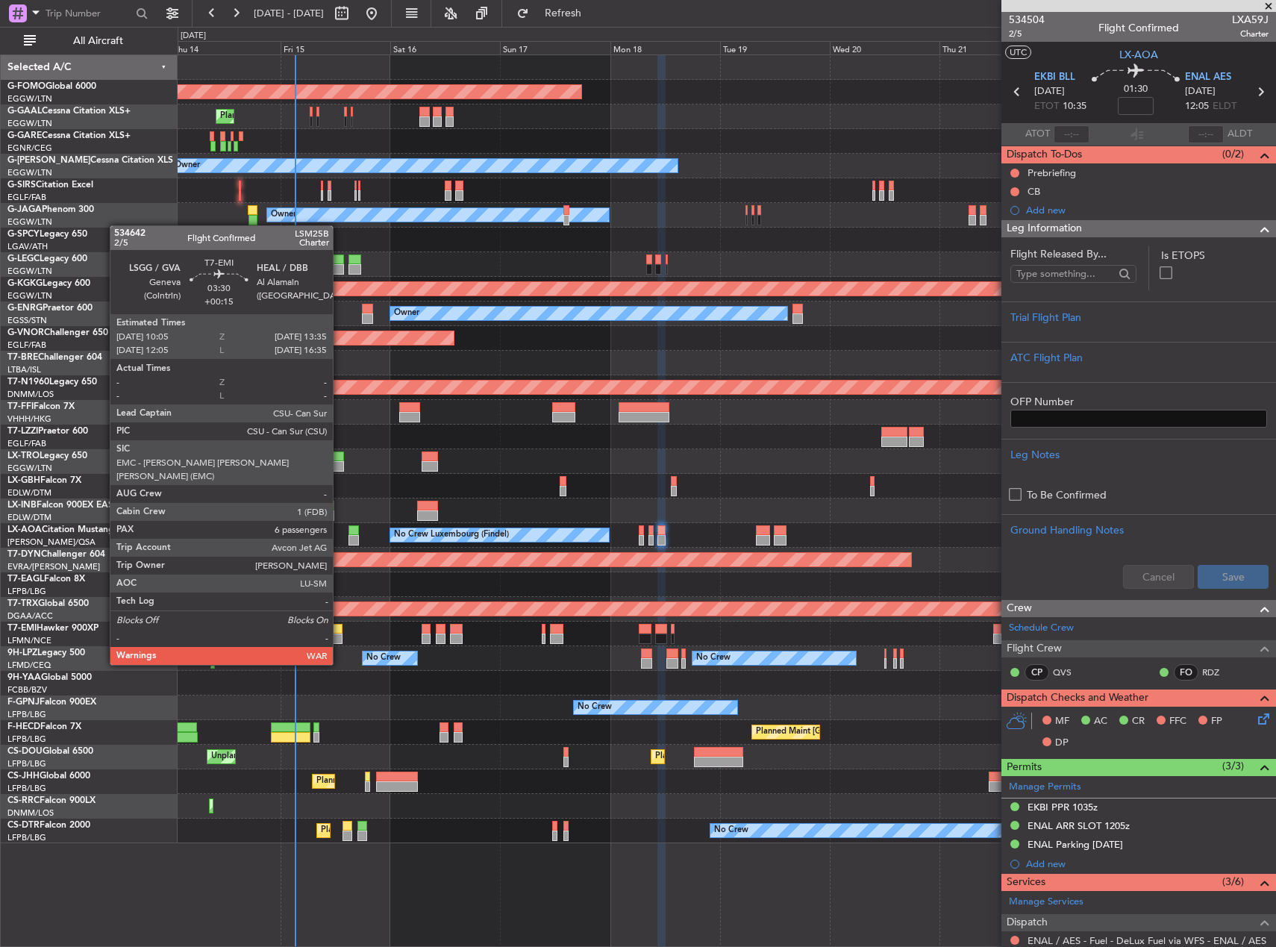
click at [339, 636] on div at bounding box center [334, 638] width 16 height 10
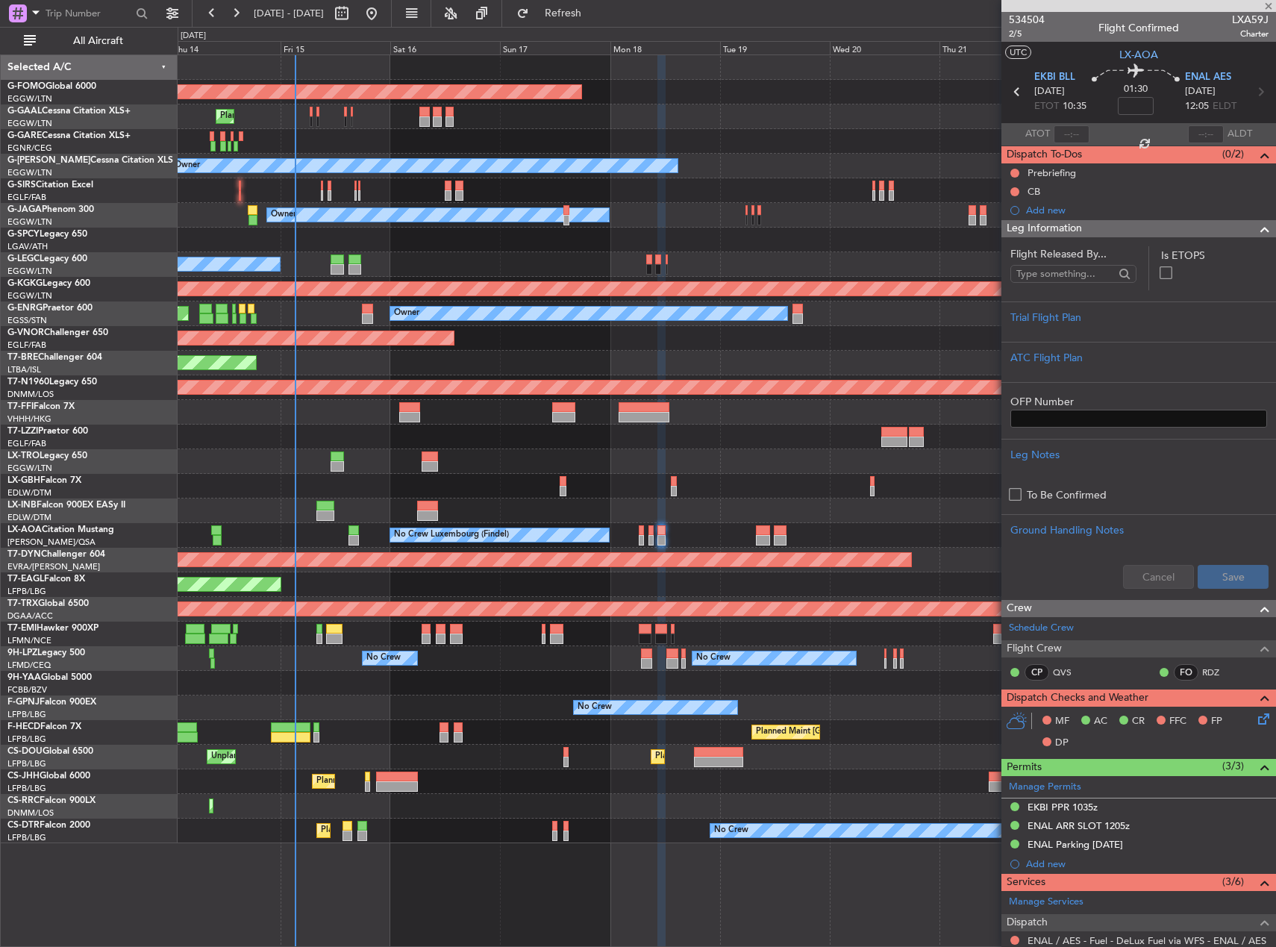
type input "+00:15"
type input "6"
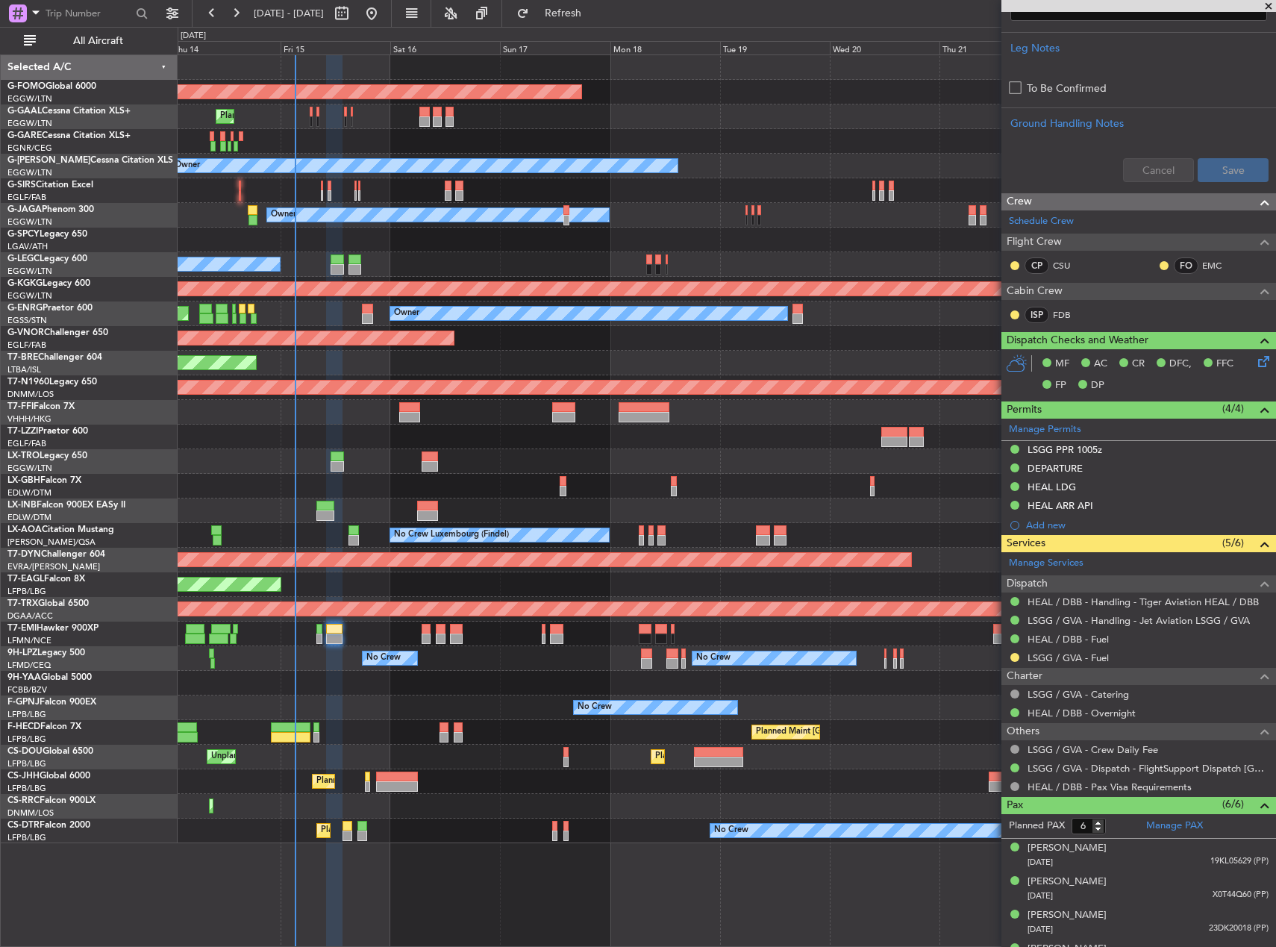
scroll to position [690, 0]
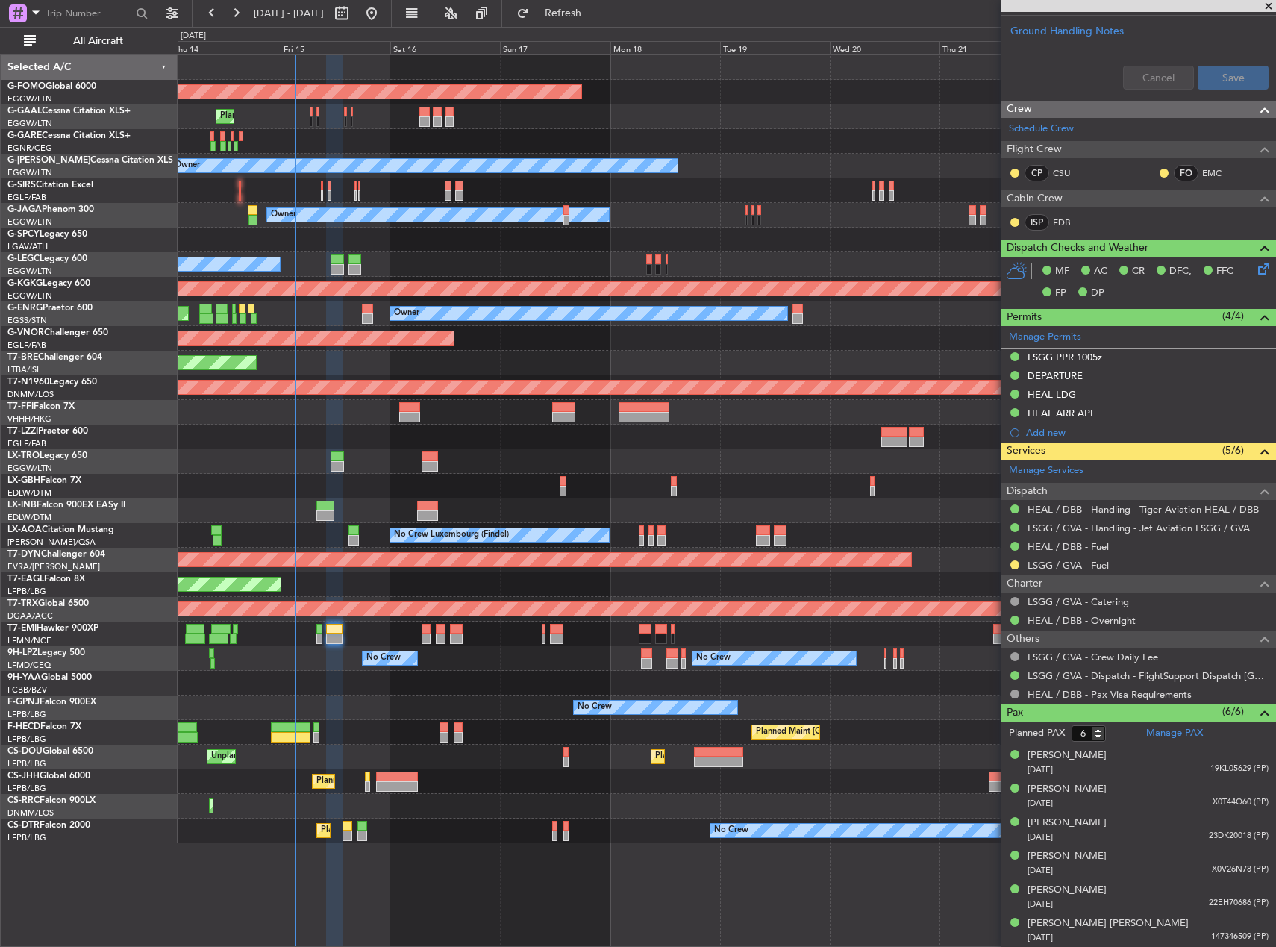
click at [382, 692] on div at bounding box center [727, 683] width 1098 height 25
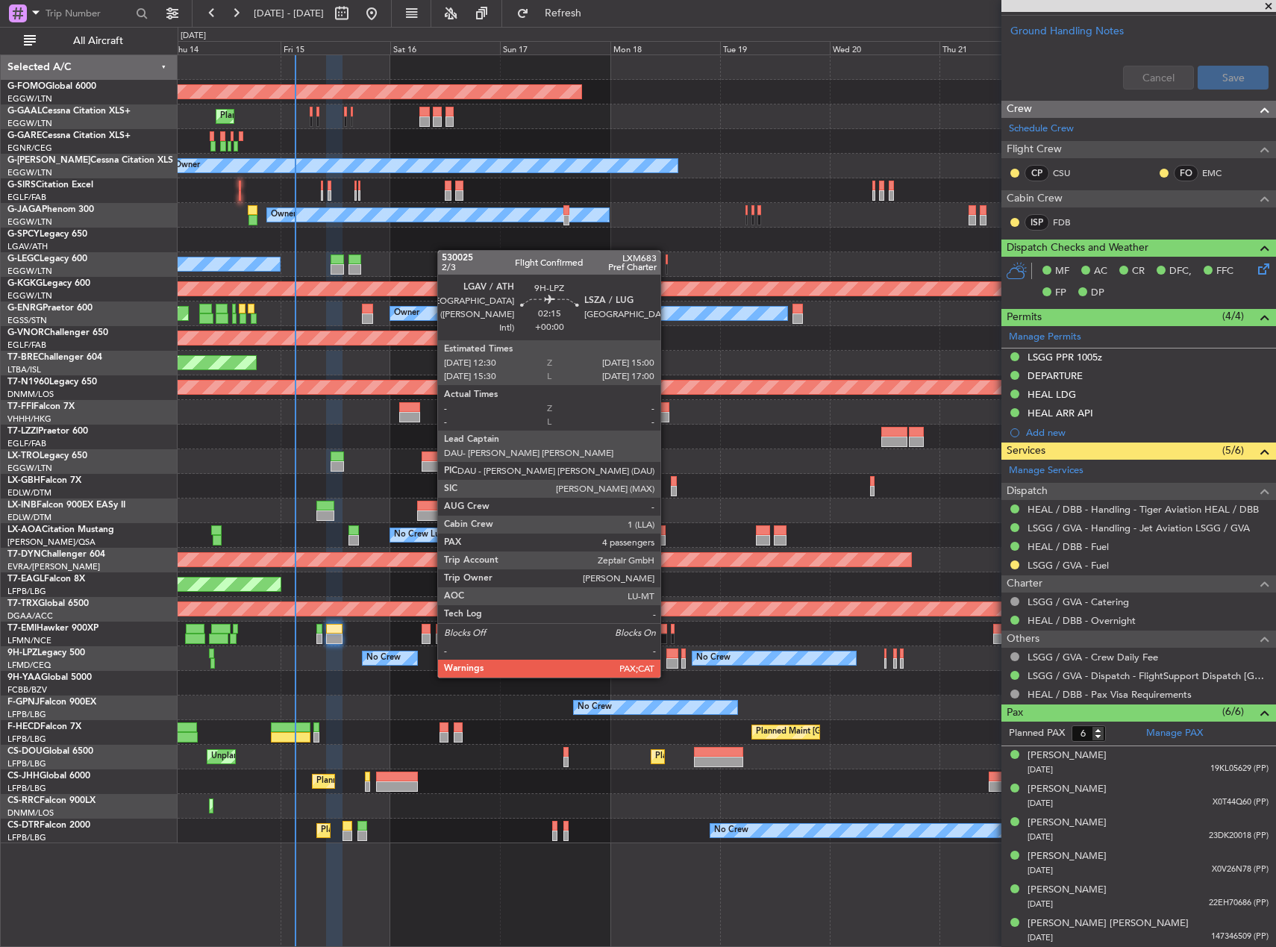
click at [667, 663] on div at bounding box center [672, 663] width 12 height 10
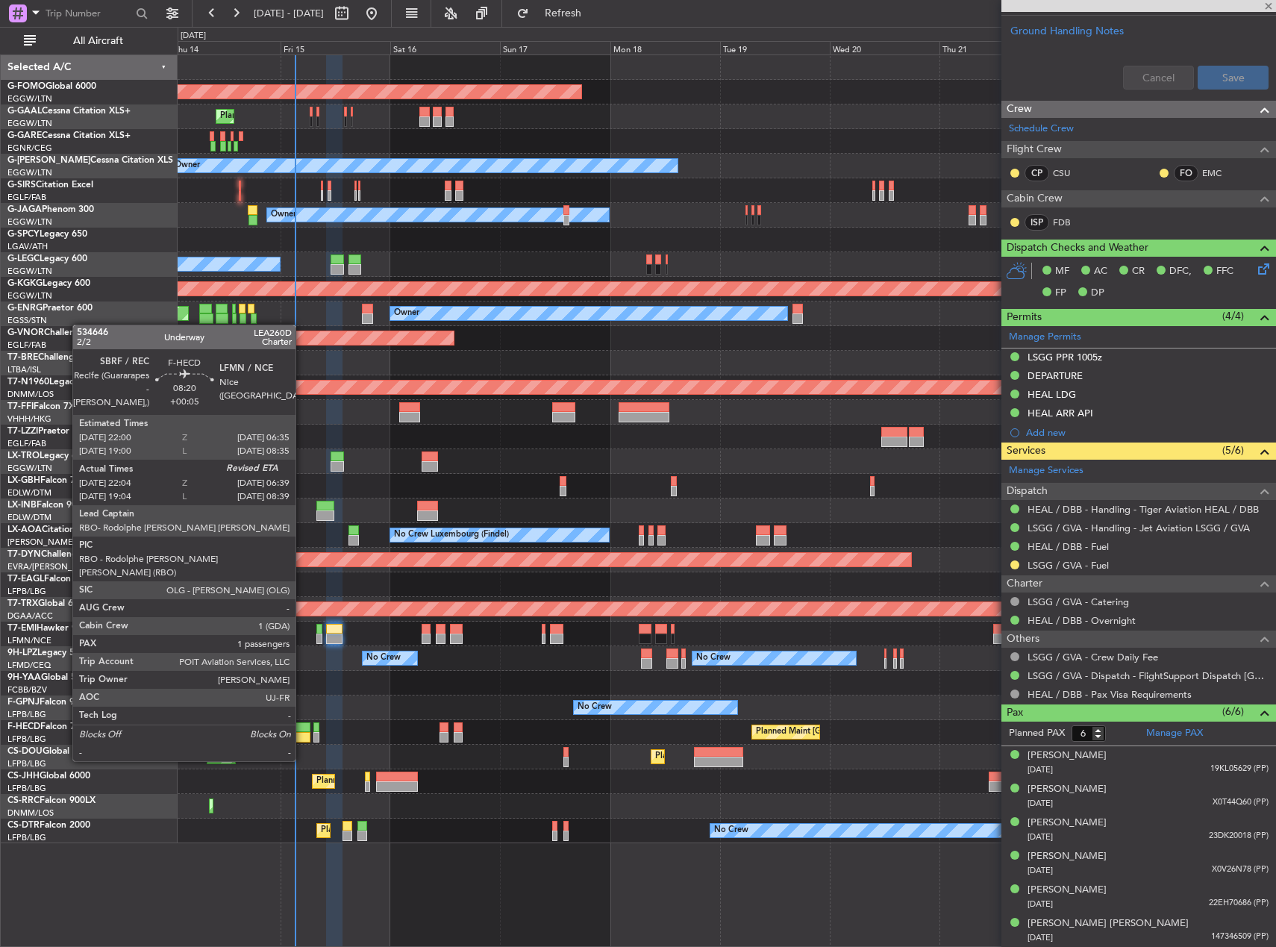
type input "4"
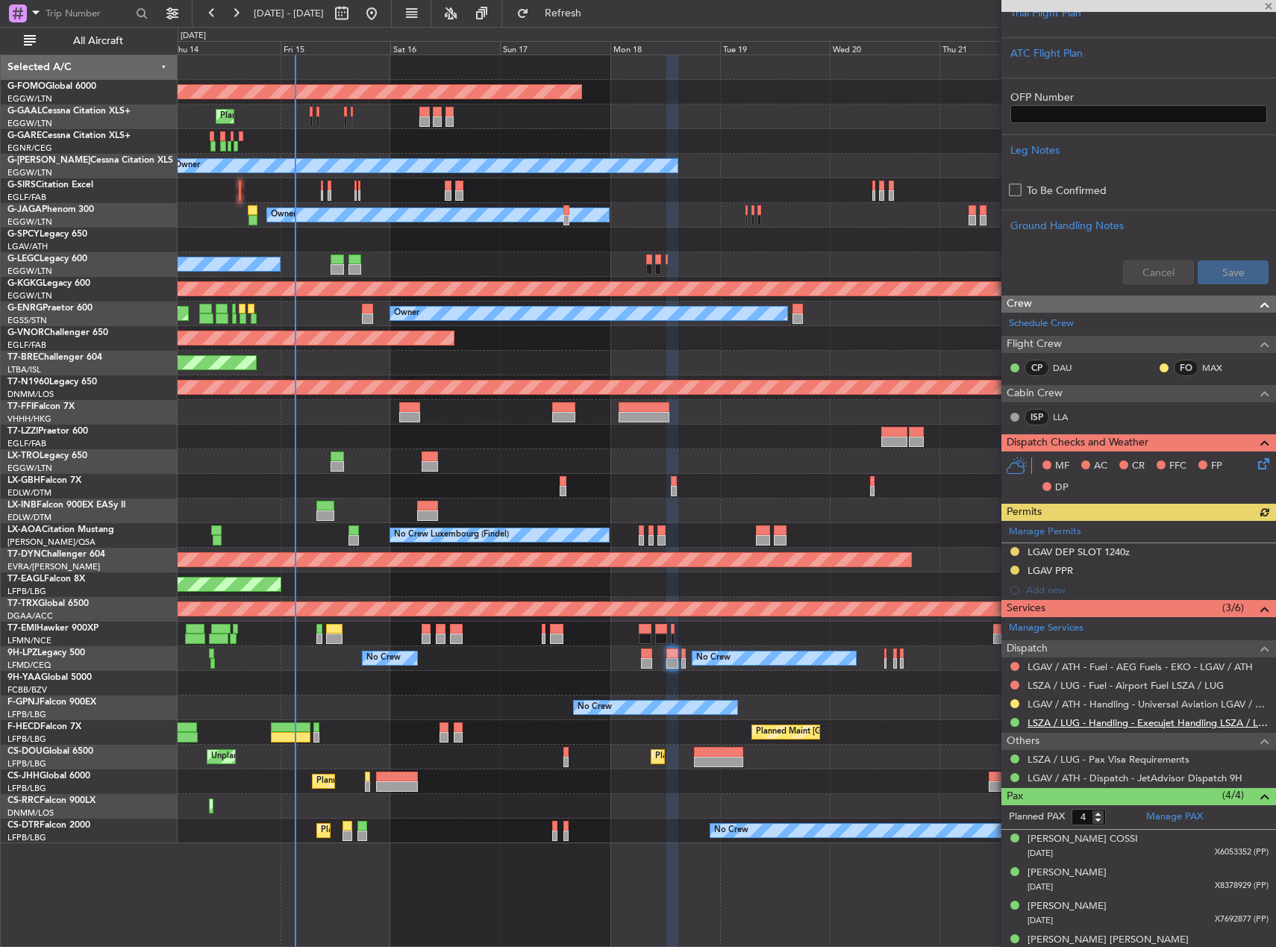
scroll to position [384, 0]
